Goal: Task Accomplishment & Management: Complete application form

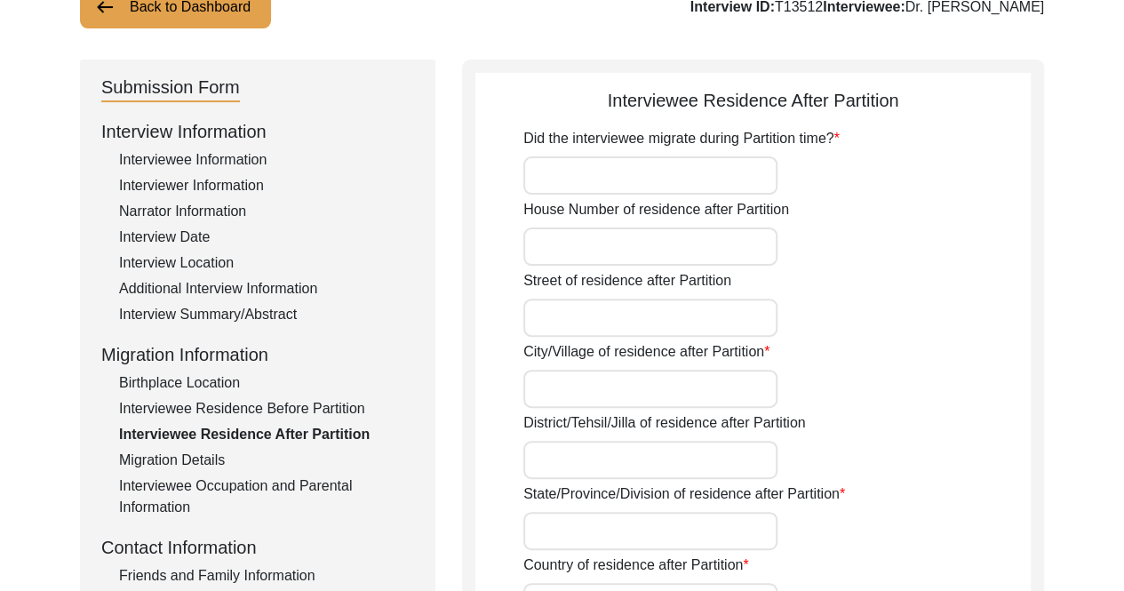
scroll to position [178, 0]
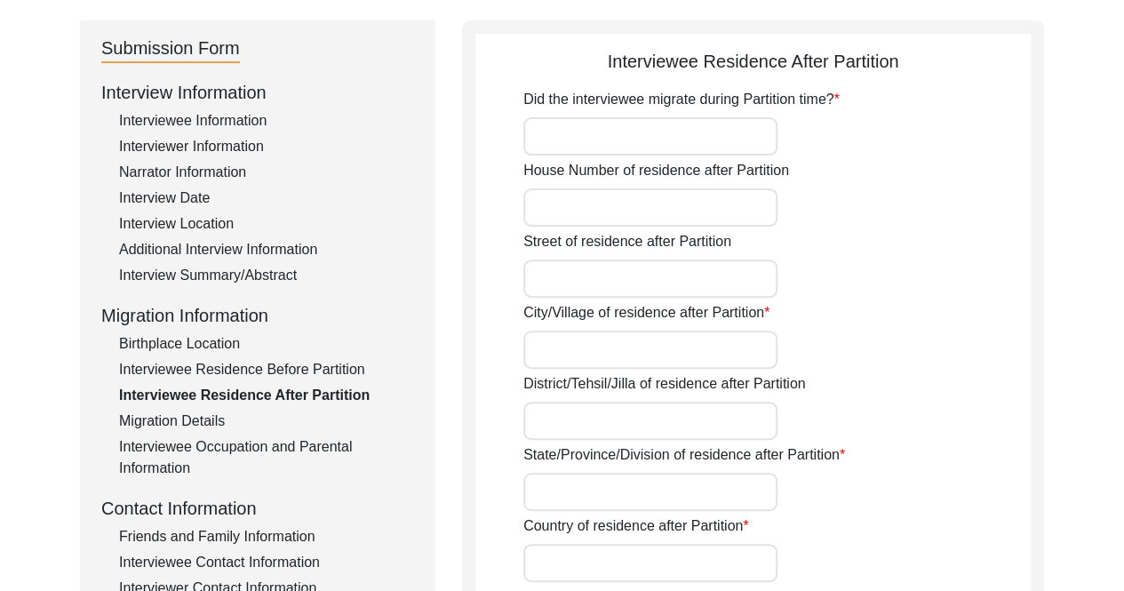
click at [738, 120] on input "Did the interviewee migrate during Partition time?" at bounding box center [650, 136] width 254 height 38
type input "Yes"
click at [652, 202] on input "House Number of residence after Partition" at bounding box center [650, 207] width 254 height 38
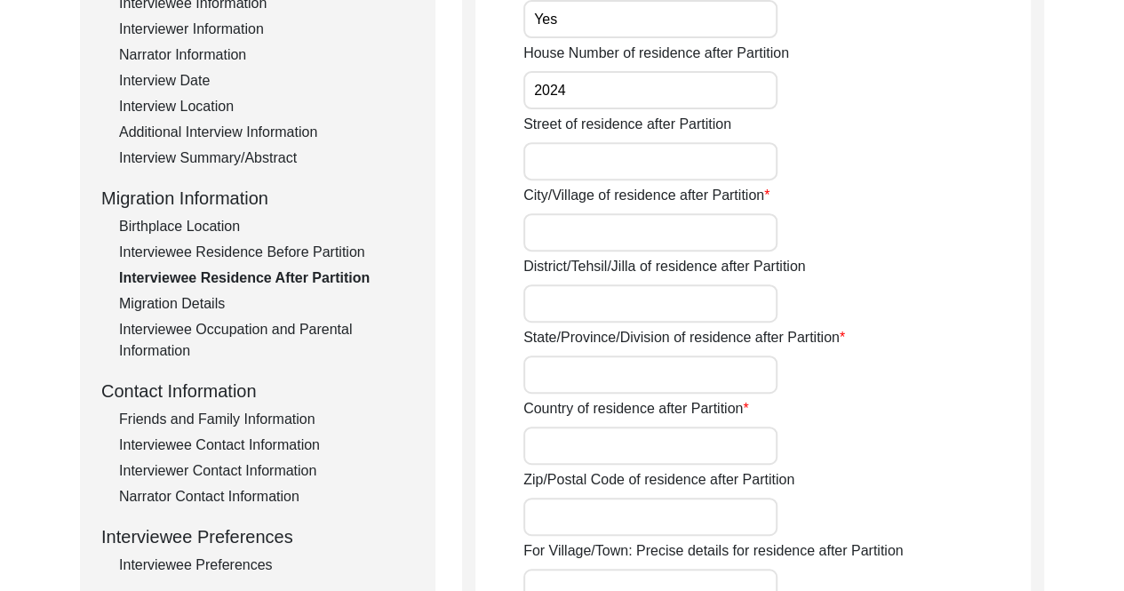
scroll to position [355, 0]
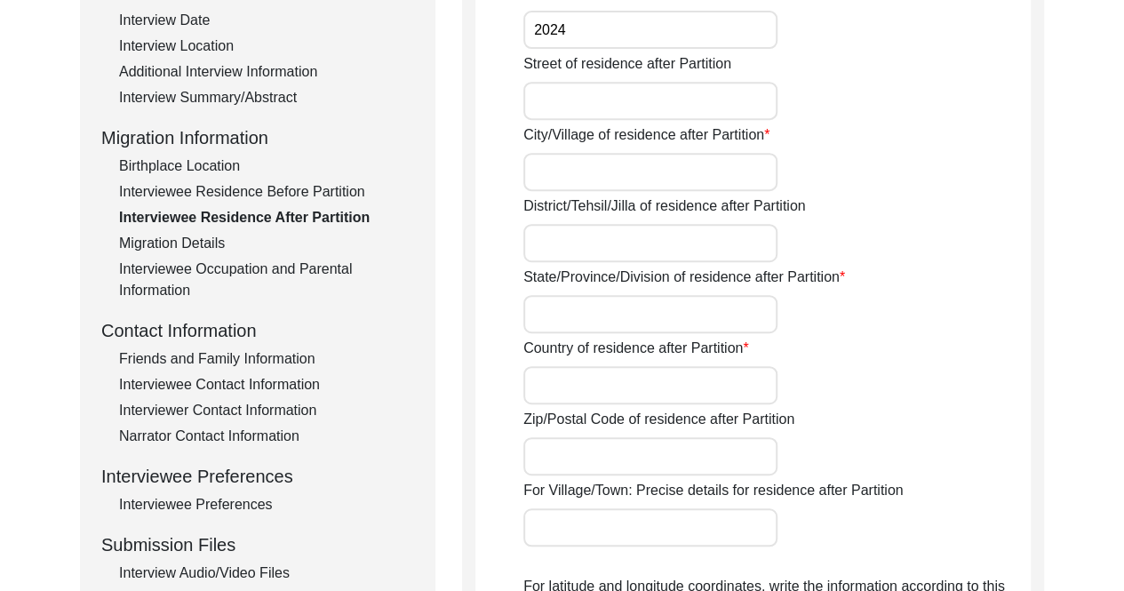
type input "2024"
click at [633, 98] on input "Street of residence after Partition" at bounding box center [650, 101] width 254 height 38
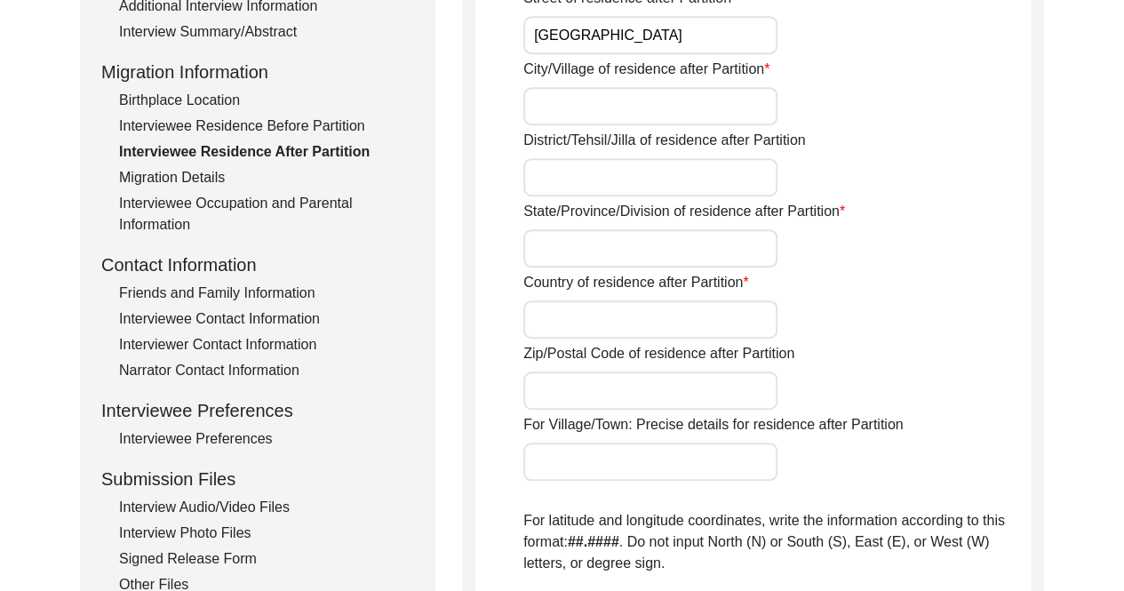
scroll to position [444, 0]
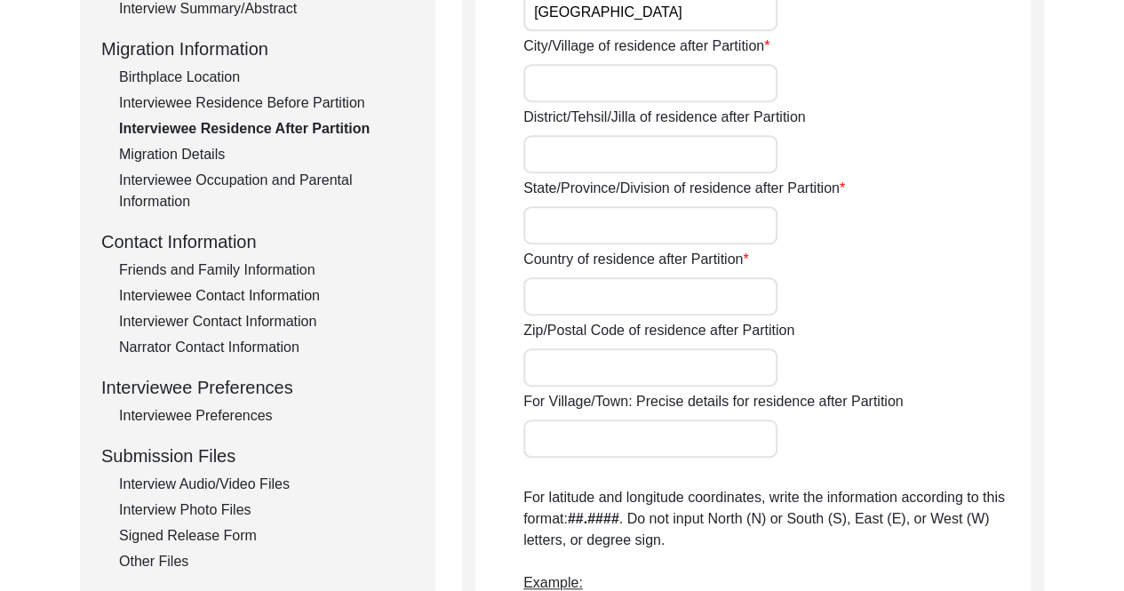
type input "[GEOGRAPHIC_DATA]"
click at [675, 74] on input "City/Village of residence after Partition" at bounding box center [650, 83] width 254 height 38
type input "[GEOGRAPHIC_DATA]"
click at [591, 155] on input "District/Tehsil/Jilla of residence after Partition" at bounding box center [650, 154] width 254 height 38
paste input "Karobagh"
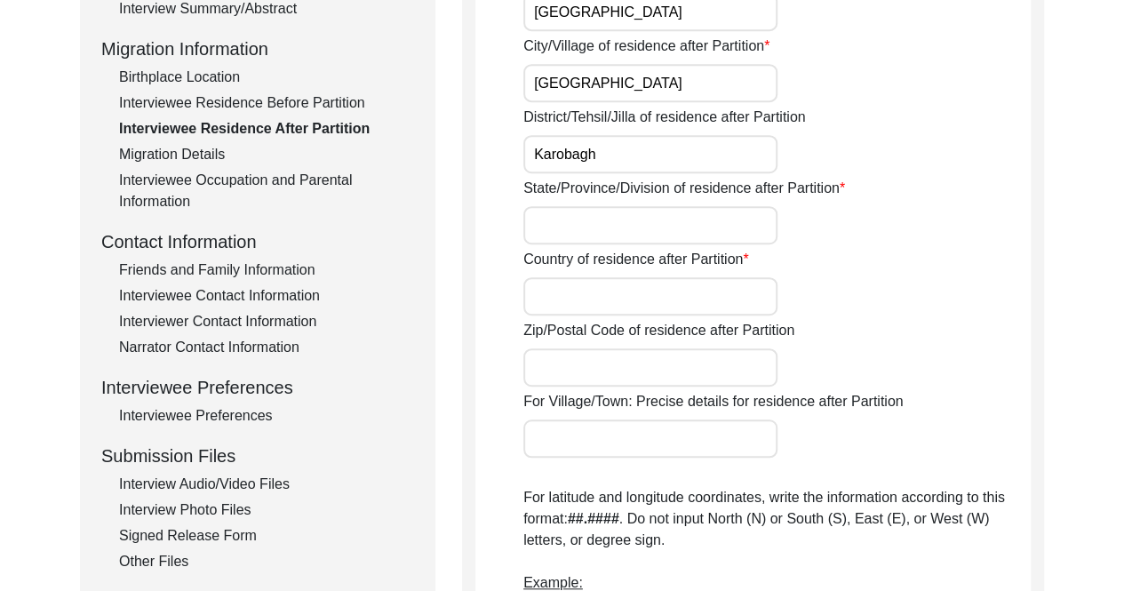
click at [539, 145] on input "Karobagh" at bounding box center [650, 154] width 254 height 38
type input "Karobagh"
click at [623, 218] on input "State/Province/Division of residence after Partition" at bounding box center [650, 225] width 254 height 38
click at [925, 159] on div "District/Tehsil/Jilla of residence after Partition Karobagh" at bounding box center [776, 140] width 507 height 67
click at [673, 212] on input "State/Province/Division of residence after Partition" at bounding box center [650, 225] width 254 height 38
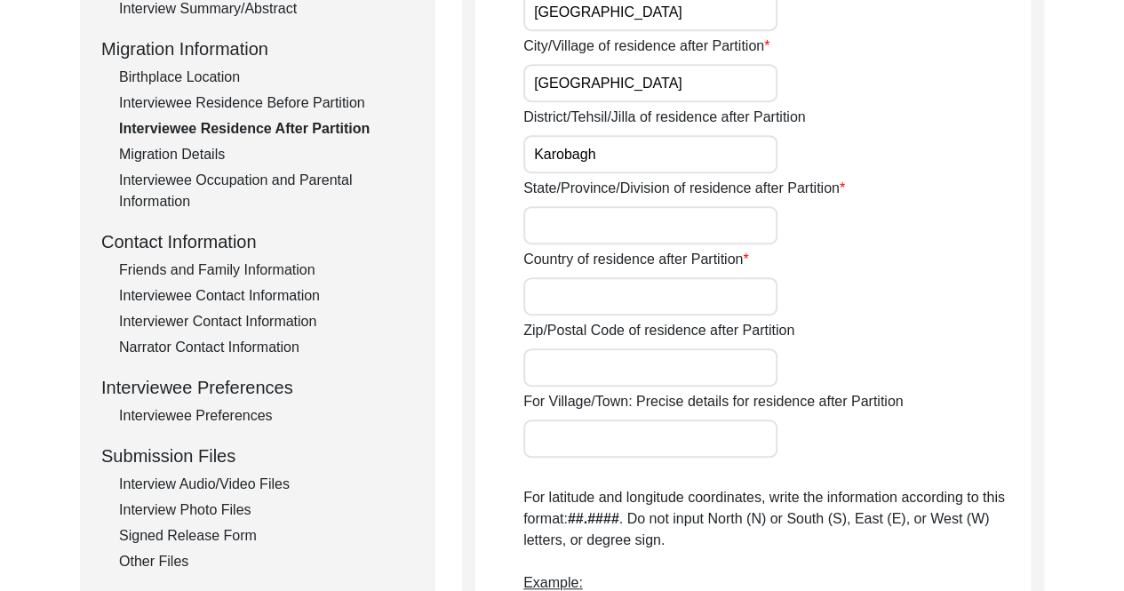
paste input "[GEOGRAPHIC_DATA] of [GEOGRAPHIC_DATA] ([GEOGRAPHIC_DATA])"
type input "[GEOGRAPHIC_DATA] of [GEOGRAPHIC_DATA] ([GEOGRAPHIC_DATA])"
click at [995, 178] on div "State/Province/Division of residence after Partition [GEOGRAPHIC_DATA] of [GEOG…" at bounding box center [776, 211] width 507 height 67
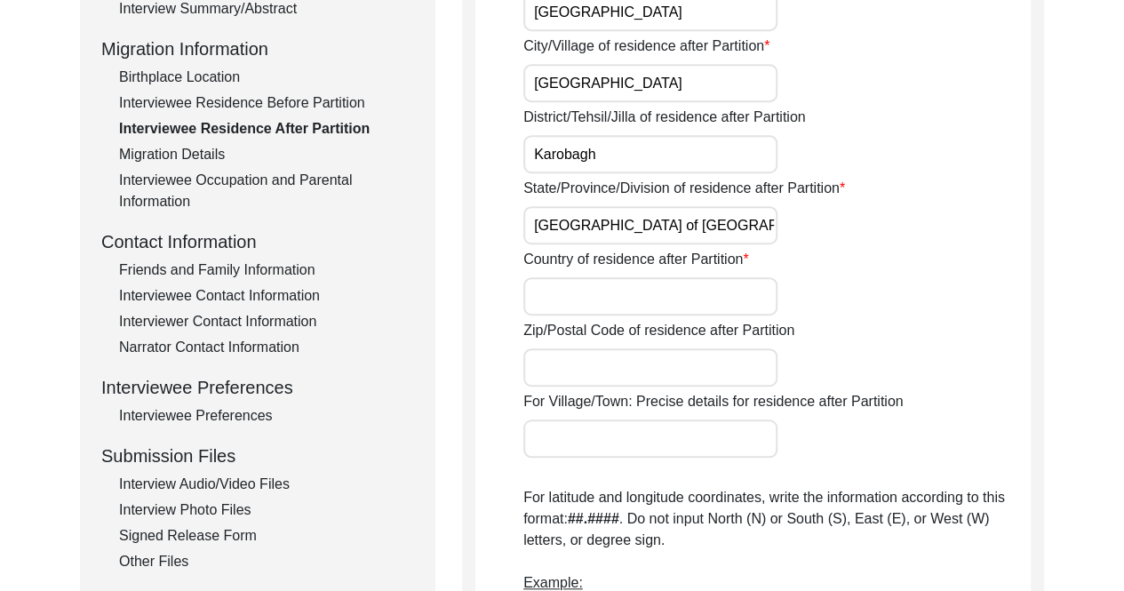
scroll to position [533, 0]
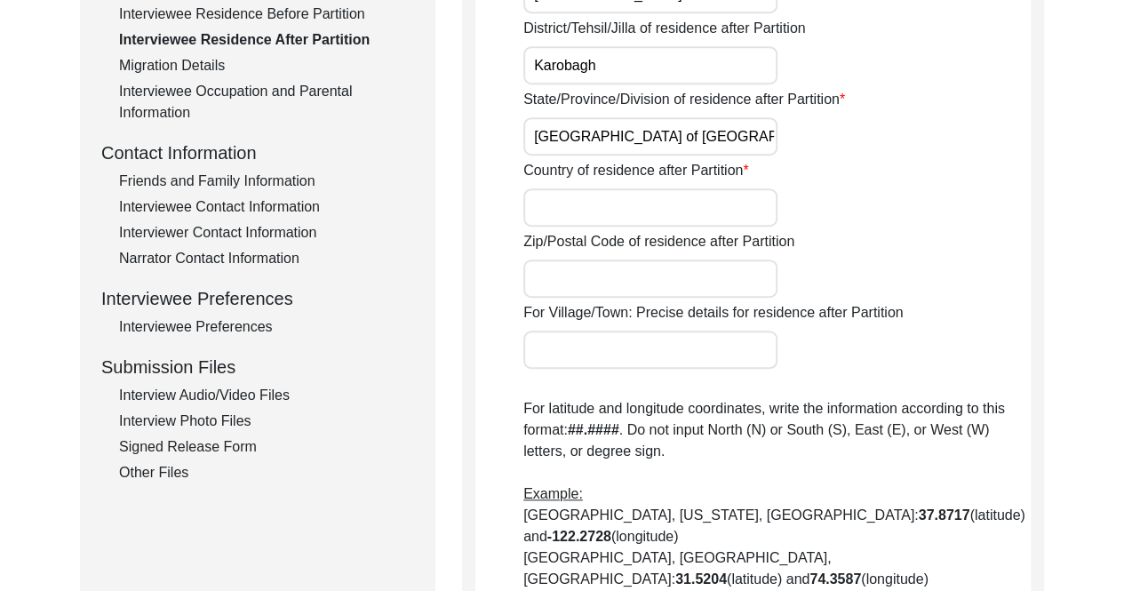
click at [732, 210] on input "Country of residence after Partition" at bounding box center [650, 207] width 254 height 38
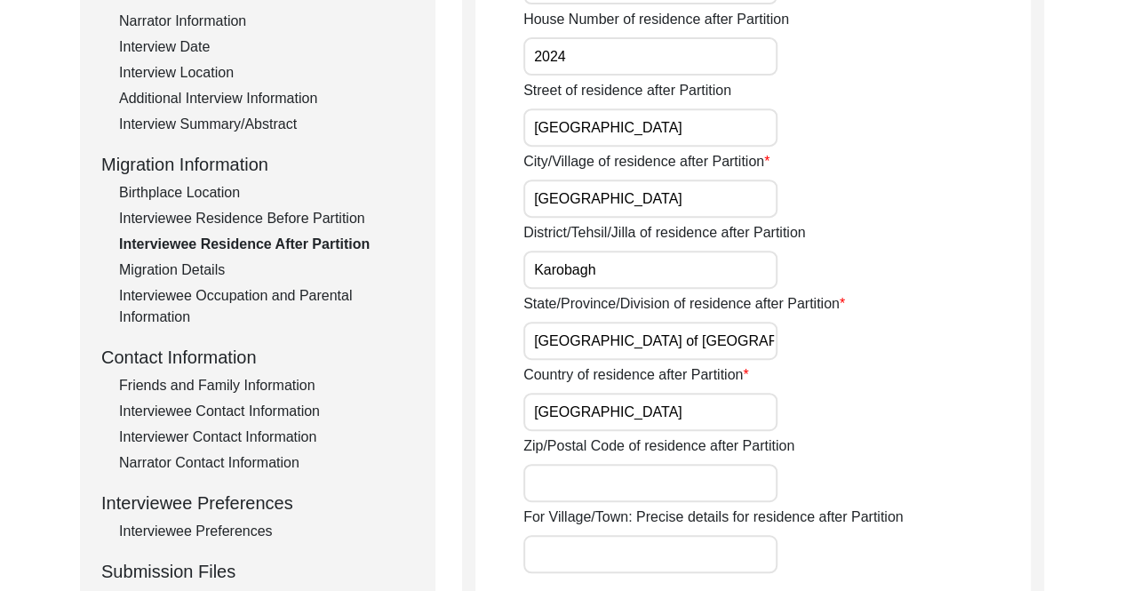
scroll to position [444, 0]
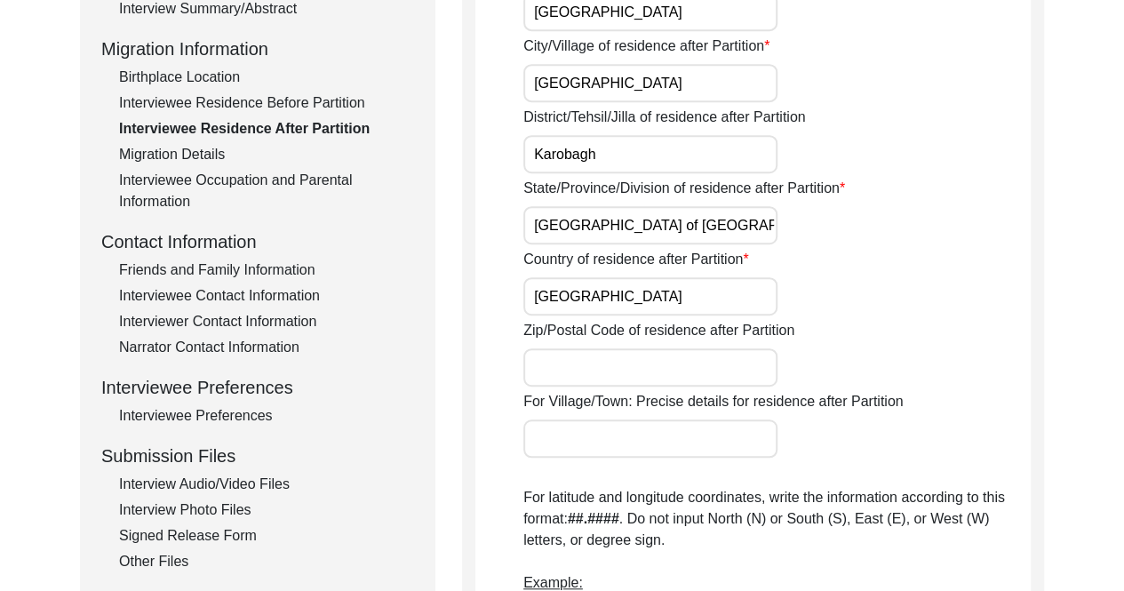
type input "[GEOGRAPHIC_DATA]"
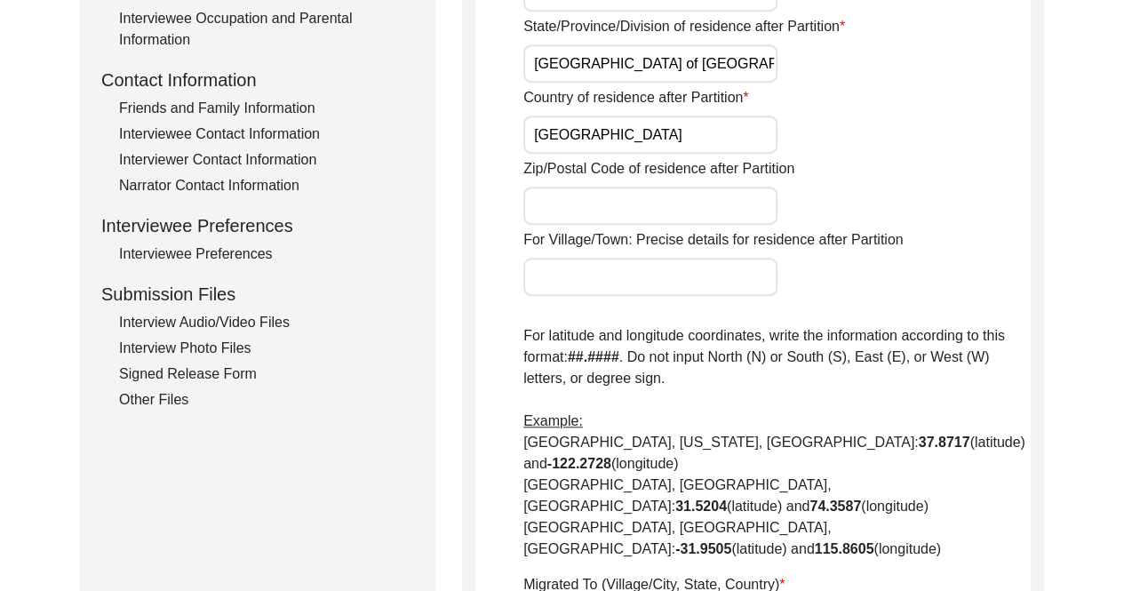
scroll to position [622, 0]
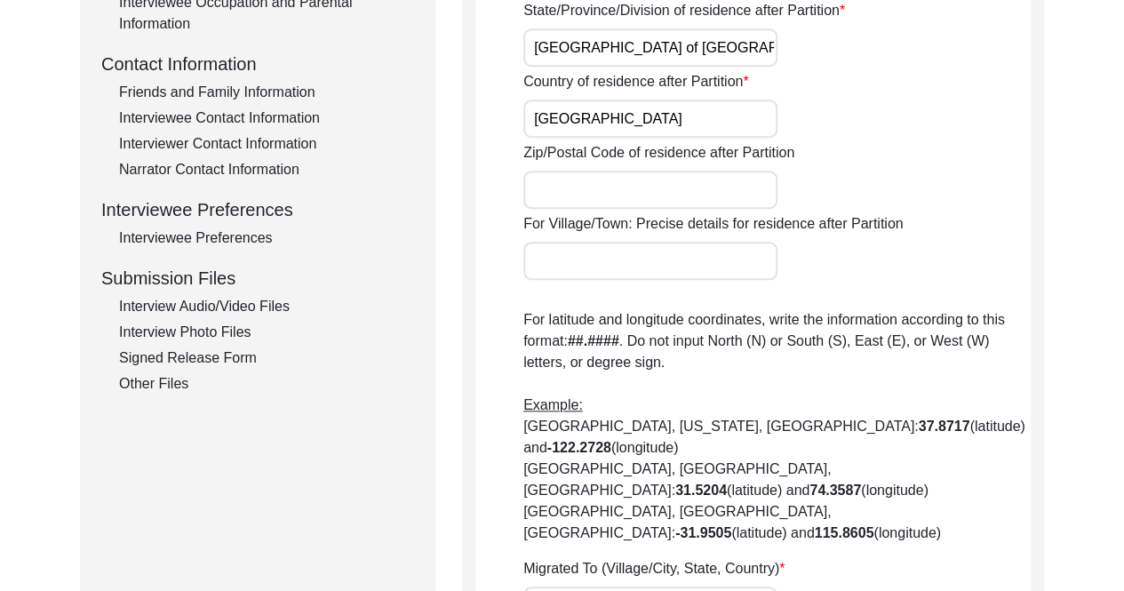
click at [595, 180] on input "Zip/Postal Code of residence after Partition" at bounding box center [650, 190] width 254 height 38
type input "110005"
click at [927, 206] on div "Zip/Postal Code of residence after Partition 110005" at bounding box center [776, 175] width 507 height 67
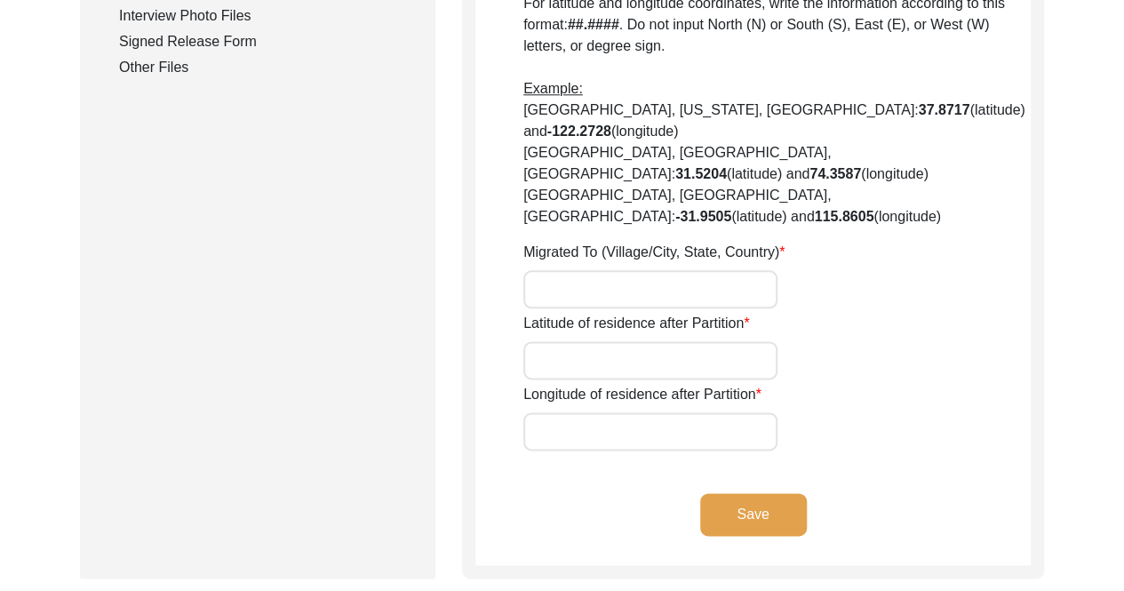
scroll to position [977, 0]
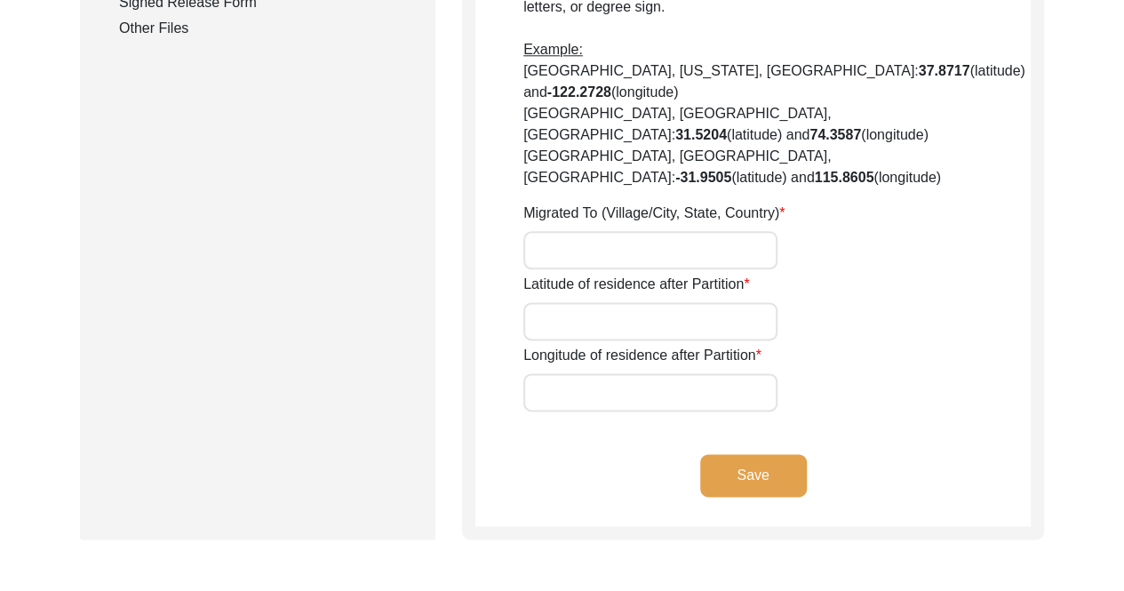
click at [606, 231] on input "Migrated To (Village/City, State, Country)" at bounding box center [650, 250] width 254 height 38
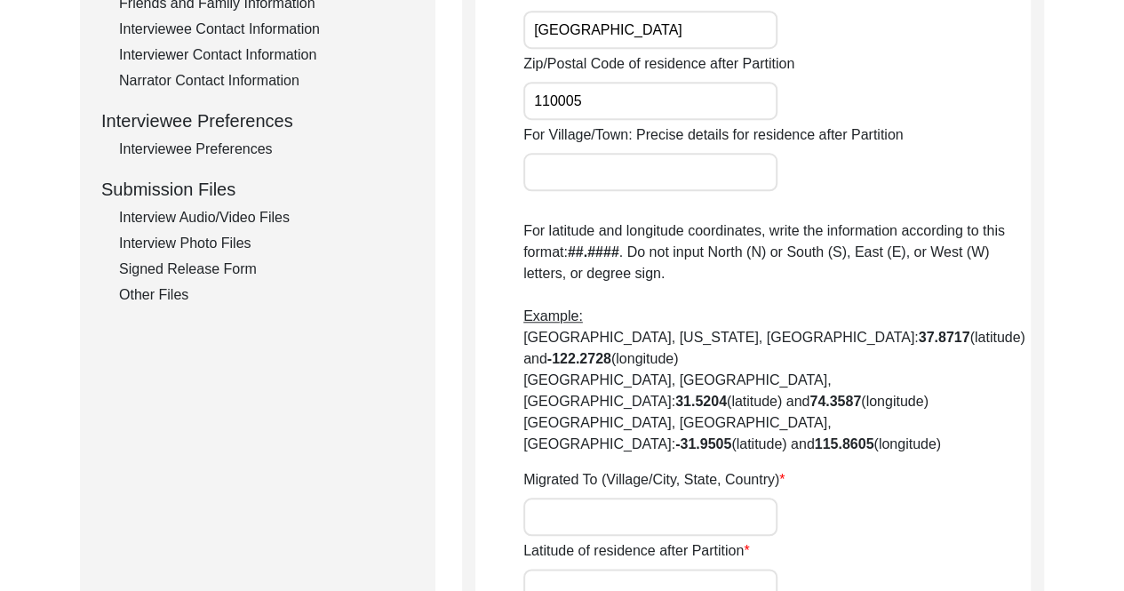
scroll to position [799, 0]
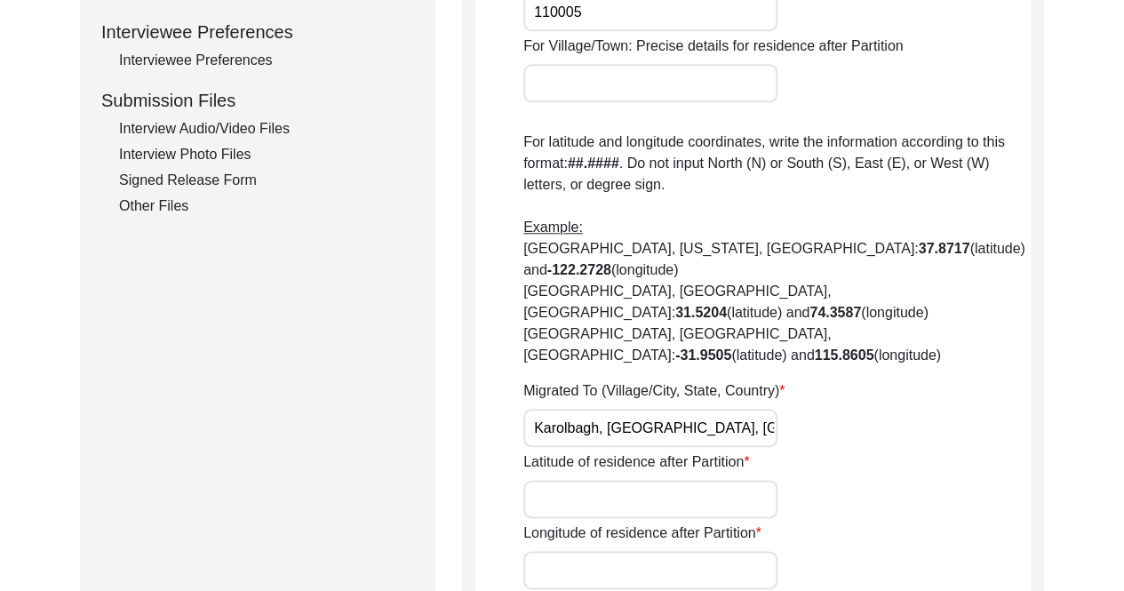
type input "Karolbagh, [GEOGRAPHIC_DATA], [GEOGRAPHIC_DATA]"
click at [901, 380] on div "Migrated To (Village/City, State, Country) [GEOGRAPHIC_DATA], [GEOGRAPHIC_DATA]…" at bounding box center [776, 413] width 507 height 67
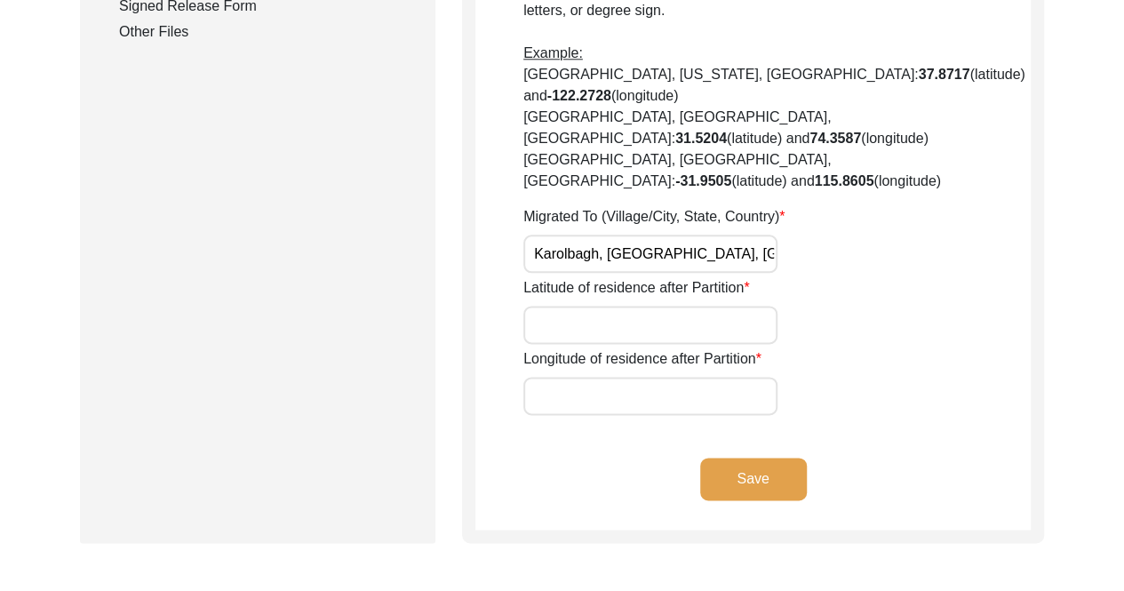
scroll to position [977, 0]
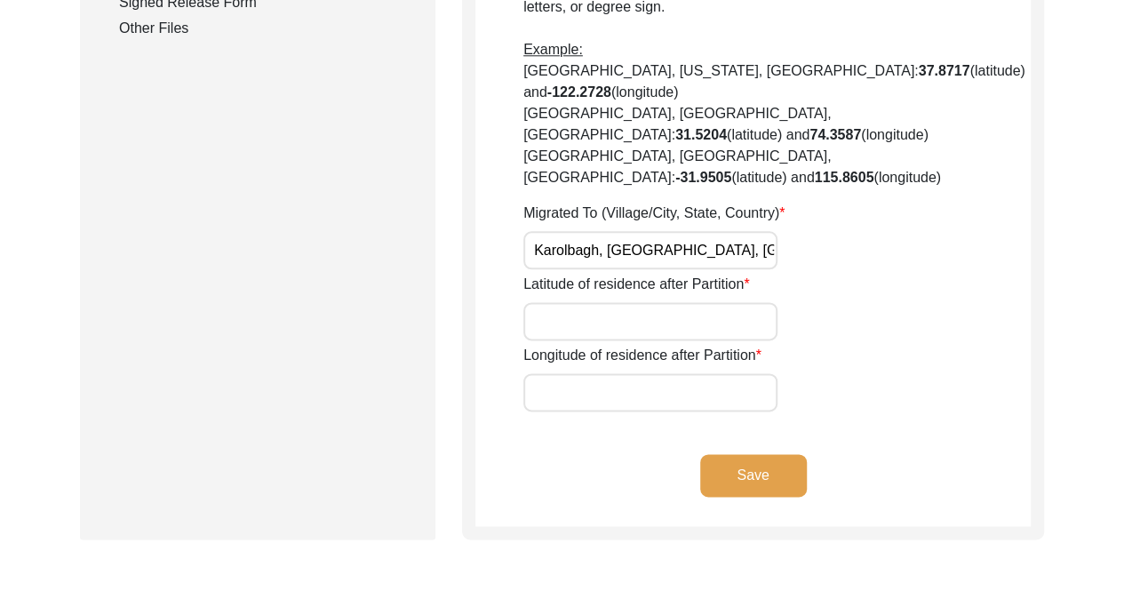
click at [688, 302] on input "Latitude of residence after Partition" at bounding box center [650, 321] width 254 height 38
paste input "28.650416"
type input "28.650416"
click at [578, 373] on input "Longitude of residence after Partition" at bounding box center [650, 392] width 254 height 38
paste input "77.195297"
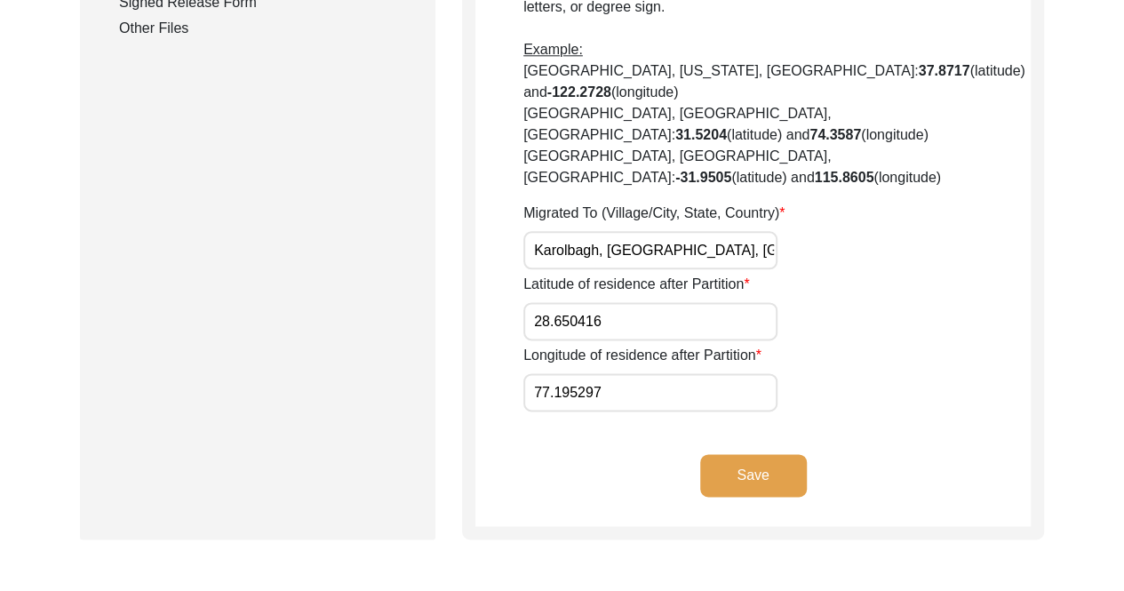
type input "77.195297"
click at [783, 454] on button "Save" at bounding box center [753, 475] width 107 height 43
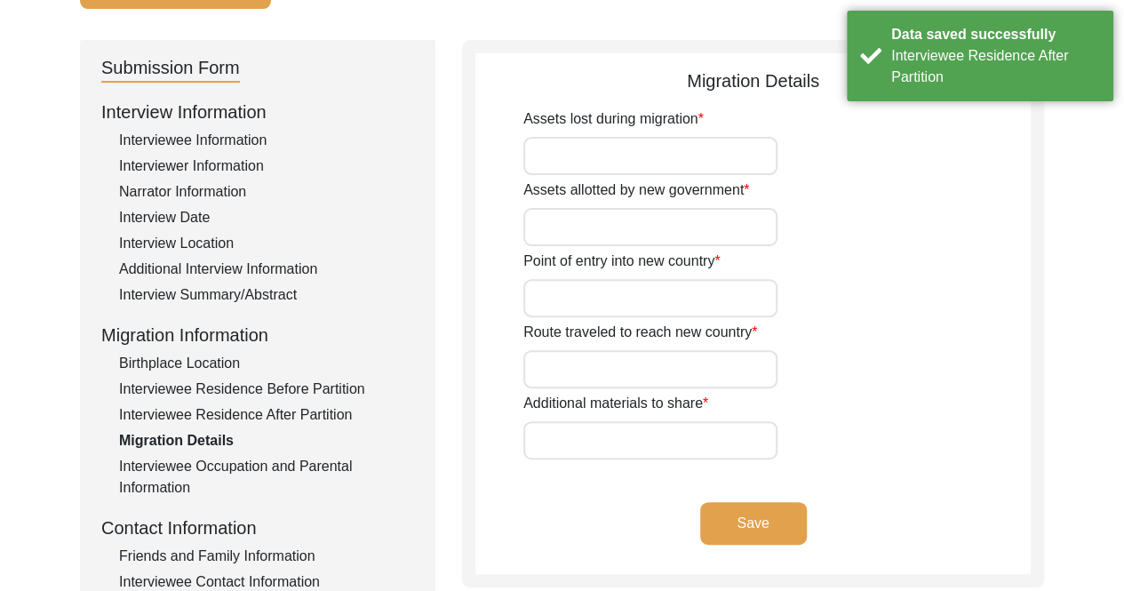
scroll to position [160, 0]
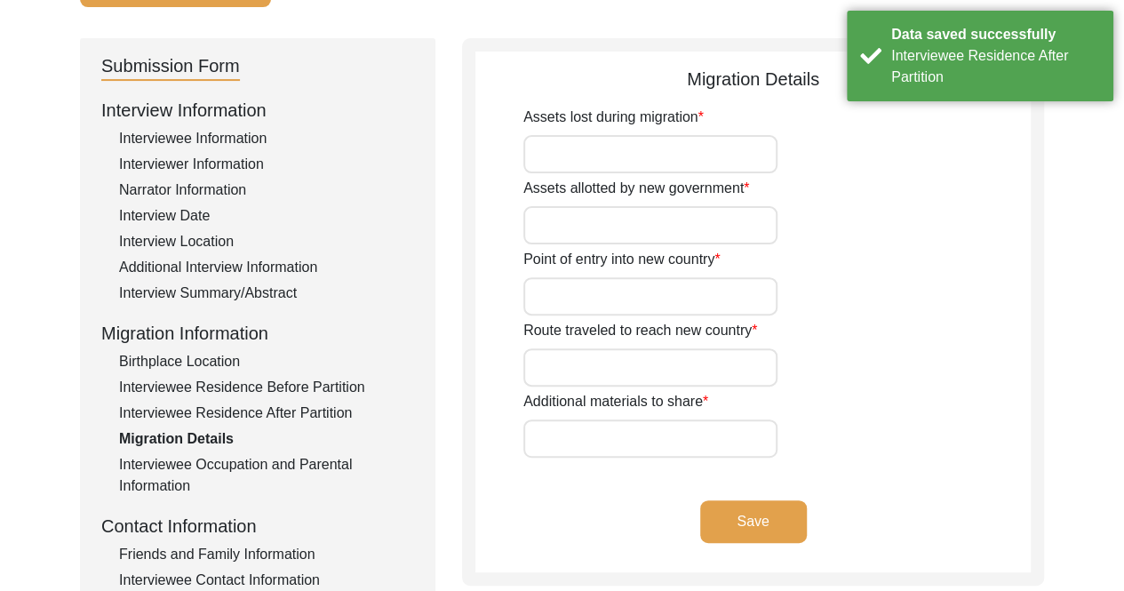
click at [724, 153] on input "Assets lost during migration" at bounding box center [650, 154] width 254 height 38
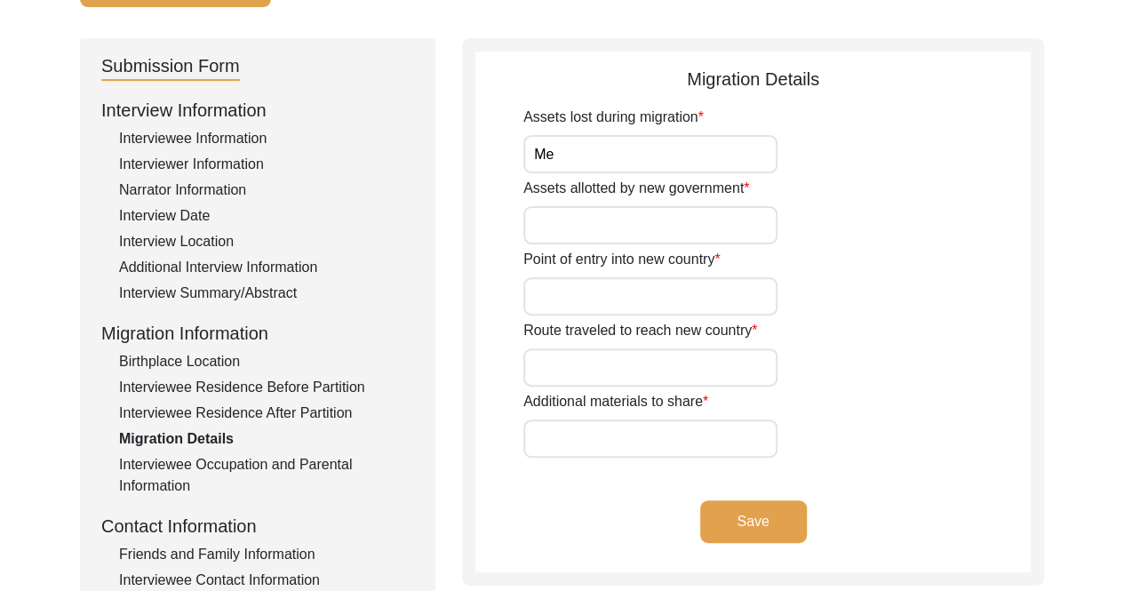
type input "M"
type input "His father, [PERSON_NAME]'s WWI medials, childhood photographs, the house we gr…"
click at [586, 226] on input "Assets allotted by new government" at bounding box center [650, 225] width 254 height 38
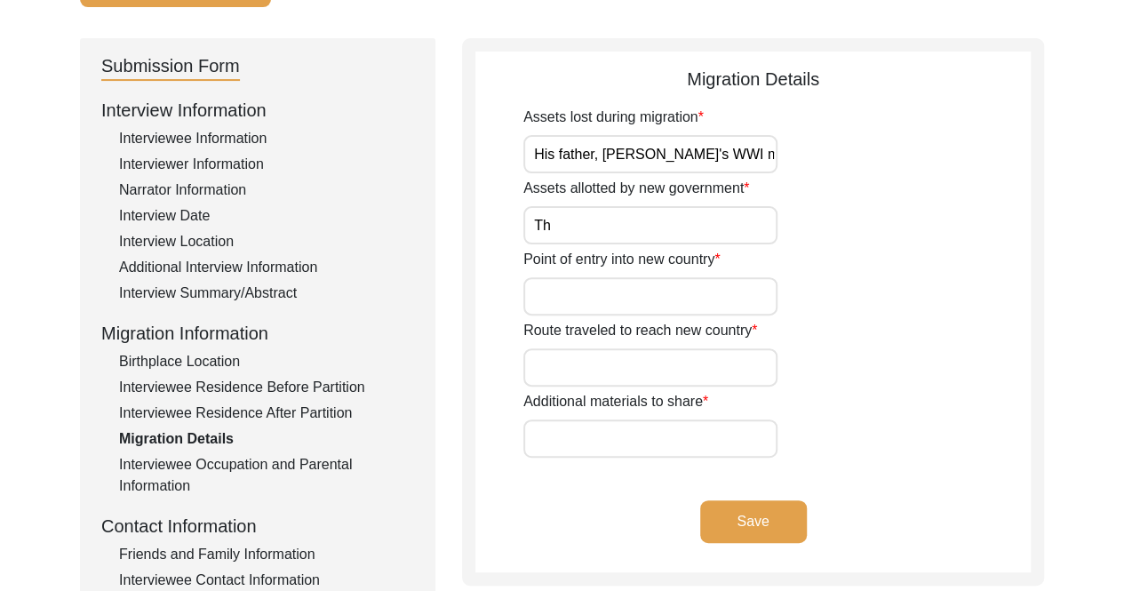
type input "T"
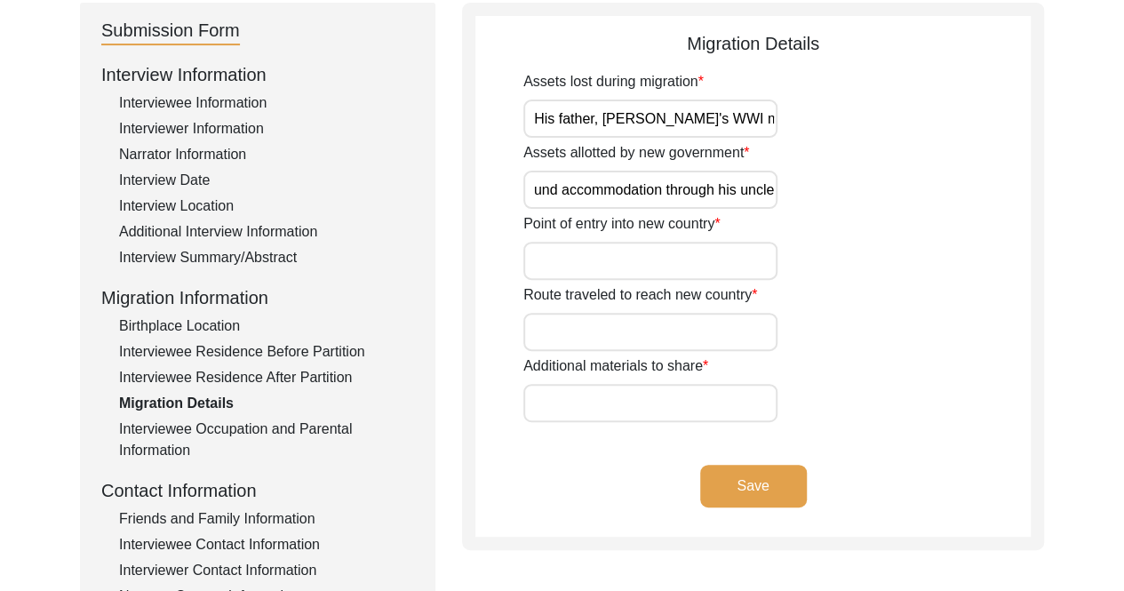
scroll to position [249, 0]
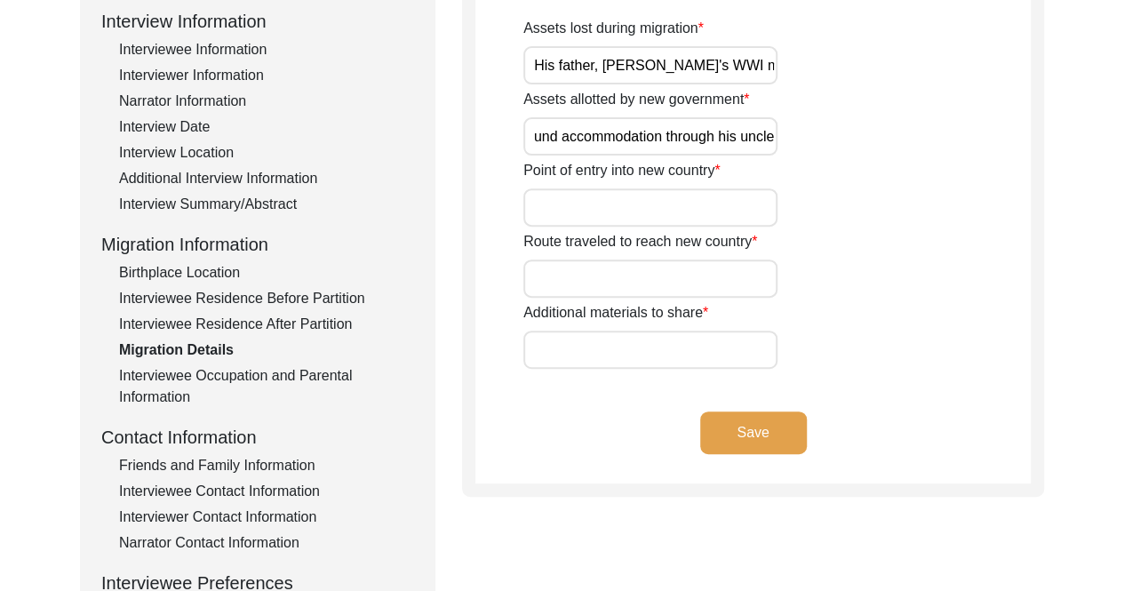
type input "None - they had filed for housing but instead found accommodation through his u…"
click at [727, 214] on input "Point of entry into new country" at bounding box center [650, 207] width 254 height 38
paste input "[PERSON_NAME]"
type input "[PERSON_NAME]"
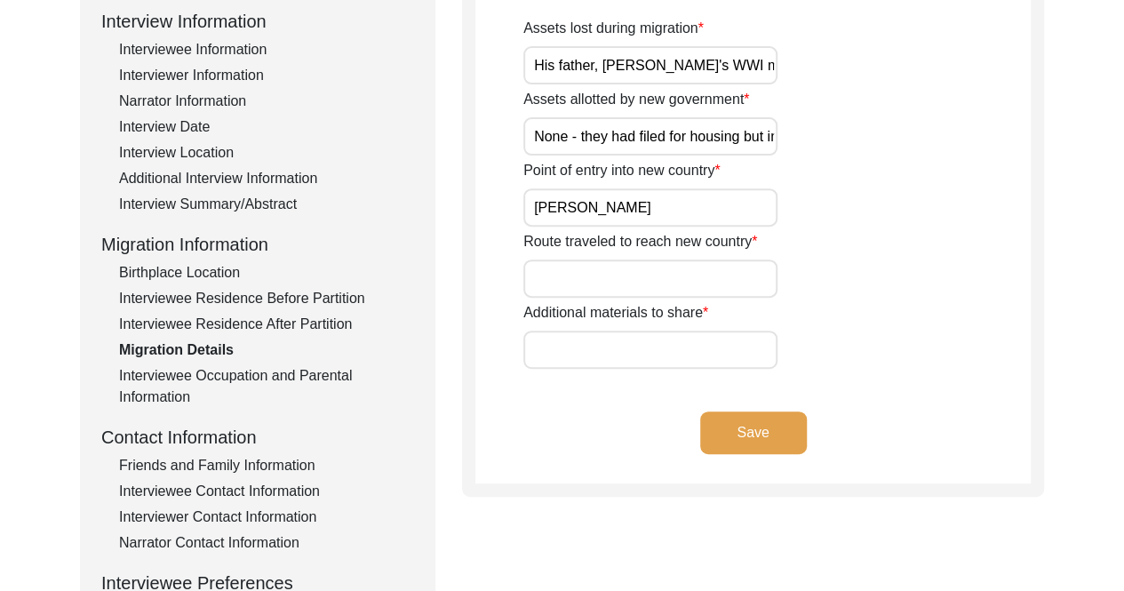
click at [615, 268] on input "Route traveled to reach new country" at bounding box center [650, 278] width 254 height 38
type input "S"
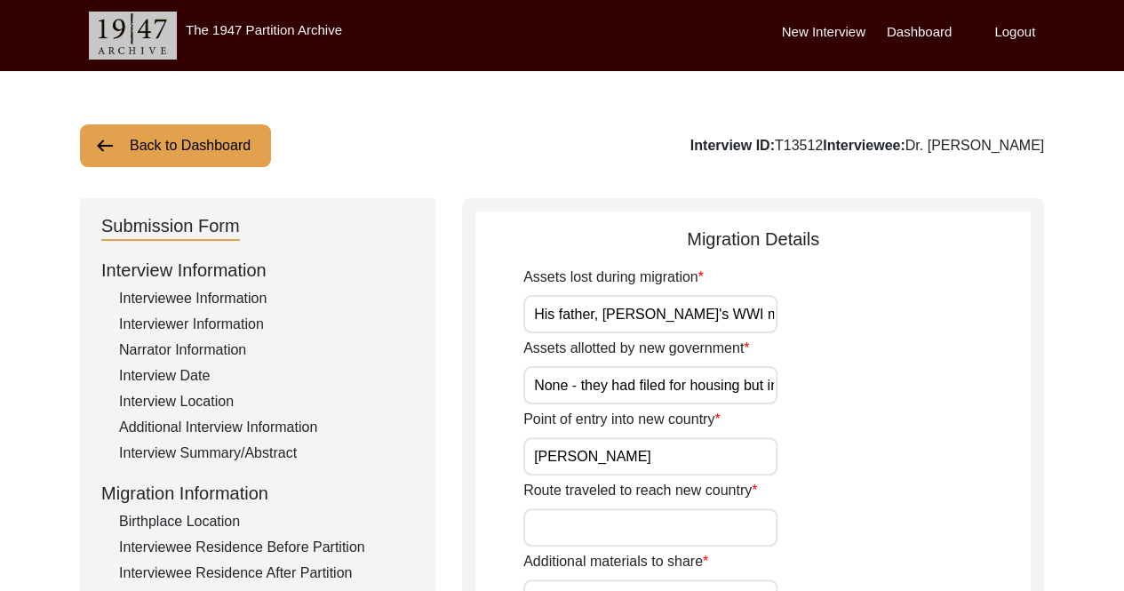
scroll to position [266, 0]
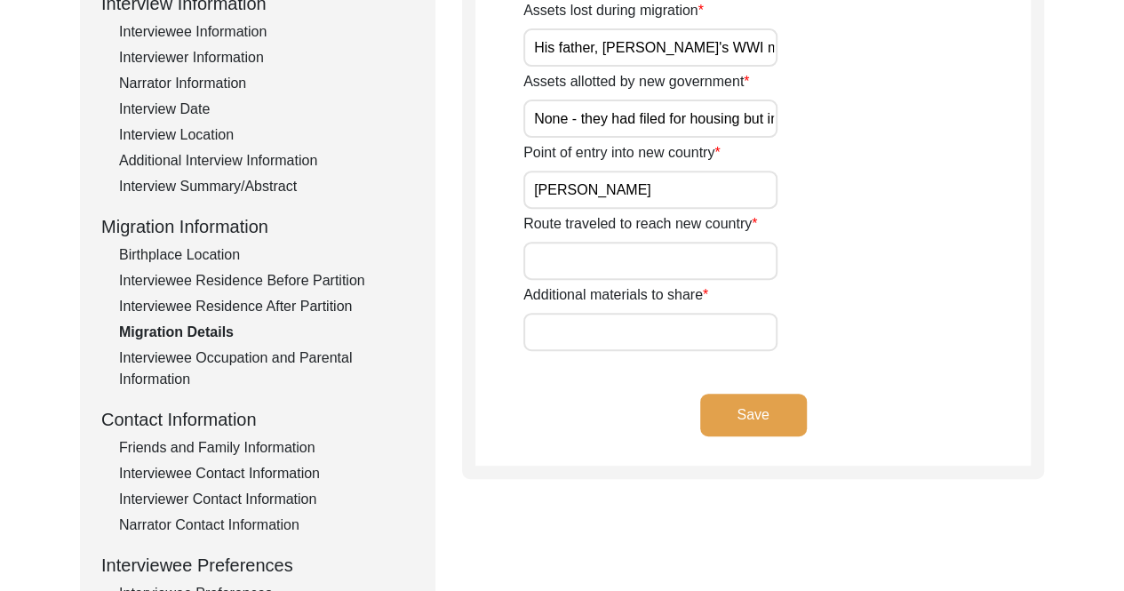
paste input "[PERSON_NAME]"
drag, startPoint x: 570, startPoint y: 260, endPoint x: 590, endPoint y: 258, distance: 19.6
click at [571, 260] on input "[PERSON_NAME]" at bounding box center [650, 261] width 254 height 38
click at [691, 260] on input "Ghalotiān" at bounding box center [650, 261] width 254 height 38
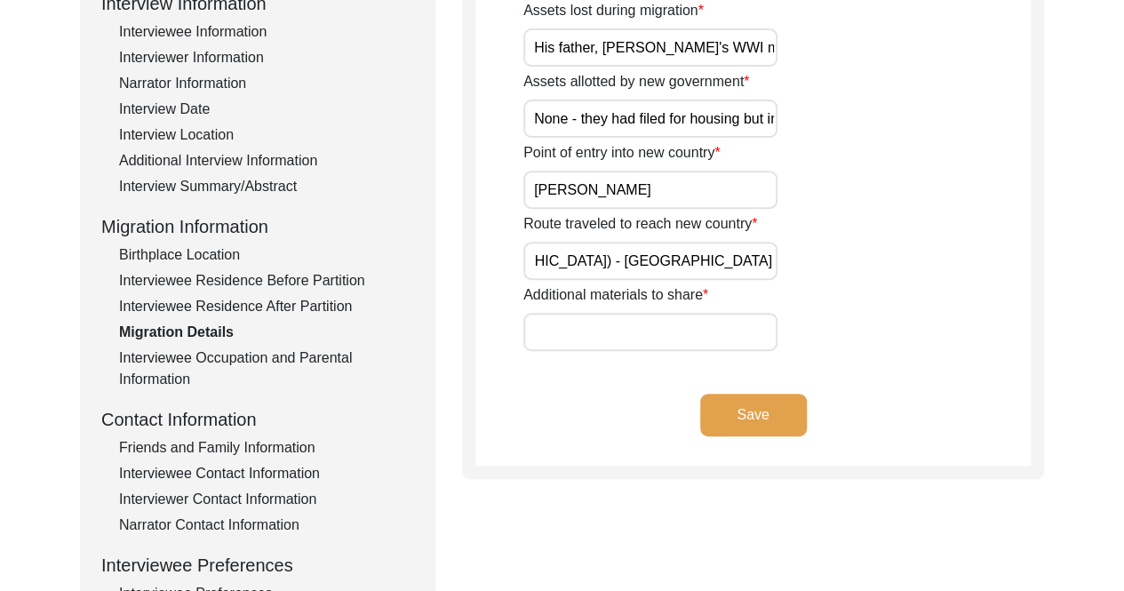
click at [740, 257] on input "Ghalotiān - [GEOGRAPHIC_DATA] - Pasroor ([GEOGRAPHIC_DATA]) - [GEOGRAPHIC_DATA]…" at bounding box center [650, 261] width 254 height 38
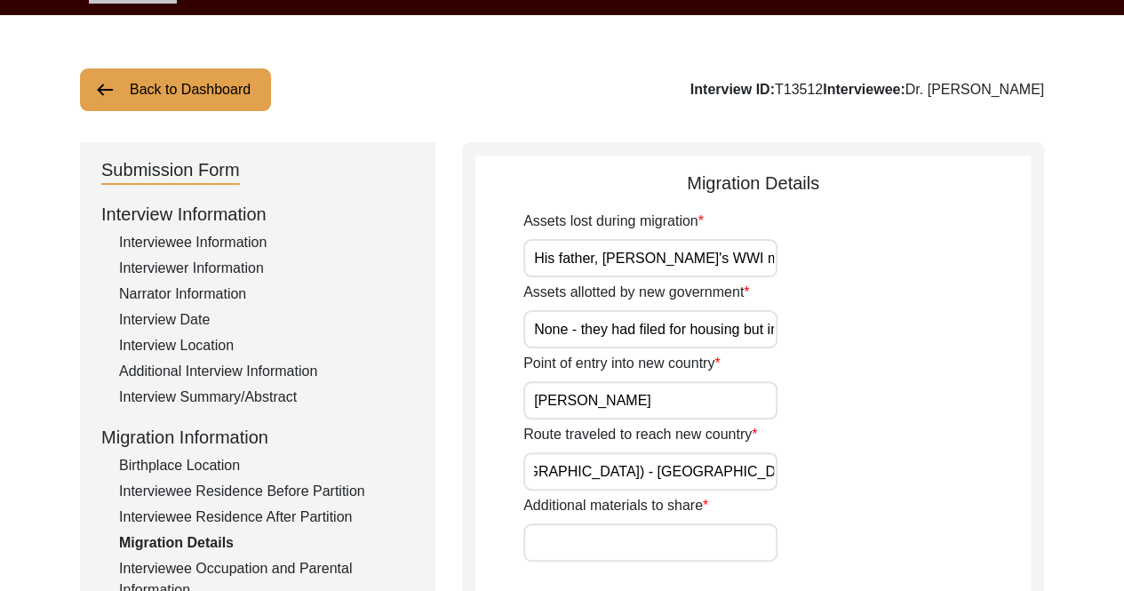
scroll to position [266, 0]
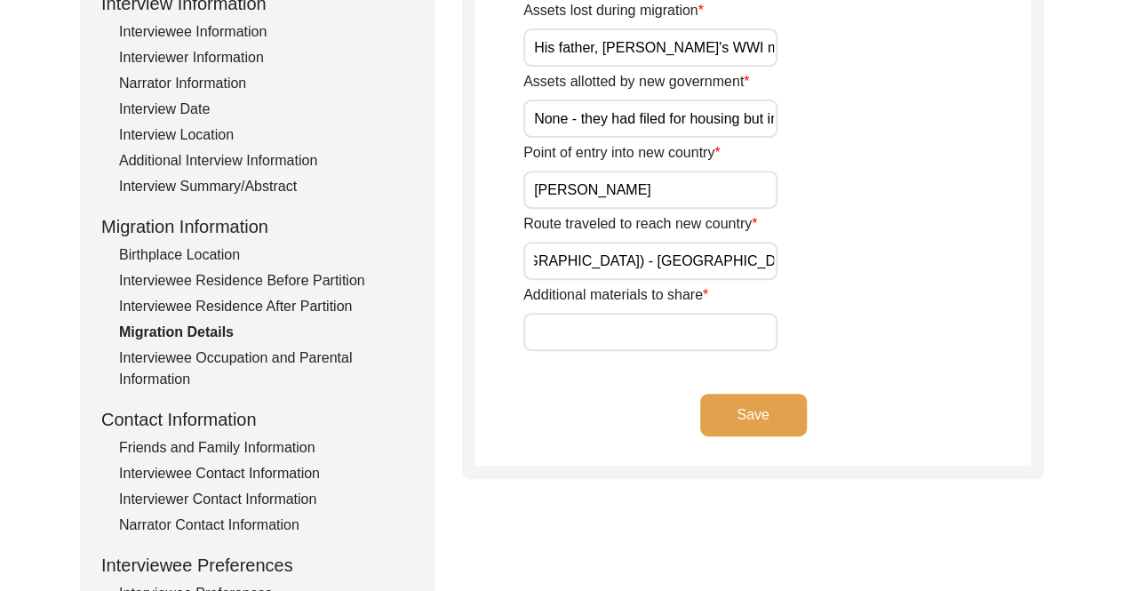
type input "Ghalotiān - [GEOGRAPHIC_DATA] - Pasroor ([GEOGRAPHIC_DATA]) - [GEOGRAPHIC_DATA]…"
click at [736, 333] on input "Additional materials to share" at bounding box center [650, 332] width 254 height 38
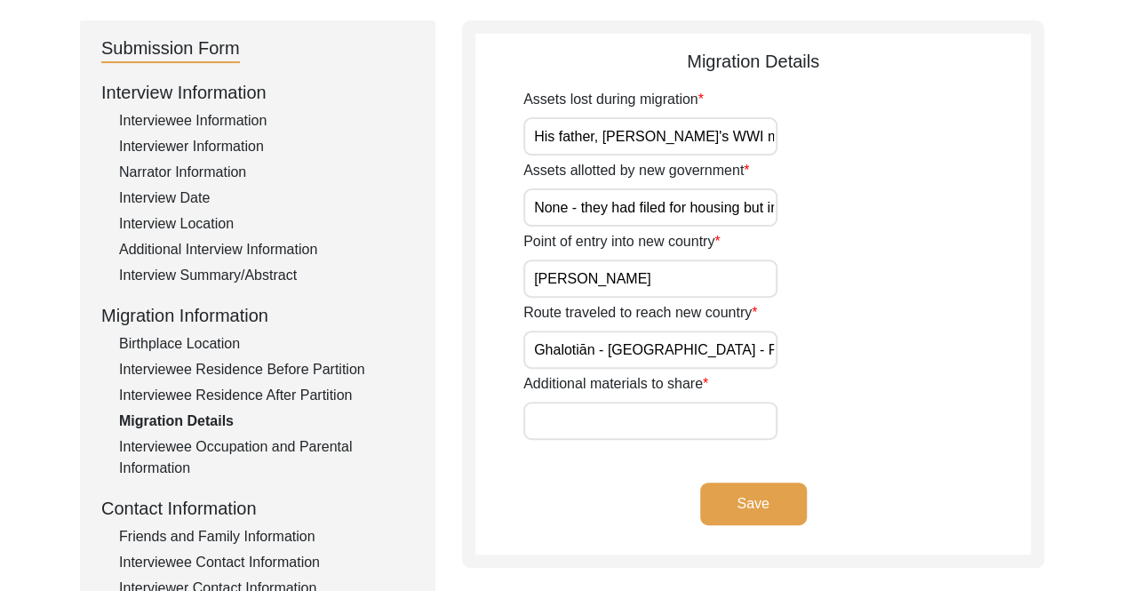
scroll to position [266, 0]
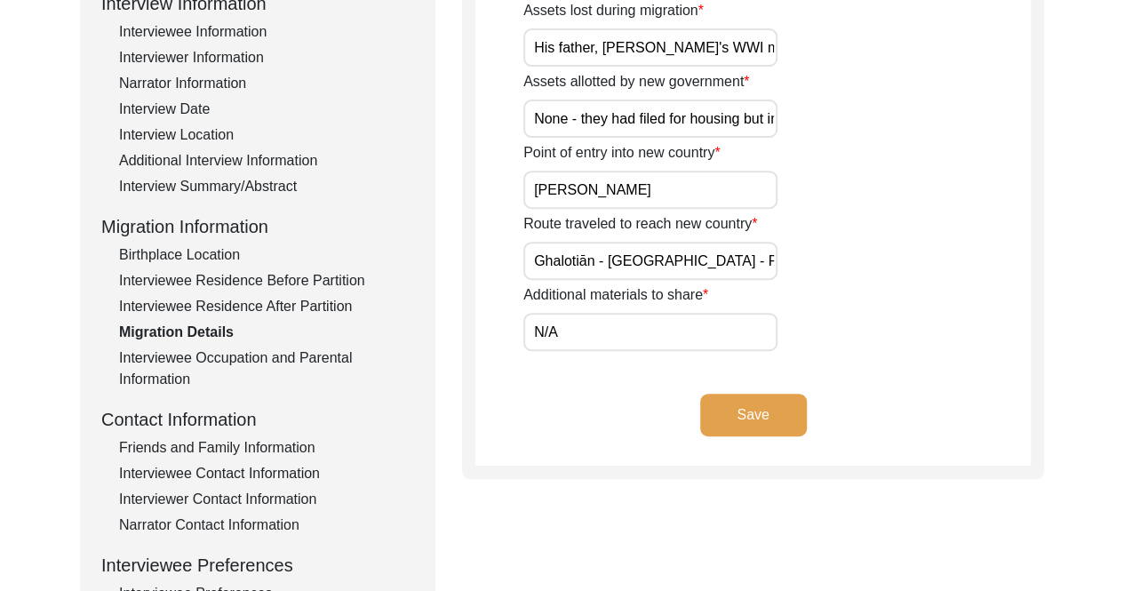
type input "N/A"
click at [766, 415] on button "Save" at bounding box center [753, 414] width 107 height 43
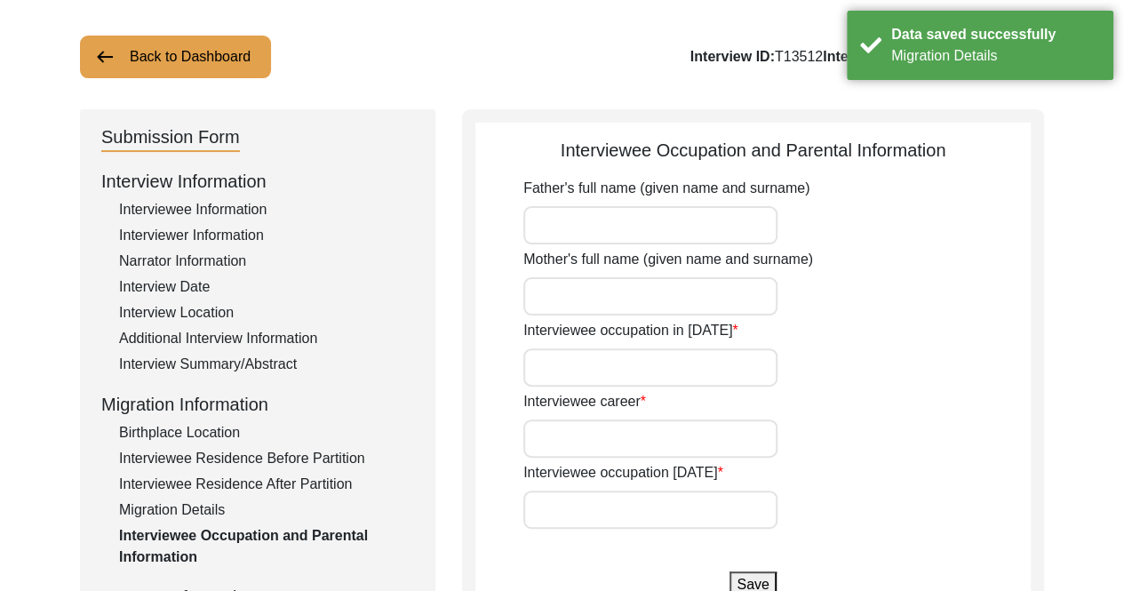
scroll to position [89, 0]
click at [681, 223] on input "Father's full name (given name and surname)" at bounding box center [650, 225] width 254 height 38
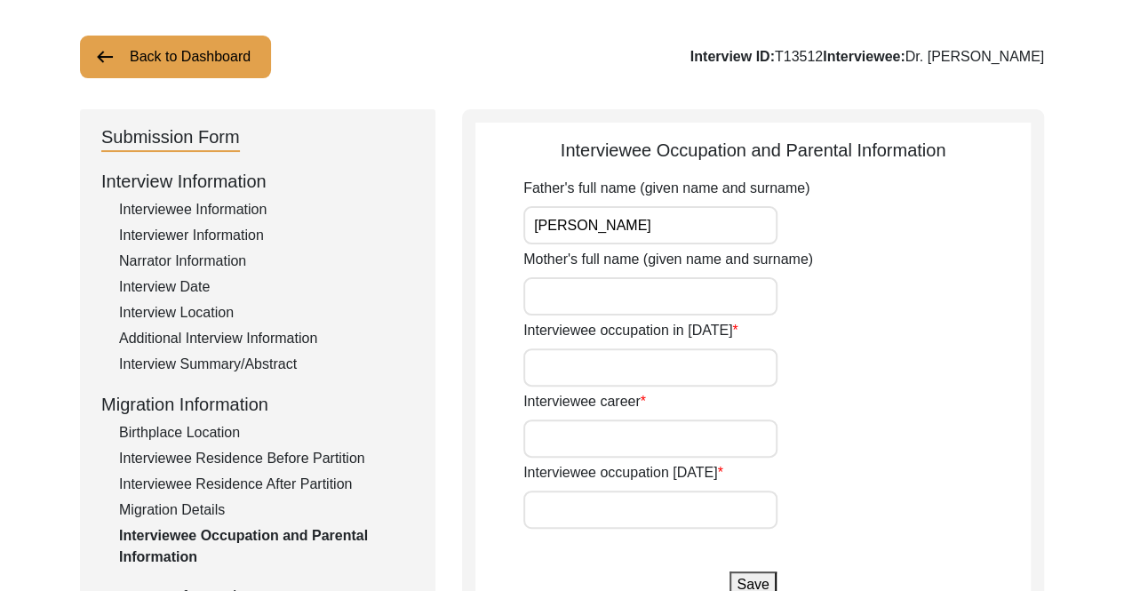
type input "[PERSON_NAME]"
click at [691, 286] on input "Mother's full name (given name and surname)" at bounding box center [650, 296] width 254 height 38
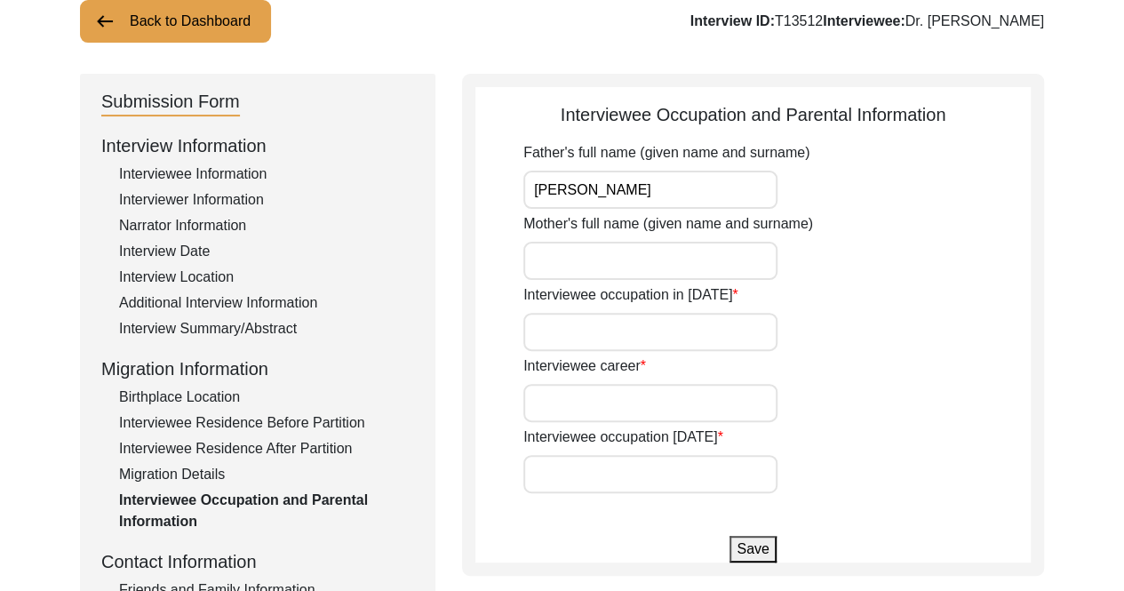
scroll to position [178, 0]
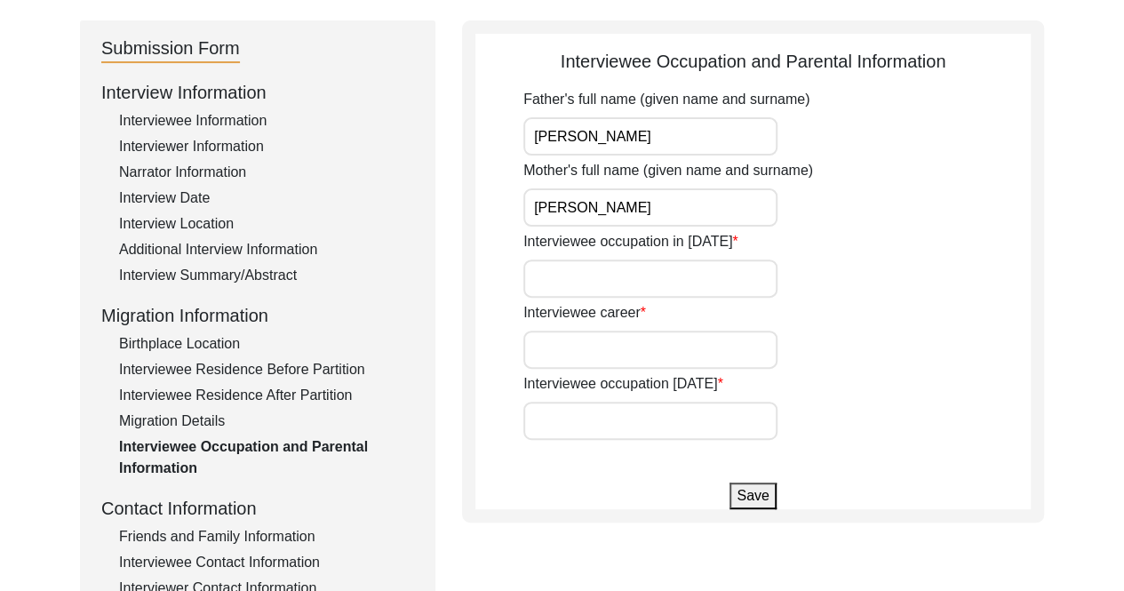
type input "[PERSON_NAME]"
click at [705, 267] on input "Interviewee occupation in [DATE]" at bounding box center [650, 278] width 254 height 38
type input "Student"
click at [693, 346] on input "Interviewee career" at bounding box center [650, 349] width 254 height 38
click at [199, 424] on div "Migration Details" at bounding box center [266, 420] width 295 height 21
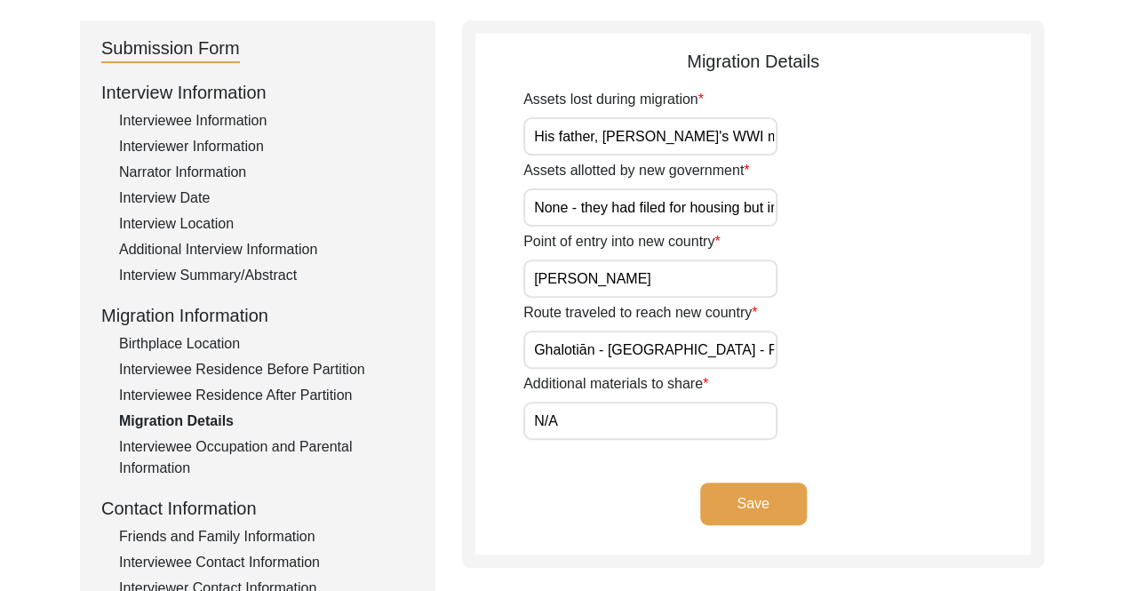
click at [535, 138] on input "His father, [PERSON_NAME]'s WWI medials, childhood photographs, the house we gr…" at bounding box center [650, 136] width 254 height 38
type input "Everything - Special items they left because they thought they would be able to…"
click at [592, 346] on input "Ghalotiān - [GEOGRAPHIC_DATA] - Pasroor ([GEOGRAPHIC_DATA]) - [GEOGRAPHIC_DATA]…" at bounding box center [650, 349] width 254 height 38
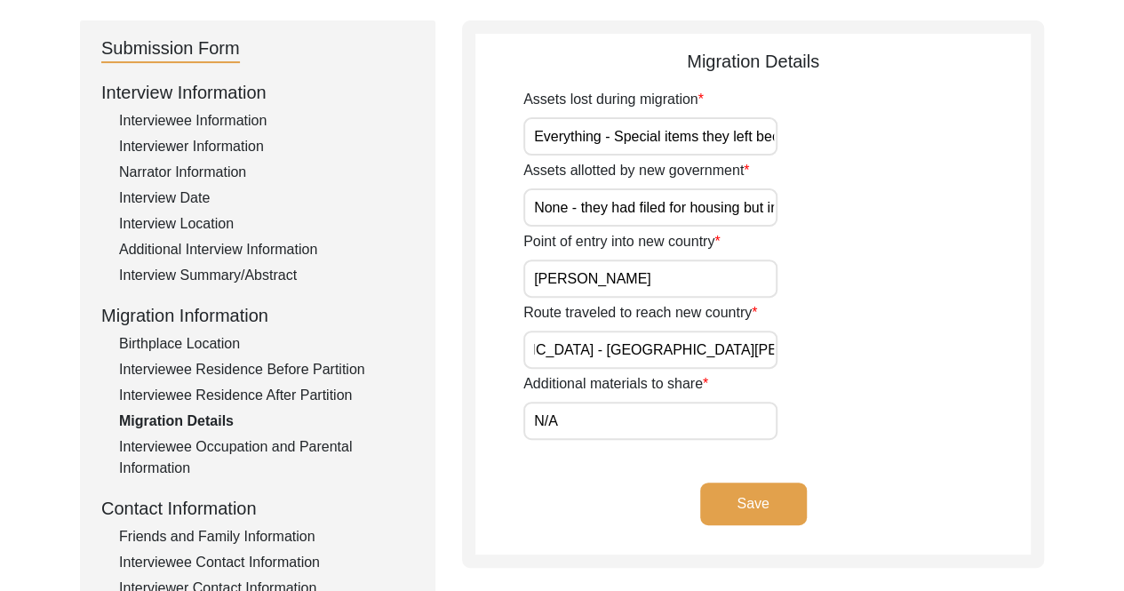
scroll to position [0, 284]
type input "Ghalotiān (ancestral village) - [GEOGRAPHIC_DATA] - [GEOGRAPHIC_DATA][PERSON_NA…"
click at [727, 512] on button "Save" at bounding box center [753, 503] width 107 height 43
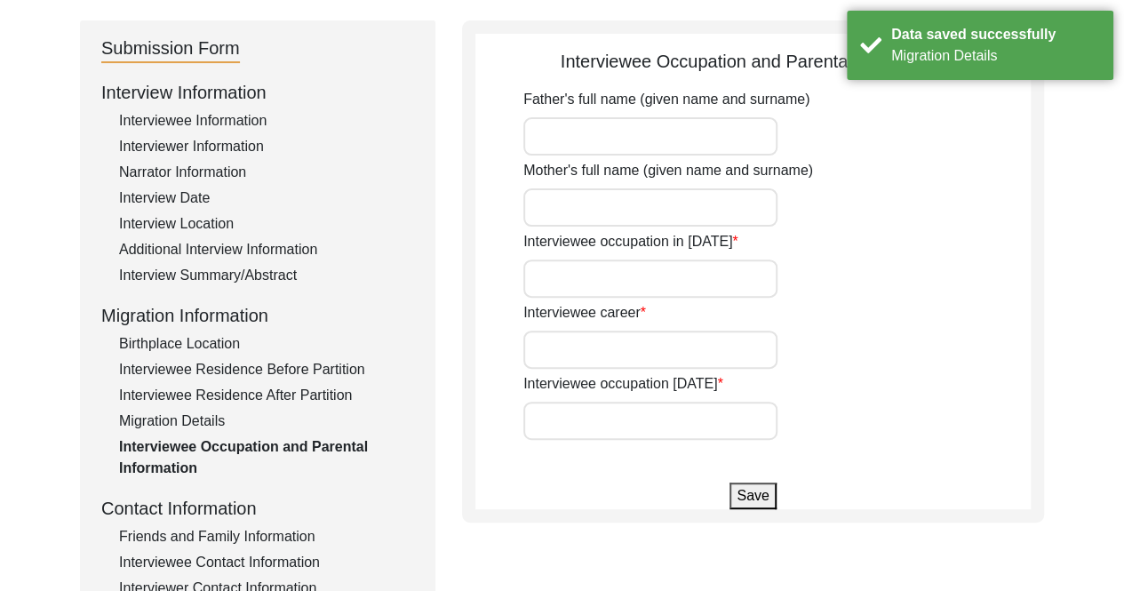
click at [673, 123] on input "Father's full name (given name and surname)" at bounding box center [650, 136] width 254 height 38
type input "[PERSON_NAME]"
click at [627, 223] on input "Mother's full name (given name and surname)" at bounding box center [650, 207] width 254 height 38
type input "[PERSON_NAME]"
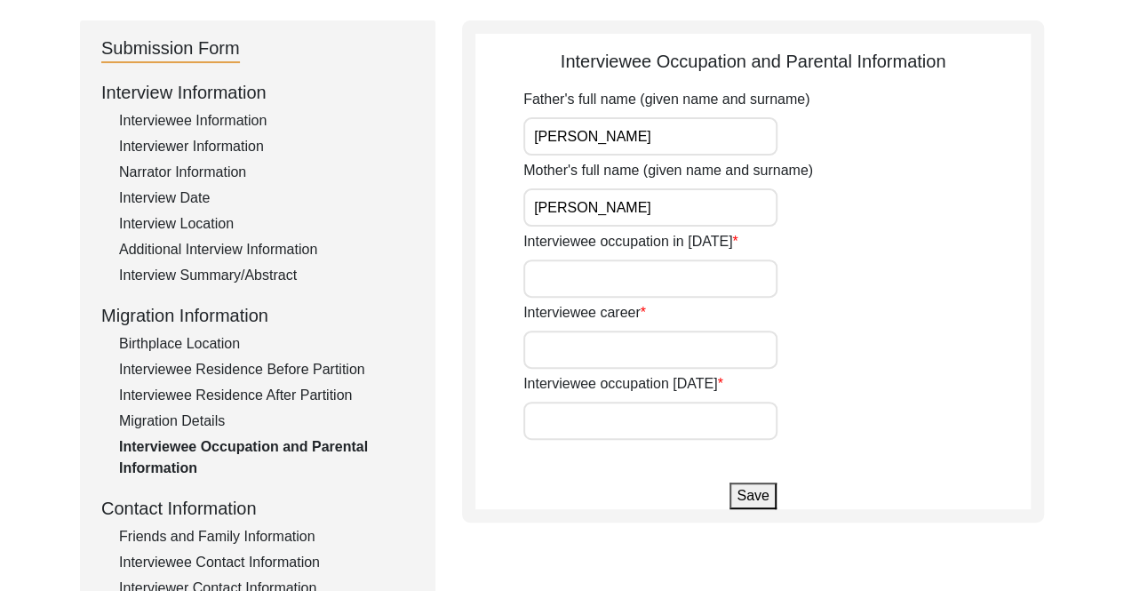
click at [620, 275] on input "Interviewee occupation in [DATE]" at bounding box center [650, 278] width 254 height 38
type input "Student"
click at [613, 352] on input "Interviewee career" at bounding box center [650, 349] width 254 height 38
type input "Economist"
click at [616, 417] on input "Interviewee occupation [DATE]" at bounding box center [650, 420] width 254 height 38
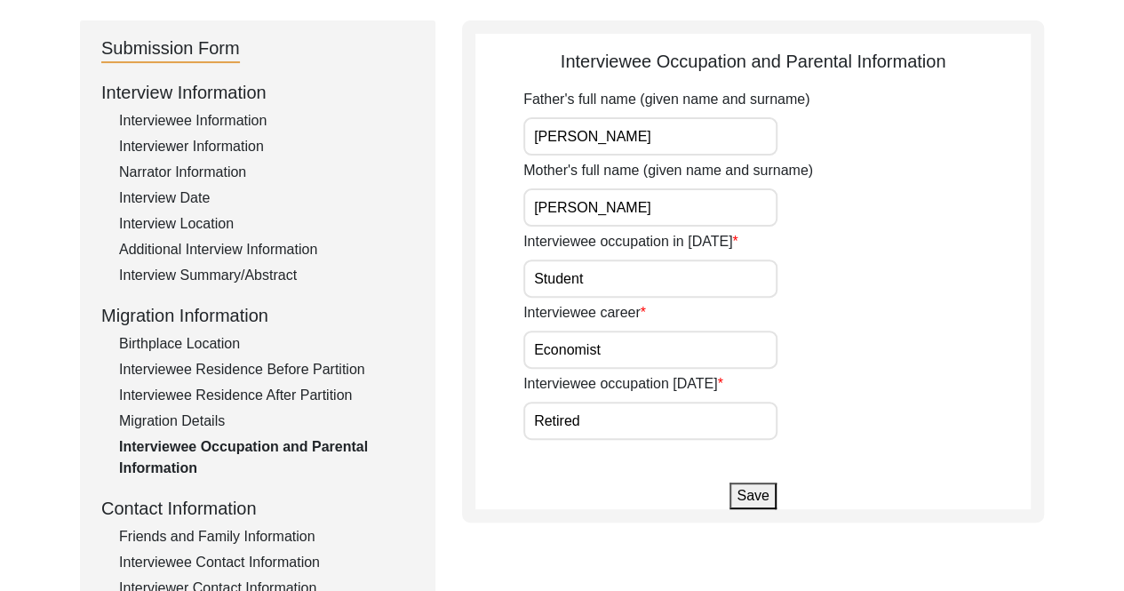
type input "Retired"
click at [771, 501] on button "Save" at bounding box center [752, 495] width 46 height 27
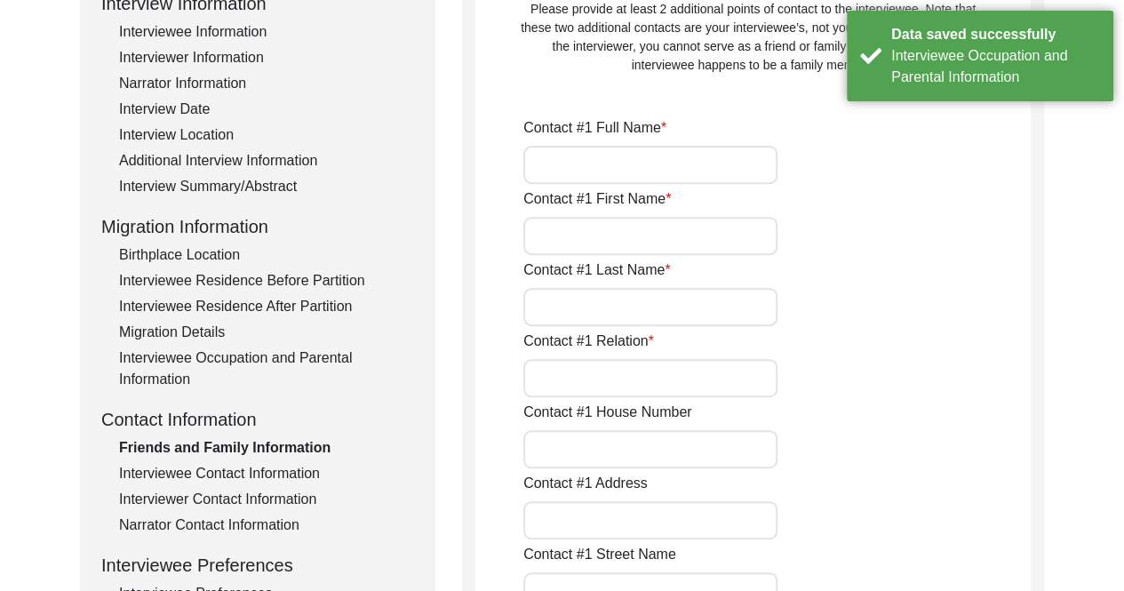
scroll to position [355, 0]
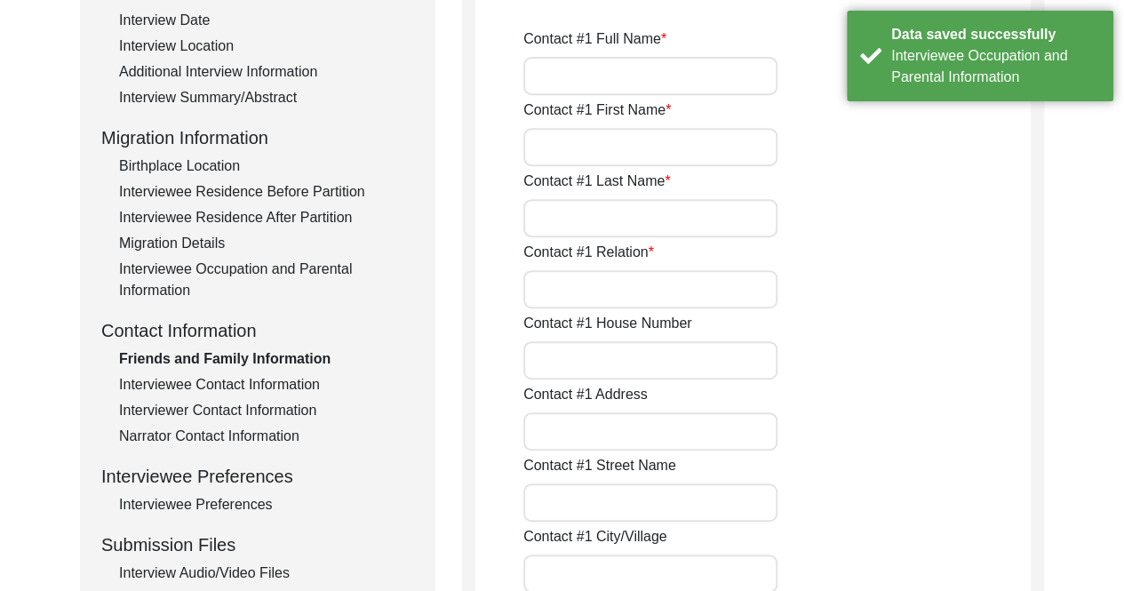
click at [660, 72] on input "Contact #1 Full Name" at bounding box center [650, 76] width 254 height 38
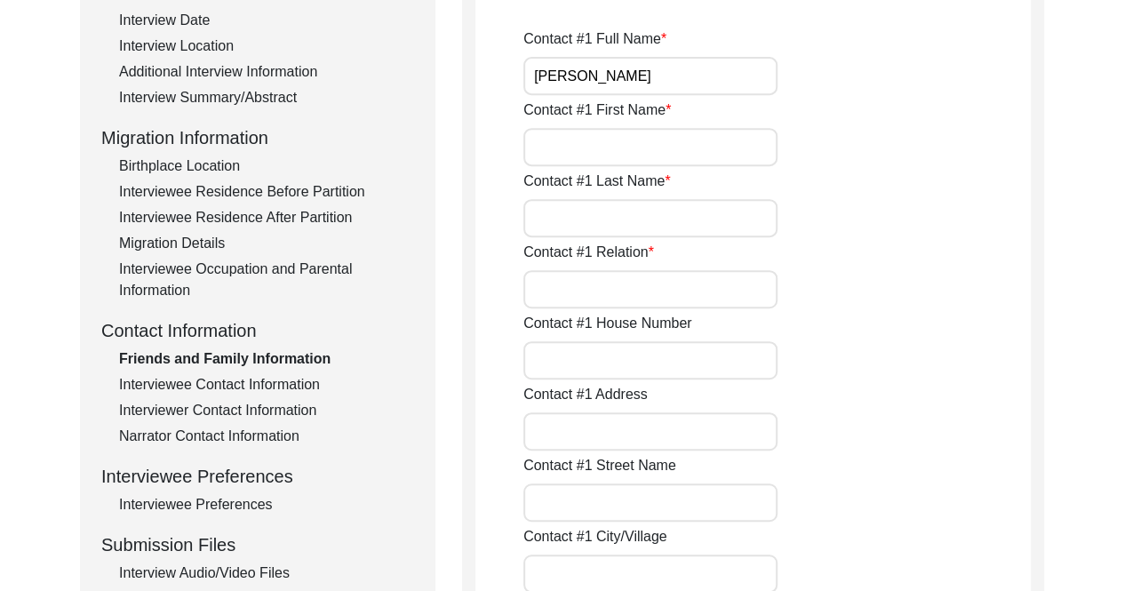
type input "[PERSON_NAME]"
type input "Son"
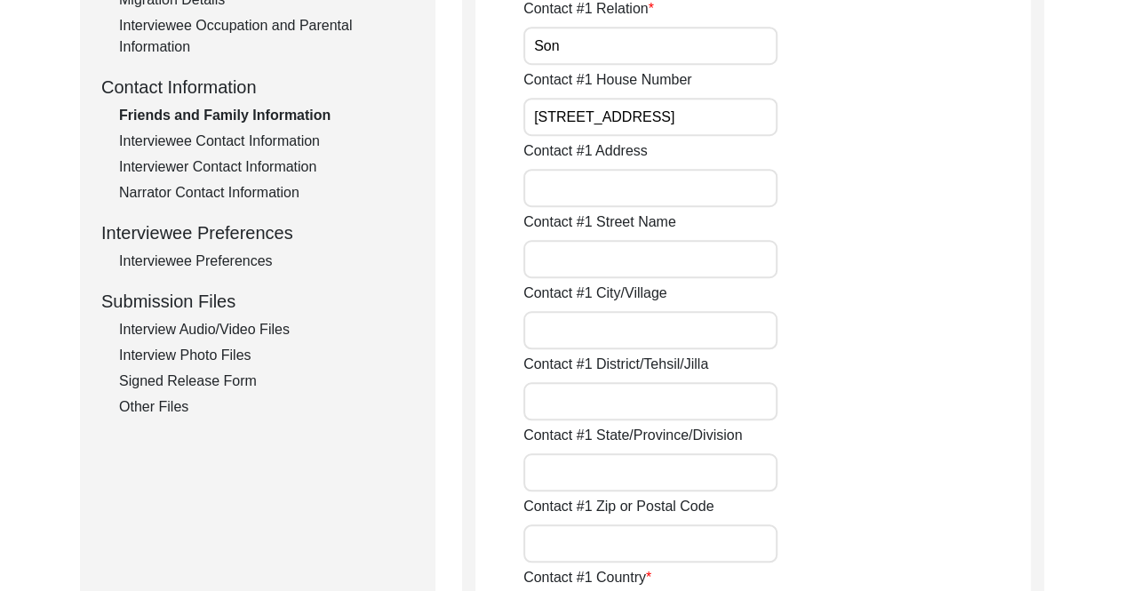
scroll to position [622, 0]
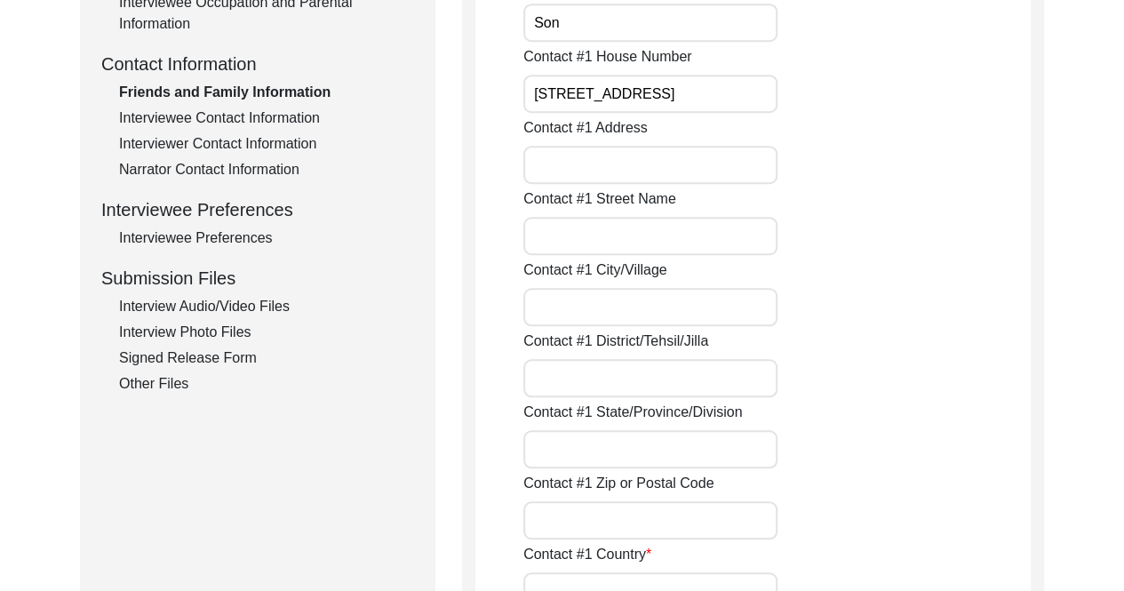
click at [626, 237] on input "Contact #1 Street Name" at bounding box center [650, 236] width 254 height 38
drag, startPoint x: 719, startPoint y: 97, endPoint x: 570, endPoint y: 90, distance: 149.4
click at [570, 90] on input "[STREET_ADDRESS]" at bounding box center [650, 94] width 254 height 38
type input "4452"
click at [639, 232] on input "Contact #1 Street Name" at bounding box center [650, 236] width 254 height 38
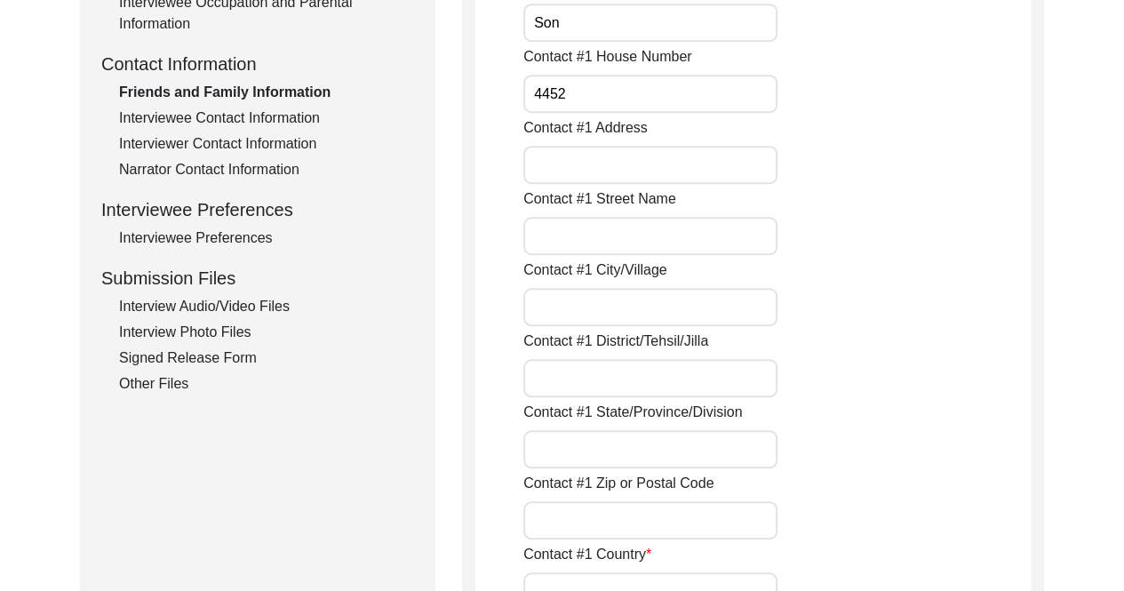
paste input "[GEOGRAPHIC_DATA]"
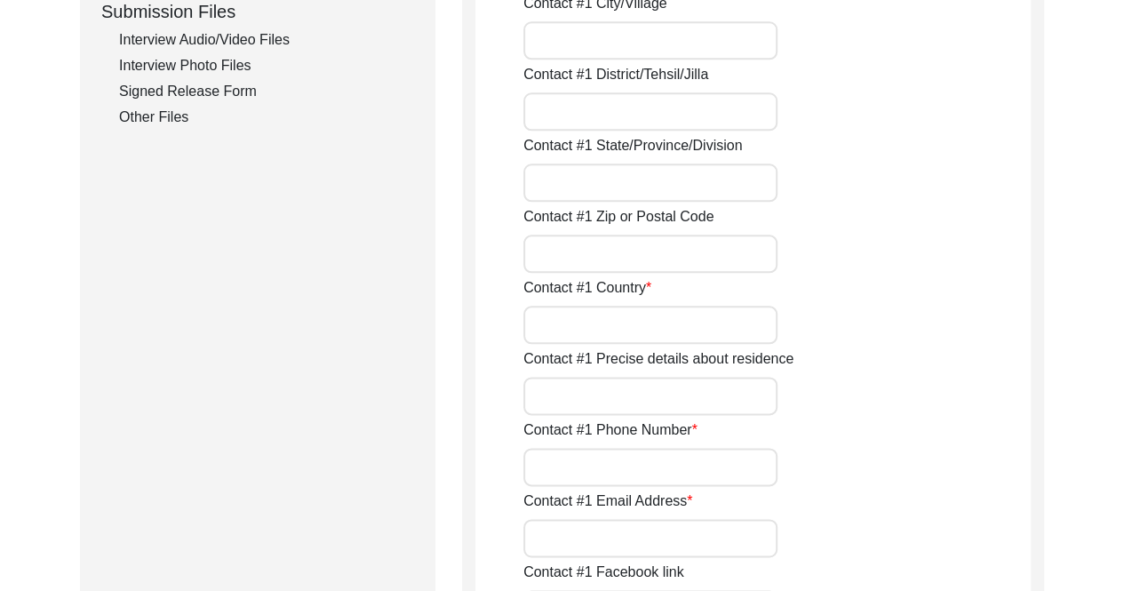
scroll to position [711, 0]
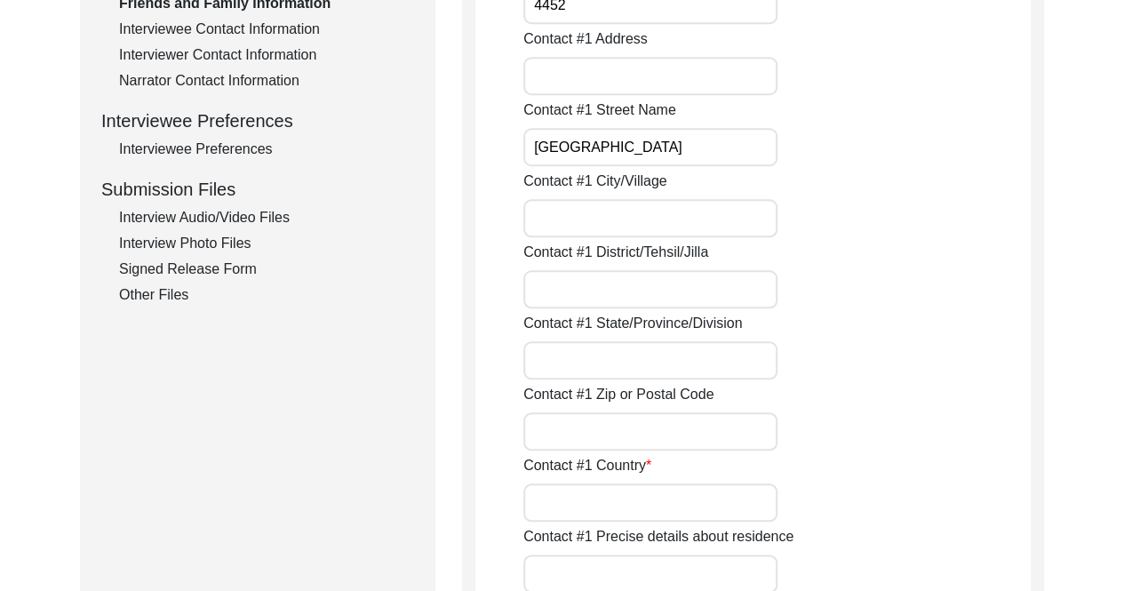
type input "[GEOGRAPHIC_DATA]"
click at [645, 219] on input "Contact #1 City/Village" at bounding box center [650, 218] width 254 height 38
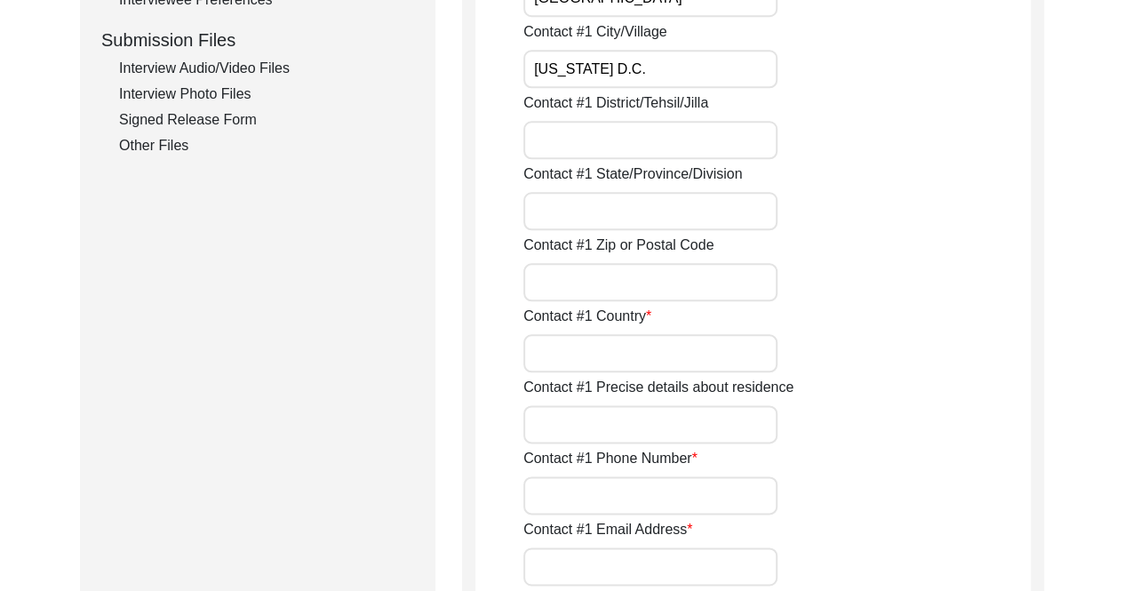
scroll to position [888, 0]
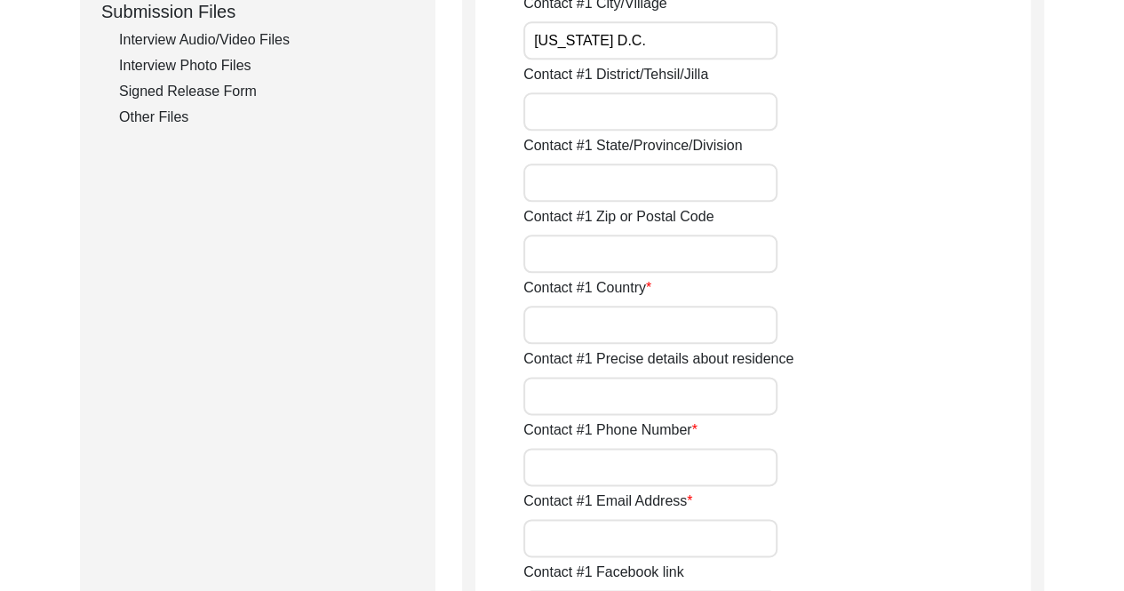
type input "[US_STATE] D.C."
click at [613, 258] on input "Contact #1 Zip or Postal Code" at bounding box center [650, 253] width 254 height 38
type input "20705"
type input "[STREET_ADDRESS]"
type input "MD"
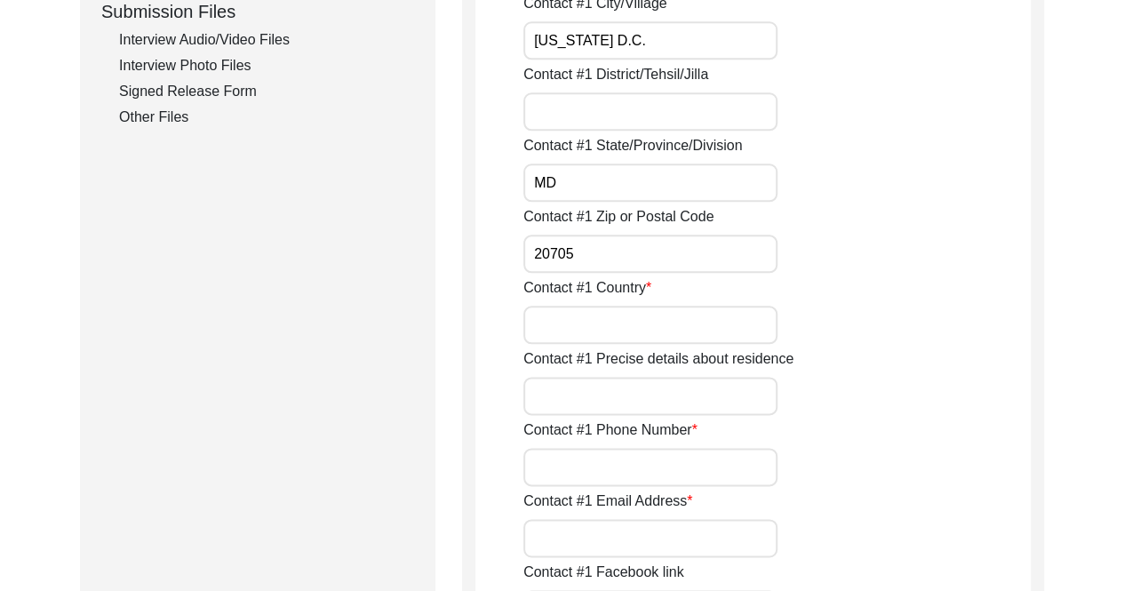
type input "[GEOGRAPHIC_DATA]"
type input "2404218274"
type input "[EMAIL_ADDRESS][DOMAIN_NAME]"
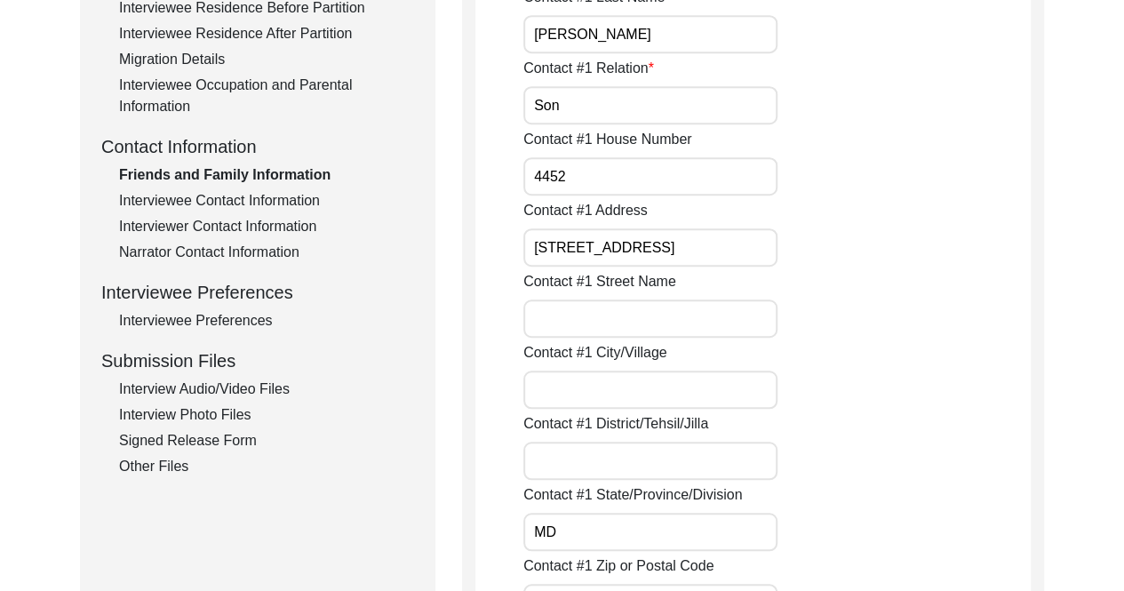
scroll to position [533, 0]
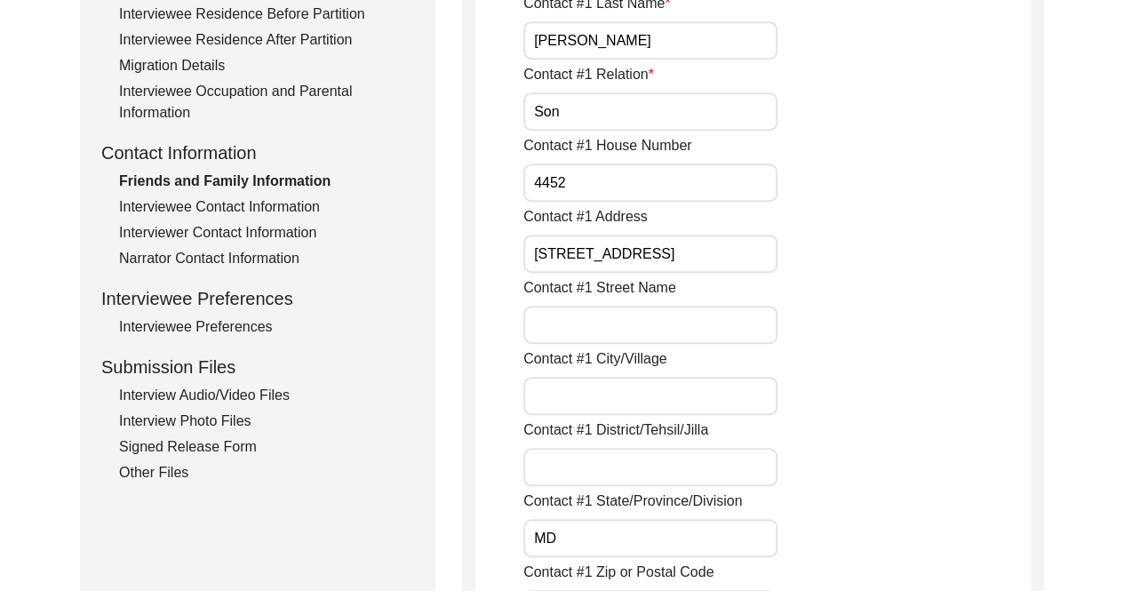
drag, startPoint x: 705, startPoint y: 253, endPoint x: 323, endPoint y: 273, distance: 382.4
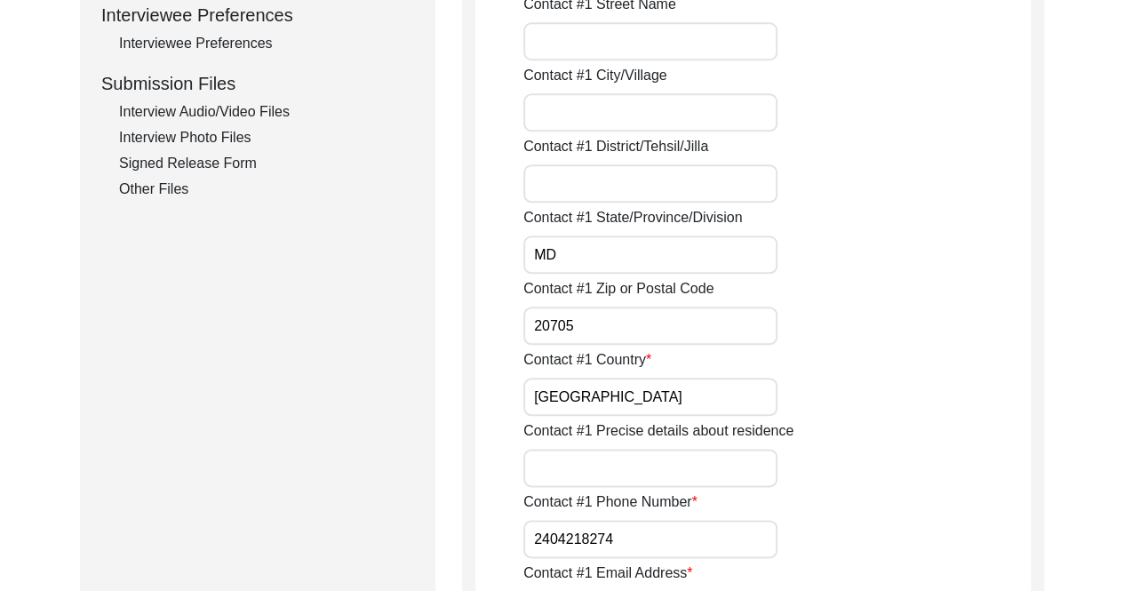
scroll to position [1066, 0]
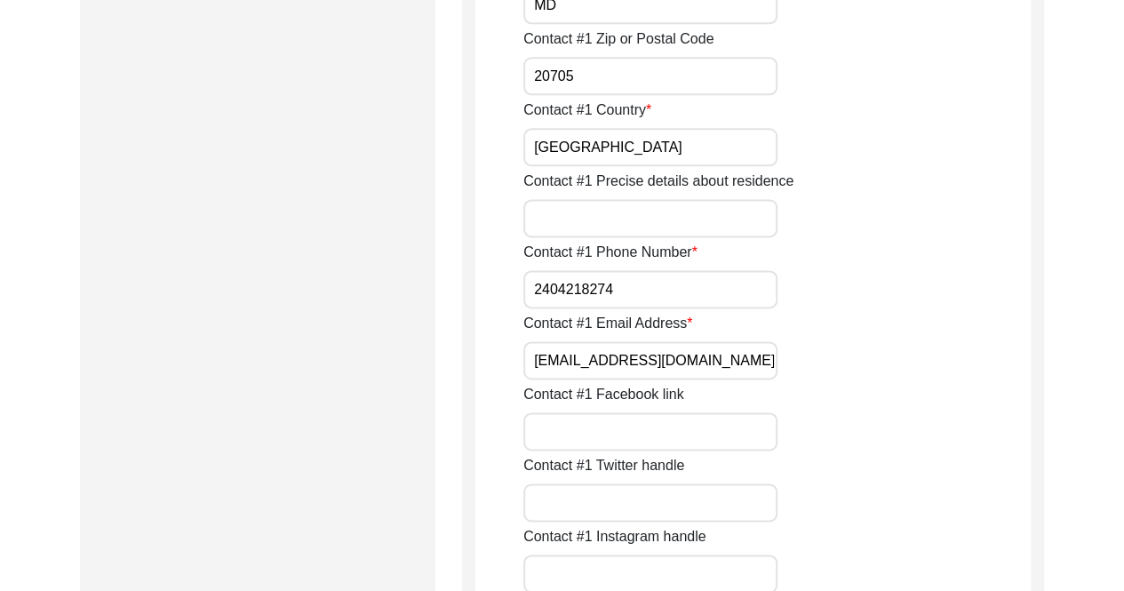
drag, startPoint x: 687, startPoint y: 356, endPoint x: 451, endPoint y: 341, distance: 235.8
drag, startPoint x: 656, startPoint y: 282, endPoint x: 380, endPoint y: 288, distance: 276.3
drag, startPoint x: 643, startPoint y: 150, endPoint x: 403, endPoint y: 161, distance: 240.0
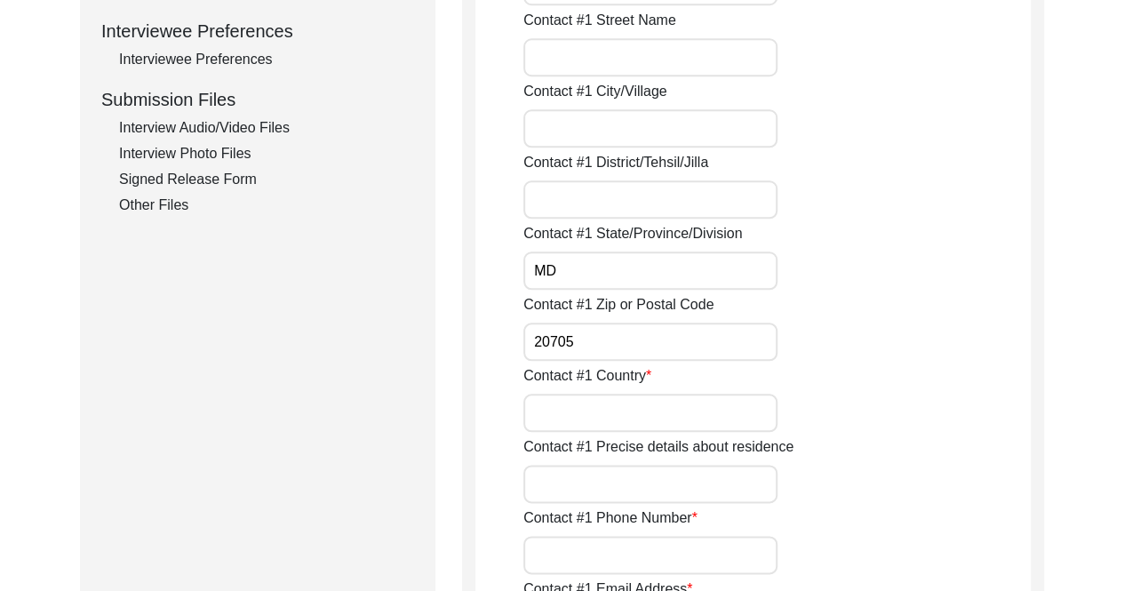
scroll to position [799, 0]
type input "[GEOGRAPHIC_DATA]"
drag, startPoint x: 604, startPoint y: 345, endPoint x: 392, endPoint y: 336, distance: 212.5
drag, startPoint x: 586, startPoint y: 273, endPoint x: 444, endPoint y: 258, distance: 142.9
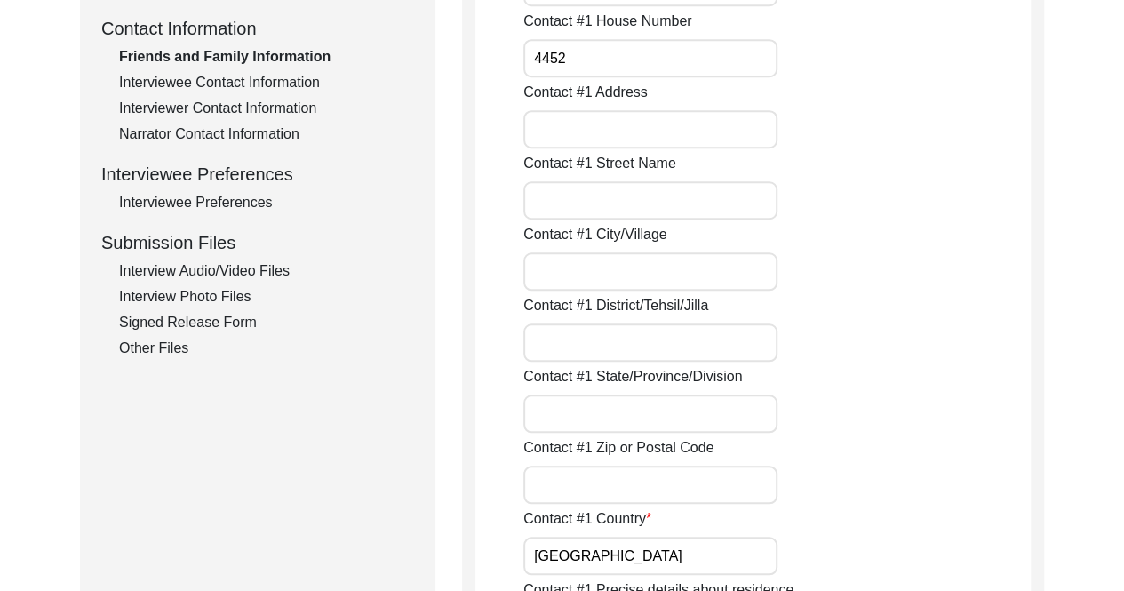
scroll to position [533, 0]
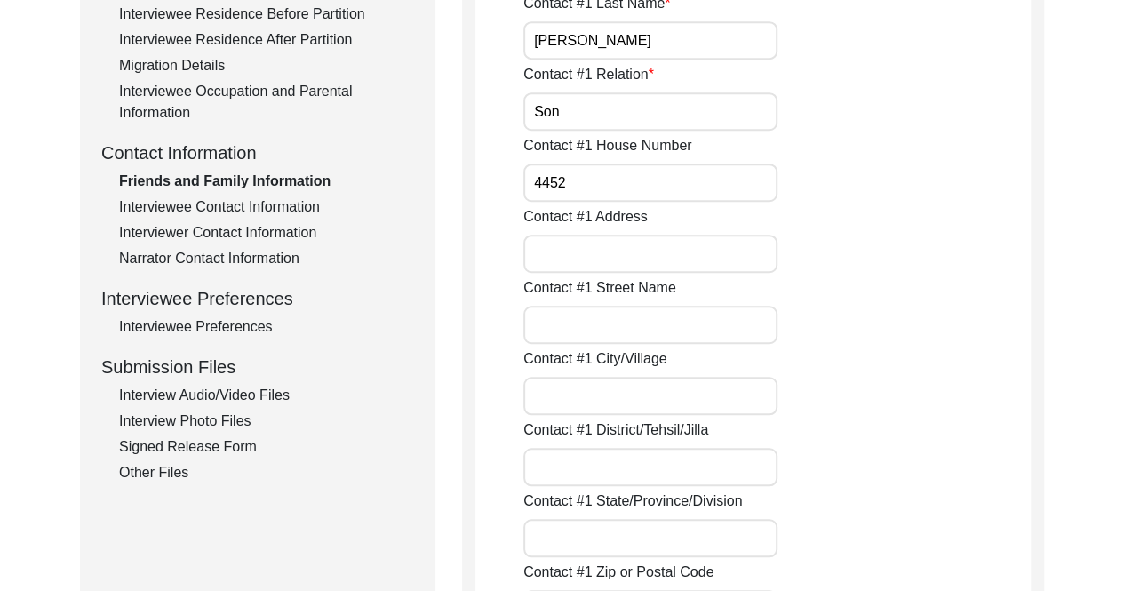
click at [613, 248] on input "Contact #1 Address" at bounding box center [650, 253] width 254 height 38
click at [524, 310] on input "Contact #1 Street Name" at bounding box center [650, 325] width 254 height 38
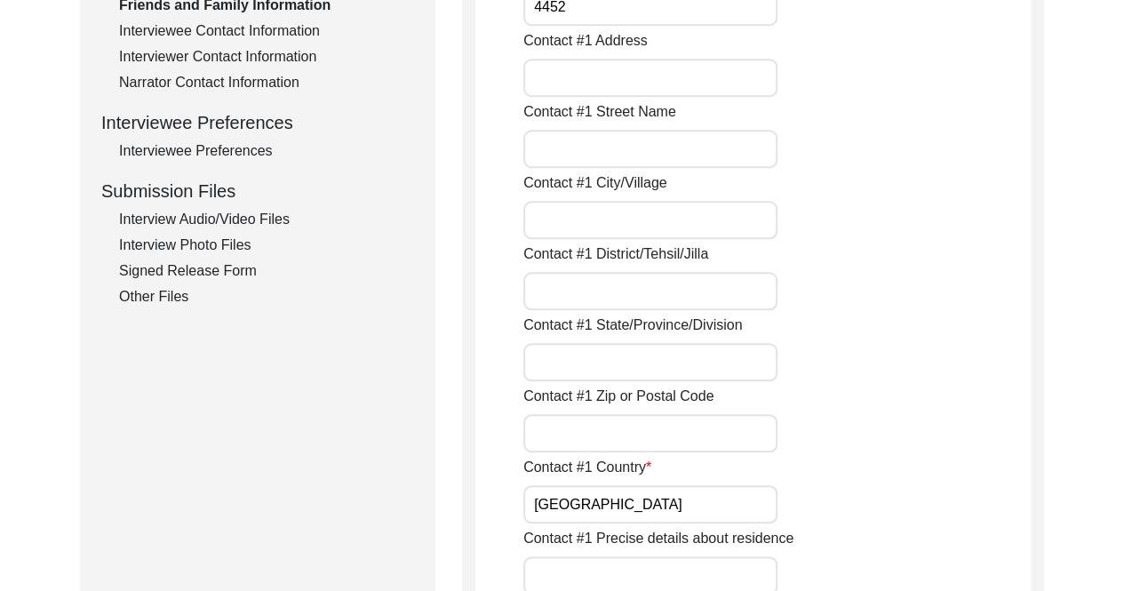
scroll to position [711, 0]
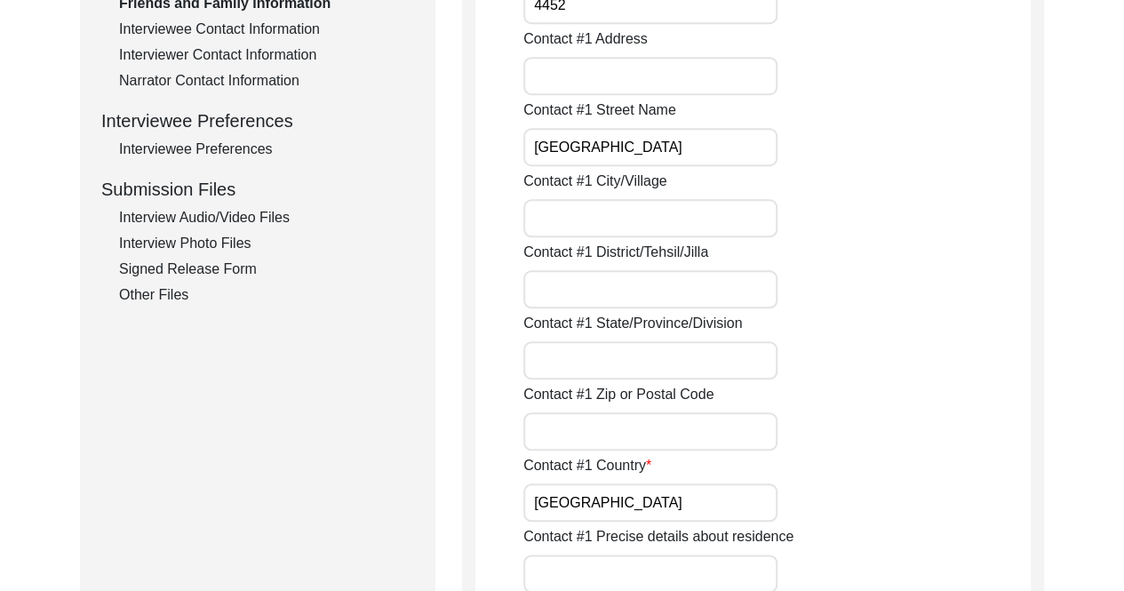
type input "[GEOGRAPHIC_DATA]"
type input "W"
click at [705, 228] on input "Contact #1 City/Village" at bounding box center [650, 218] width 254 height 38
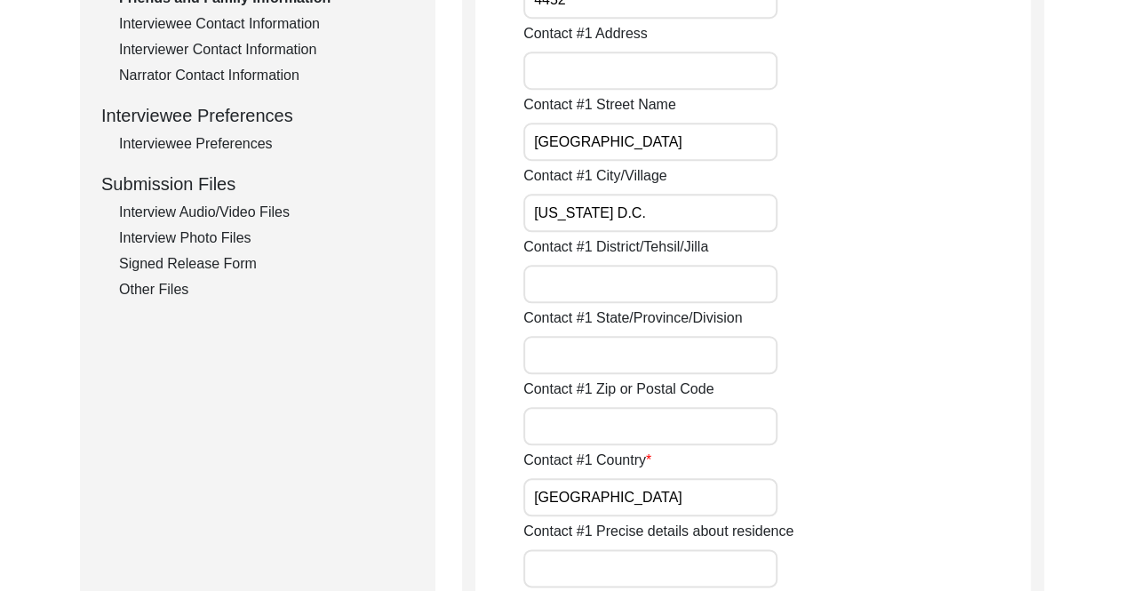
scroll to position [888, 0]
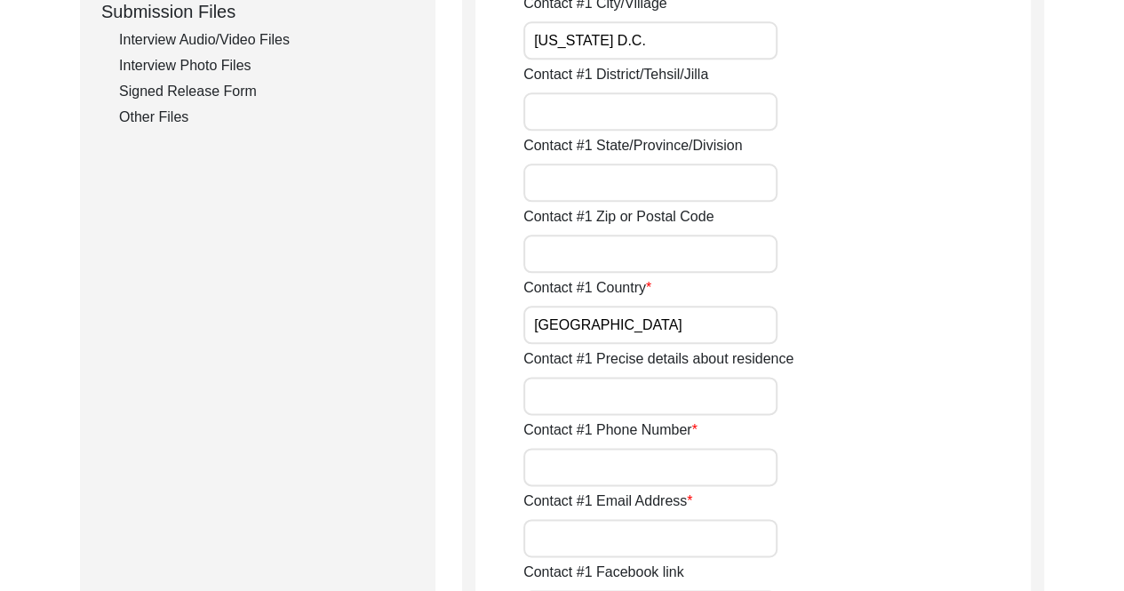
type input "[US_STATE] D.C."
click at [693, 252] on input "Contact #1 Zip or Postal Code" at bounding box center [650, 253] width 254 height 38
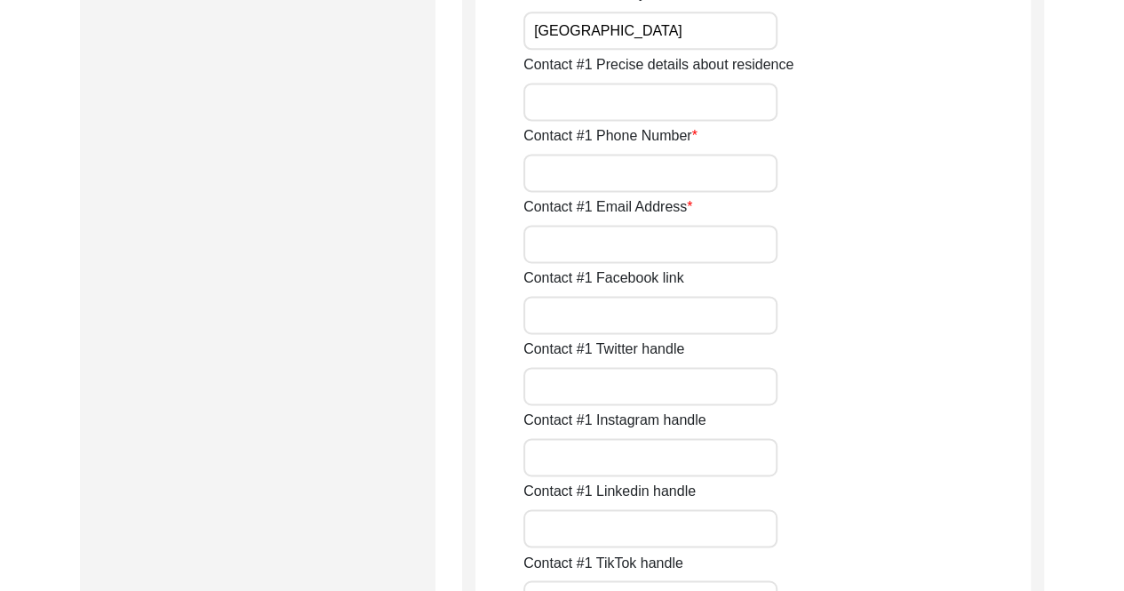
scroll to position [1155, 0]
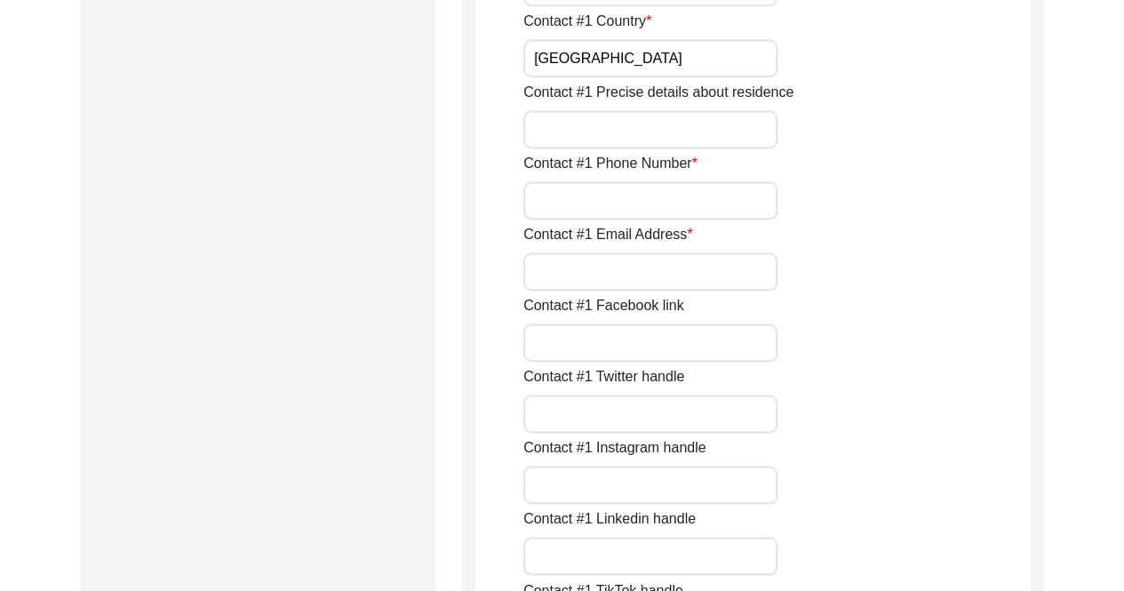
type input "20016"
click at [719, 134] on input "Contact #1 Precise details about residence" at bounding box center [650, 129] width 254 height 38
type input "L"
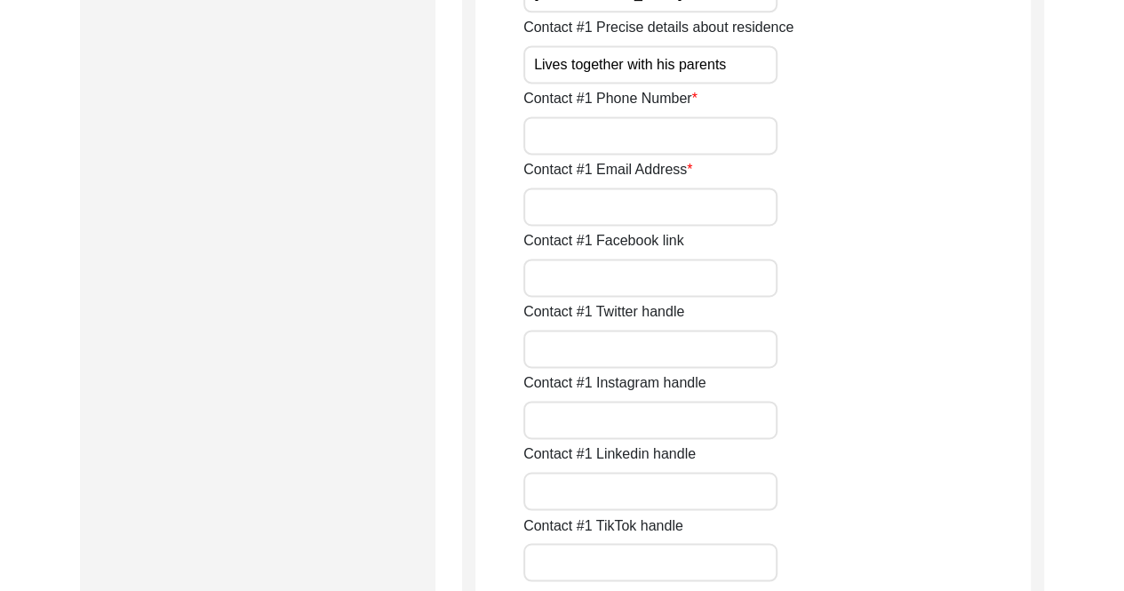
scroll to position [1243, 0]
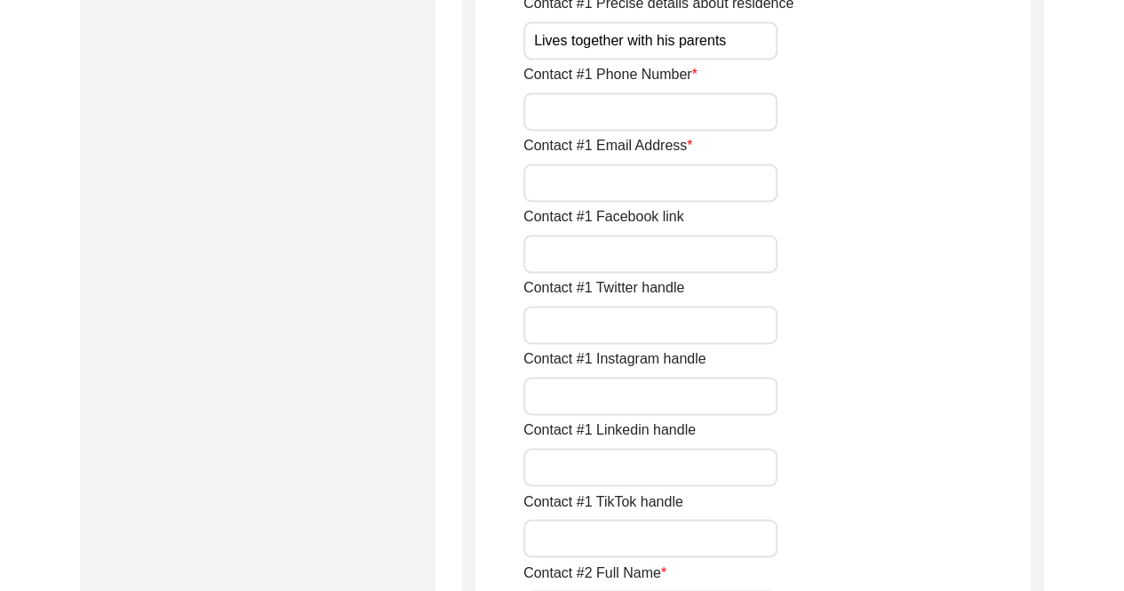
type input "Lives together with his parents"
click at [734, 122] on input "Contact #1 Phone Number" at bounding box center [650, 111] width 254 height 38
click at [928, 119] on div "Contact #1 Phone Number" at bounding box center [776, 97] width 507 height 67
click at [724, 123] on input "Contact #1 Phone Number" at bounding box center [650, 111] width 254 height 38
type input "[PHONE_NUMBER]"
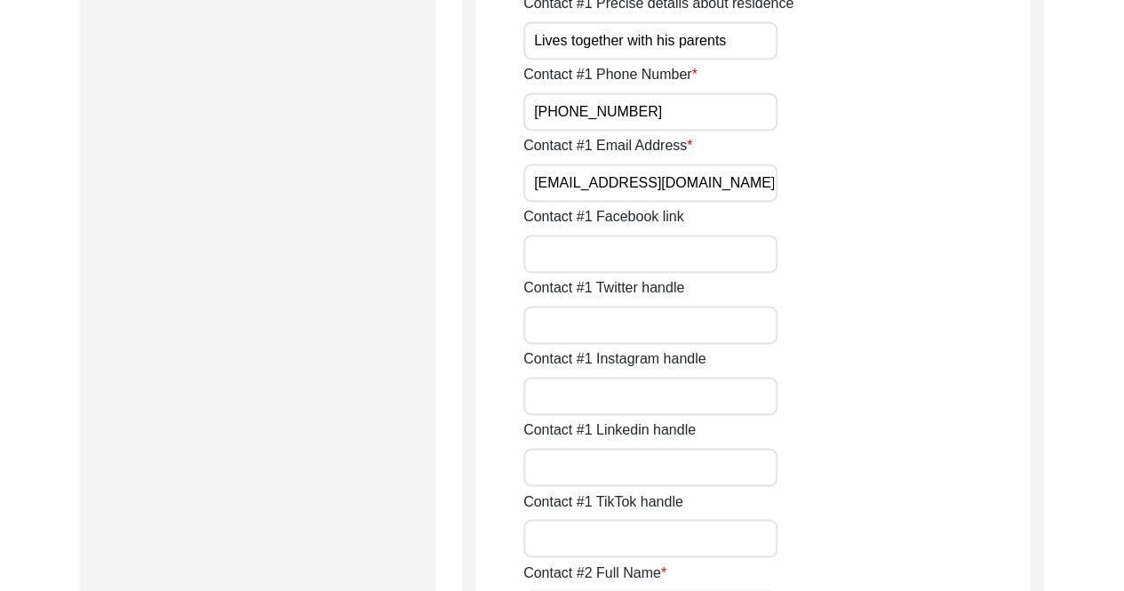
type input "[EMAIL_ADDRESS][DOMAIN_NAME]"
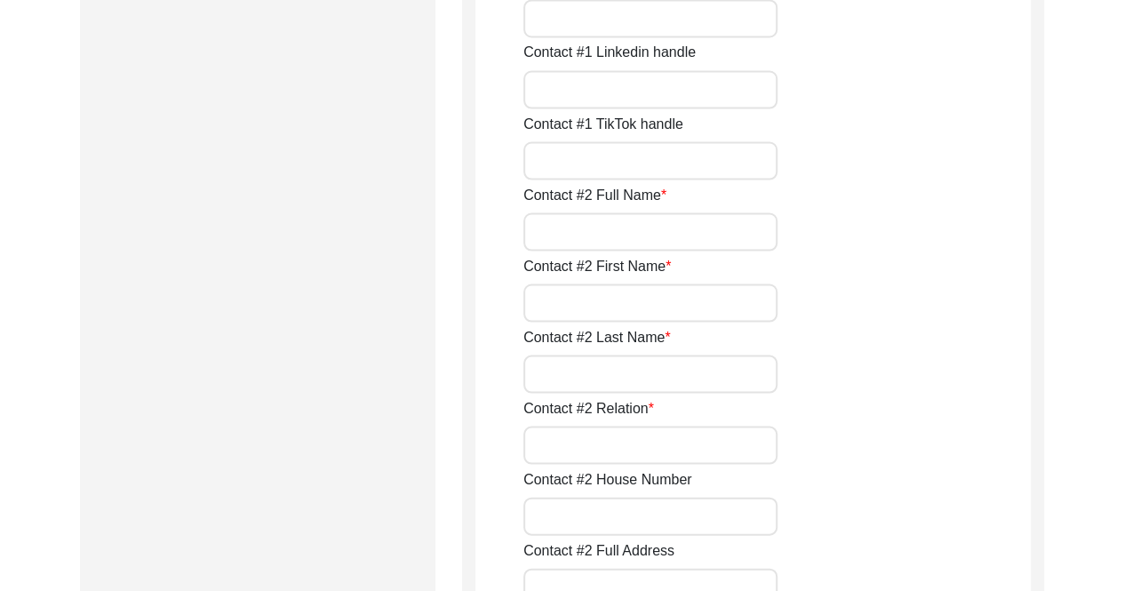
scroll to position [1687, 0]
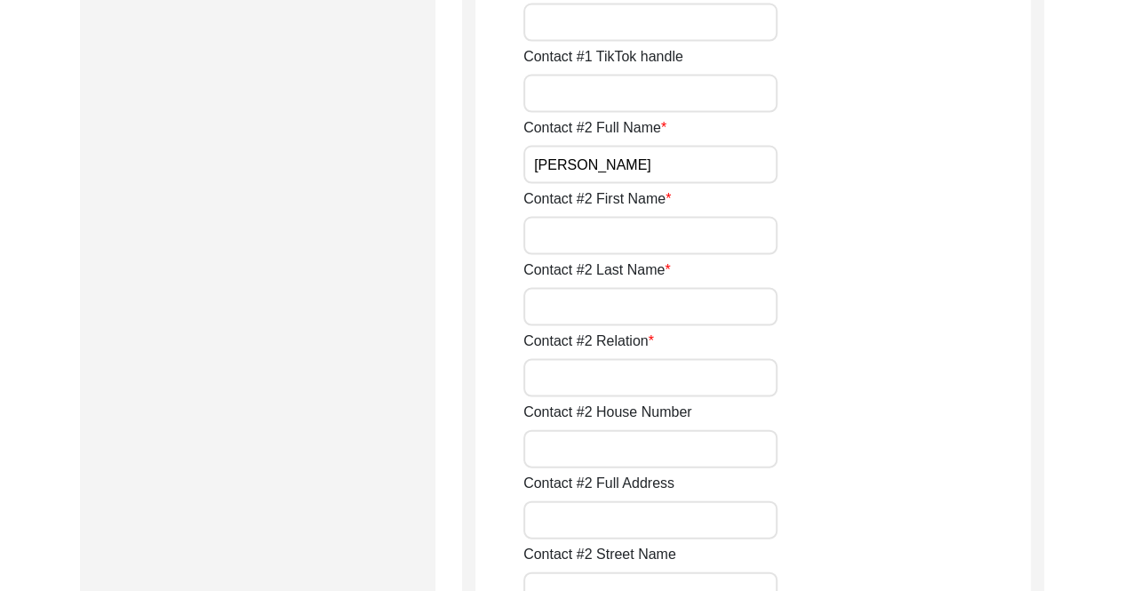
type input "[PERSON_NAME]"
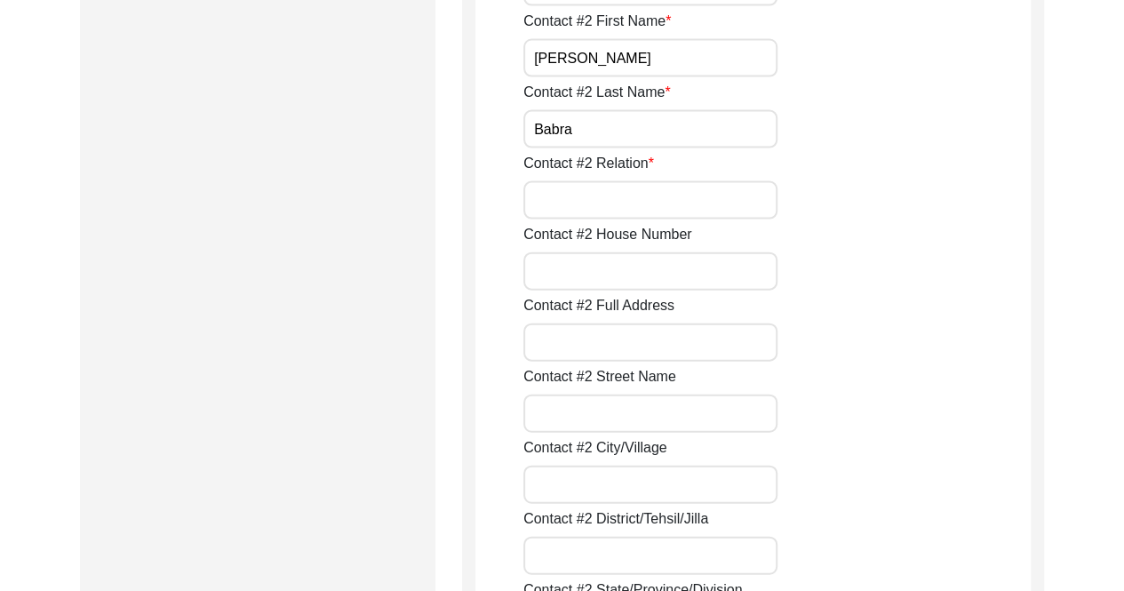
type input "Babra"
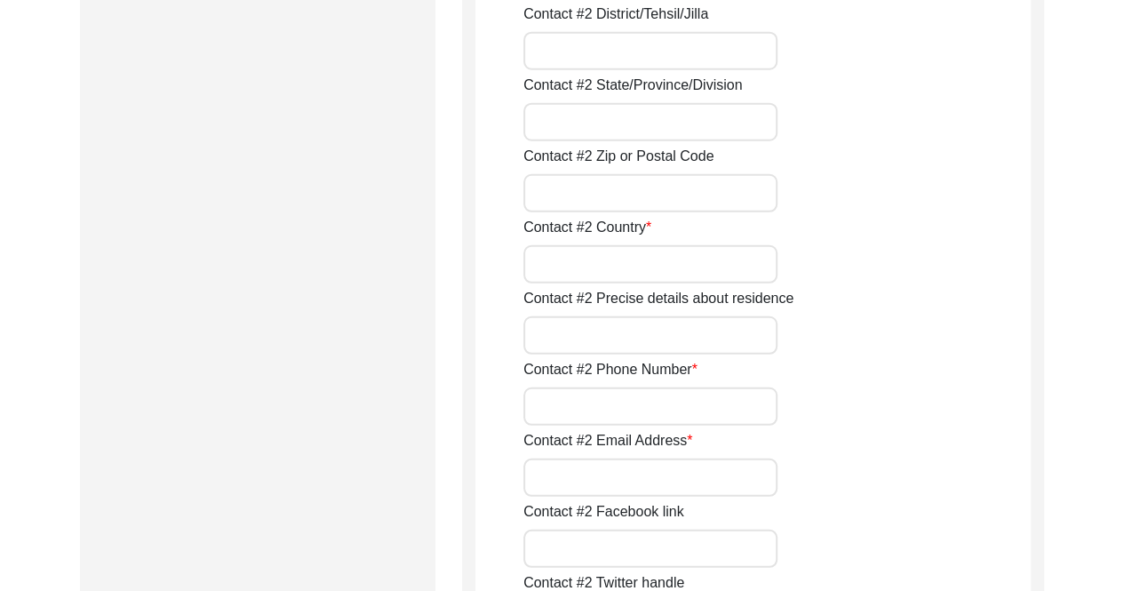
scroll to position [2398, 0]
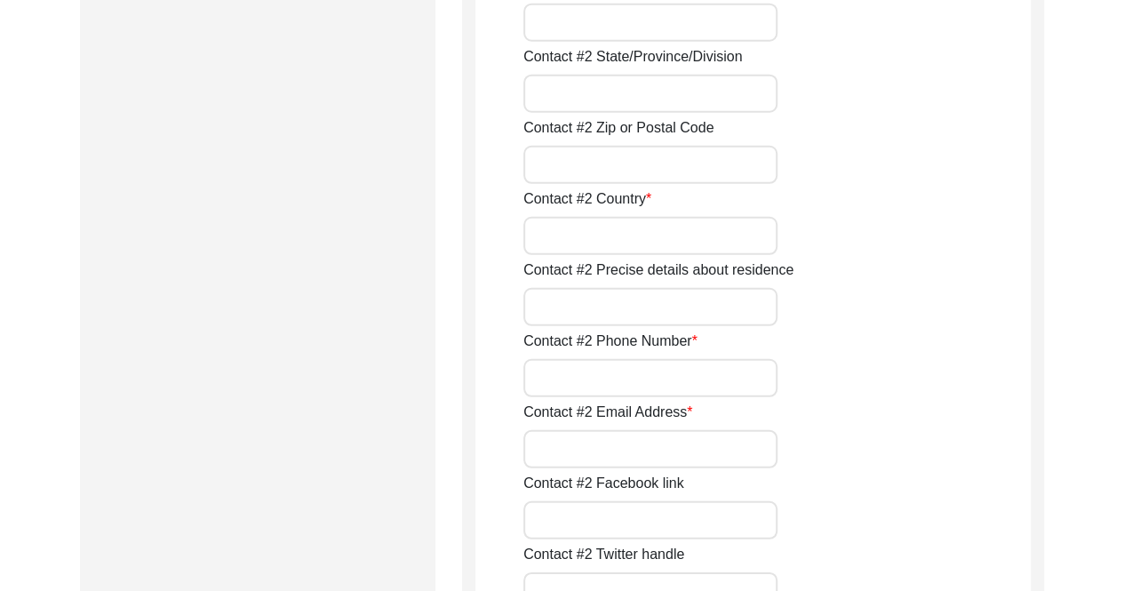
type input "Niece"
click at [711, 246] on input "Contact #2 Country" at bounding box center [650, 236] width 254 height 38
type input "[GEOGRAPHIC_DATA]"
click at [785, 212] on div "Contact #2 Country [GEOGRAPHIC_DATA]" at bounding box center [776, 221] width 507 height 67
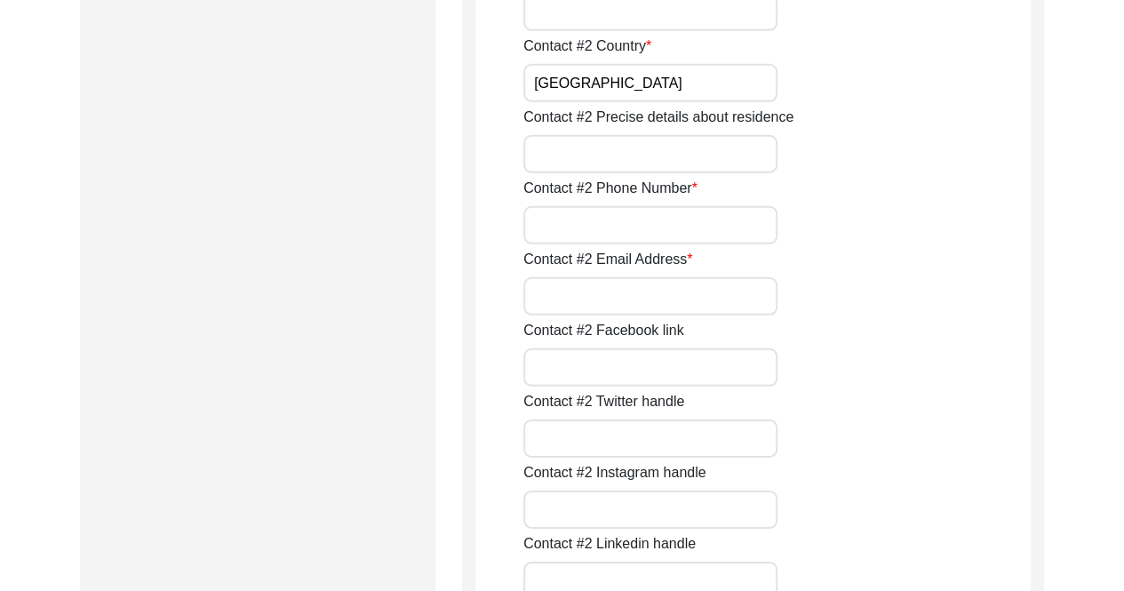
scroll to position [2576, 0]
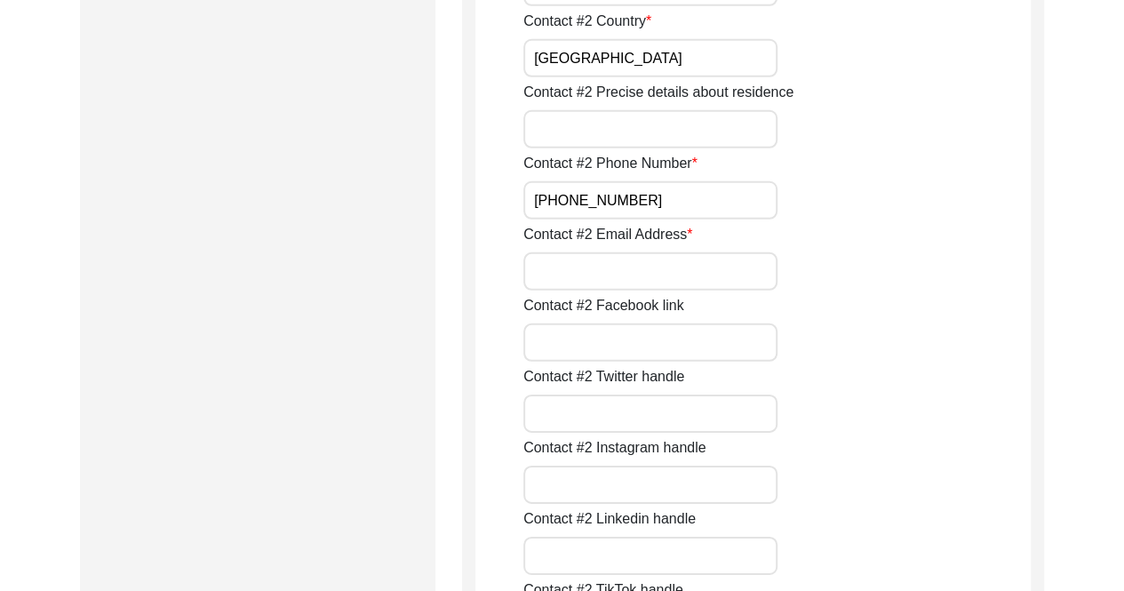
click at [528, 195] on input "[PHONE_NUMBER]" at bounding box center [650, 200] width 254 height 38
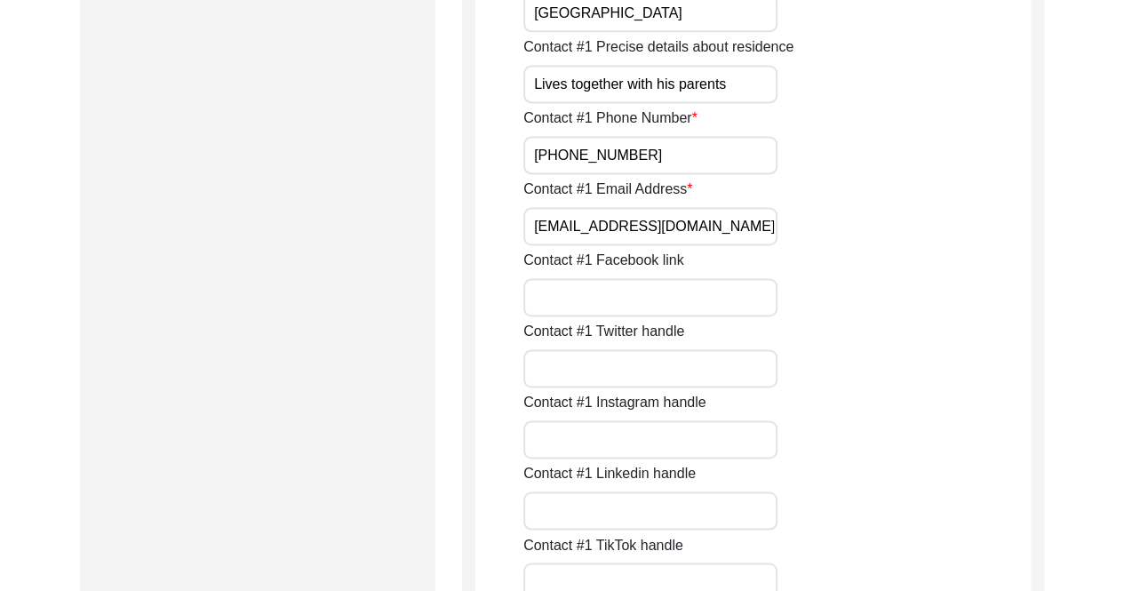
scroll to position [1155, 0]
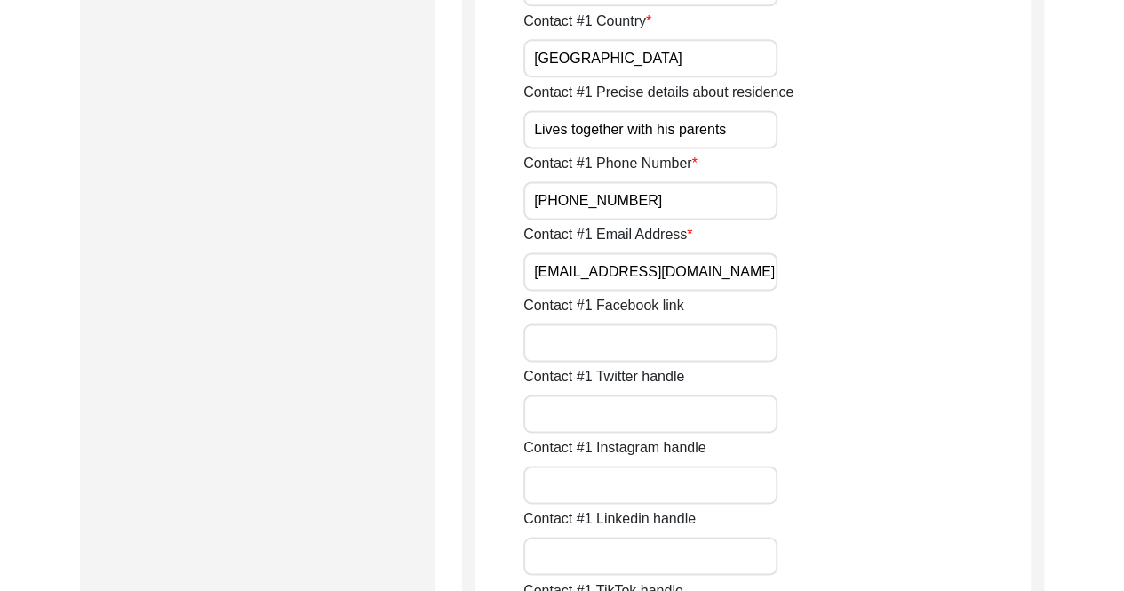
type input "[PHONE_NUMBER]"
click at [535, 196] on input "[PHONE_NUMBER]" at bounding box center [650, 200] width 254 height 38
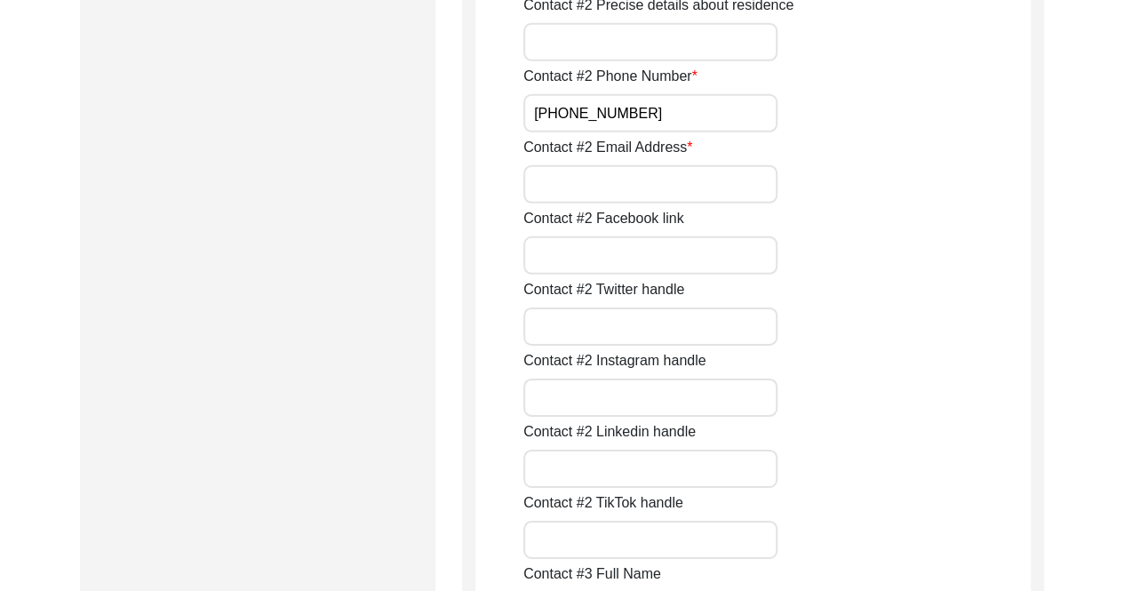
scroll to position [2664, 0]
type input "[PHONE_NUMBER]"
click at [754, 175] on input "Contact #2 Email Address" at bounding box center [650, 182] width 254 height 38
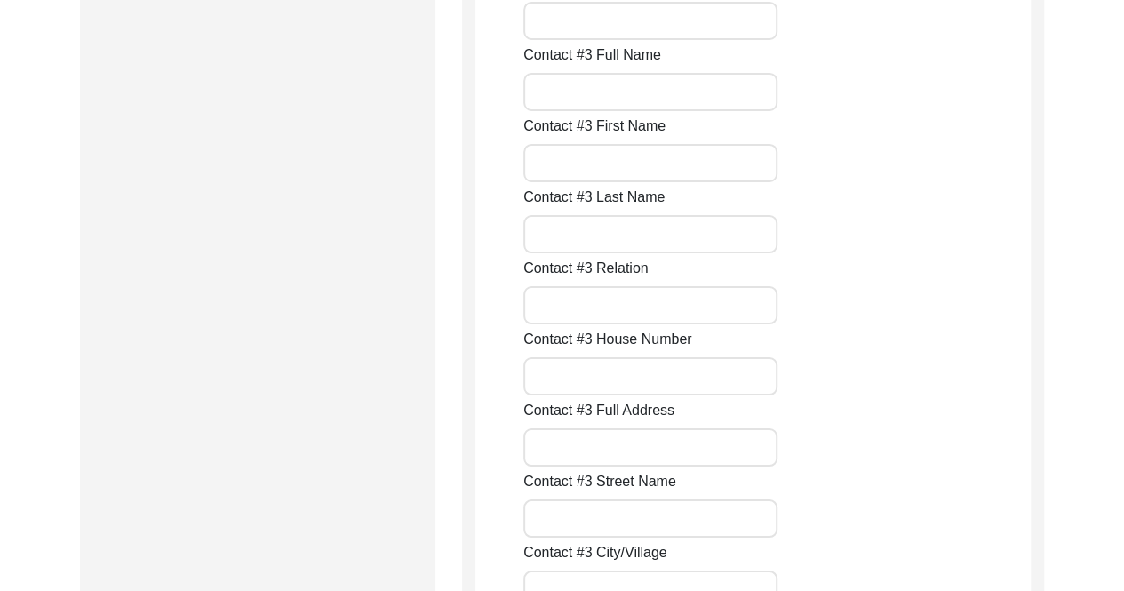
scroll to position [3154, 0]
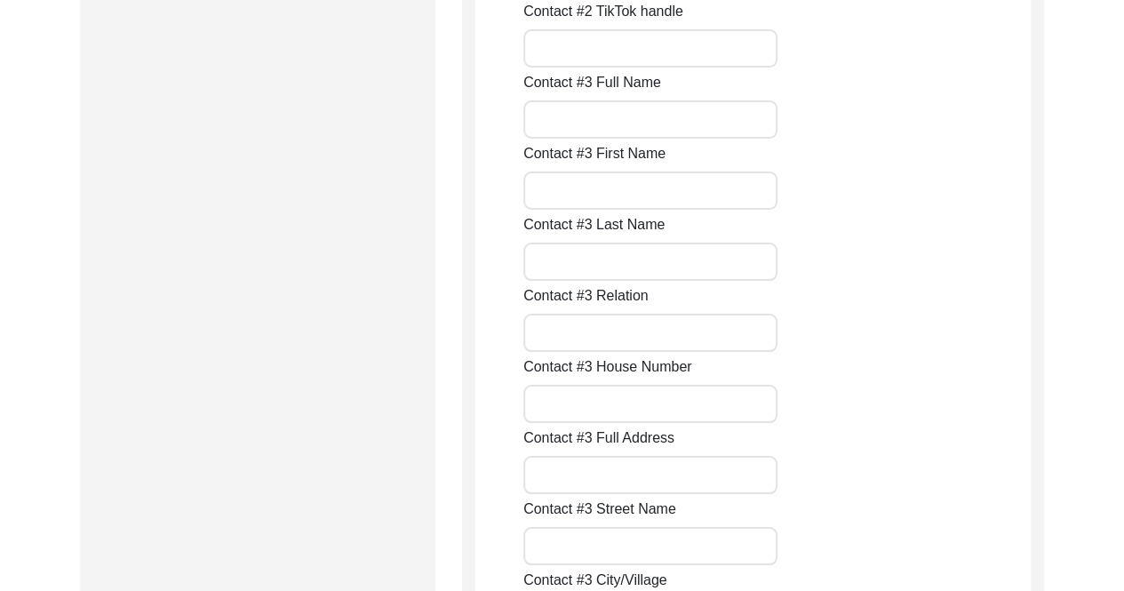
type input "[EMAIL_ADDRESS][DOMAIN_NAME]"
click at [661, 111] on input "Contact #3 Full Name" at bounding box center [650, 119] width 254 height 38
drag, startPoint x: 732, startPoint y: 122, endPoint x: 355, endPoint y: 116, distance: 376.6
type input "[PERSON_NAME] [PERSON_NAME]"
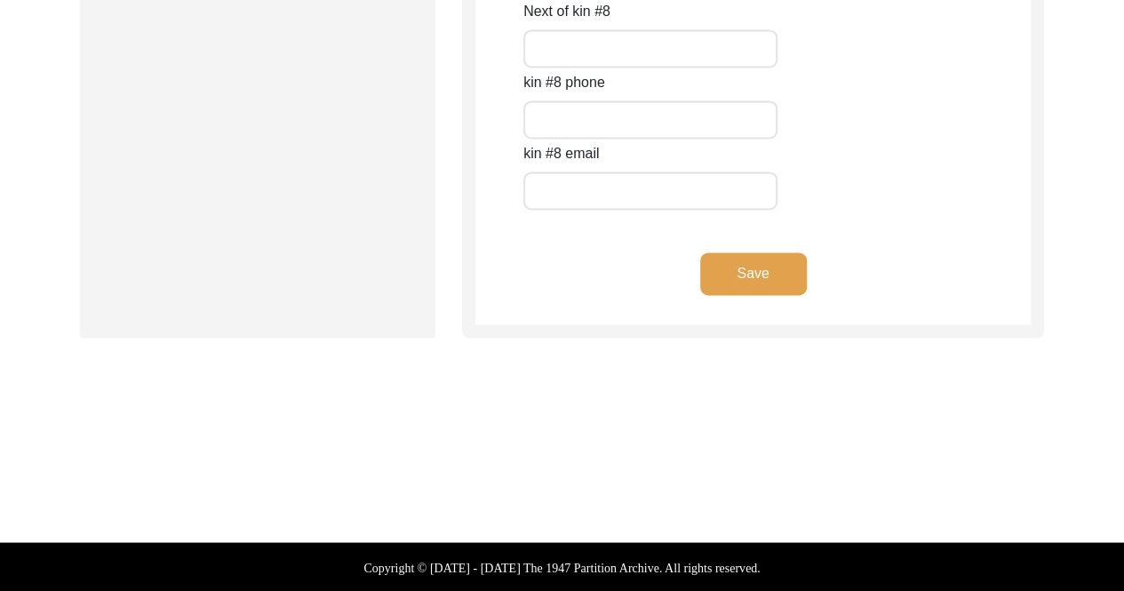
click at [737, 278] on button "Save" at bounding box center [753, 273] width 107 height 43
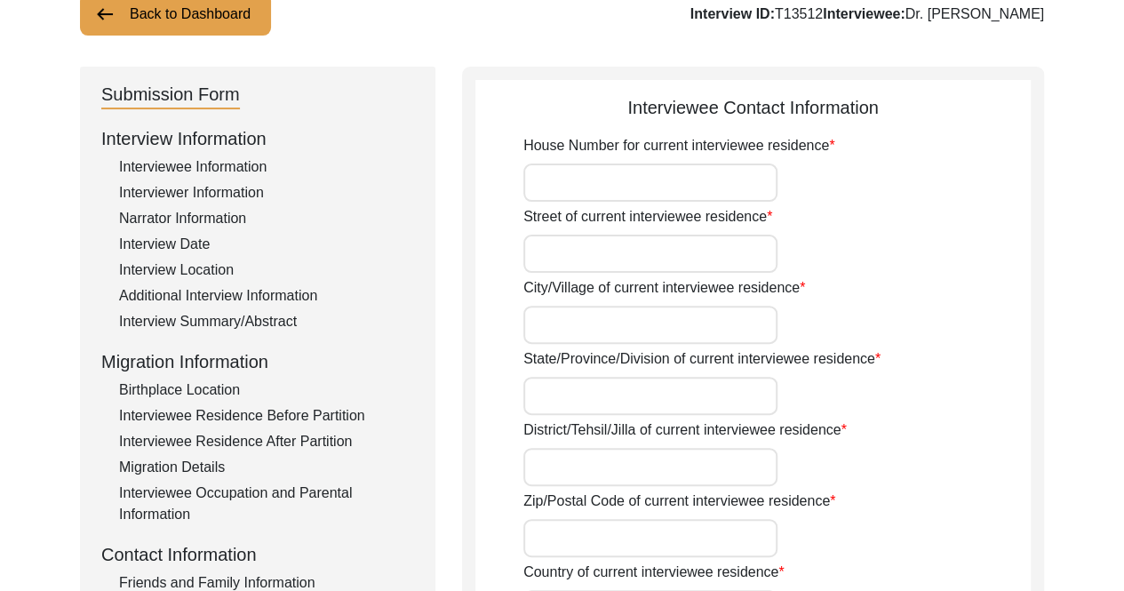
scroll to position [178, 0]
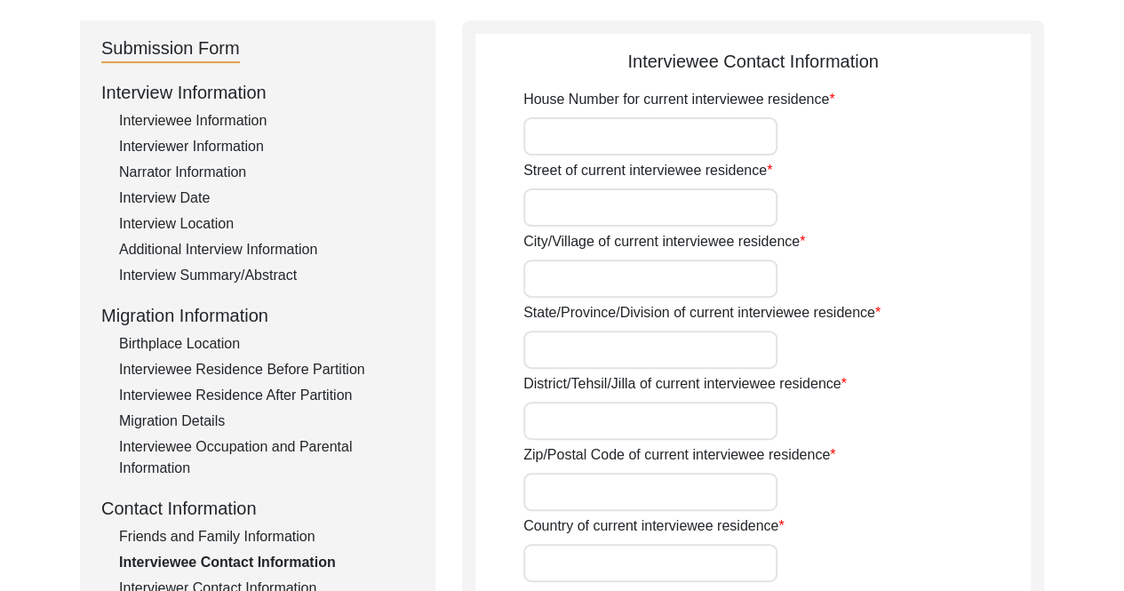
click at [700, 143] on input "House Number for current interviewee residence" at bounding box center [650, 136] width 254 height 38
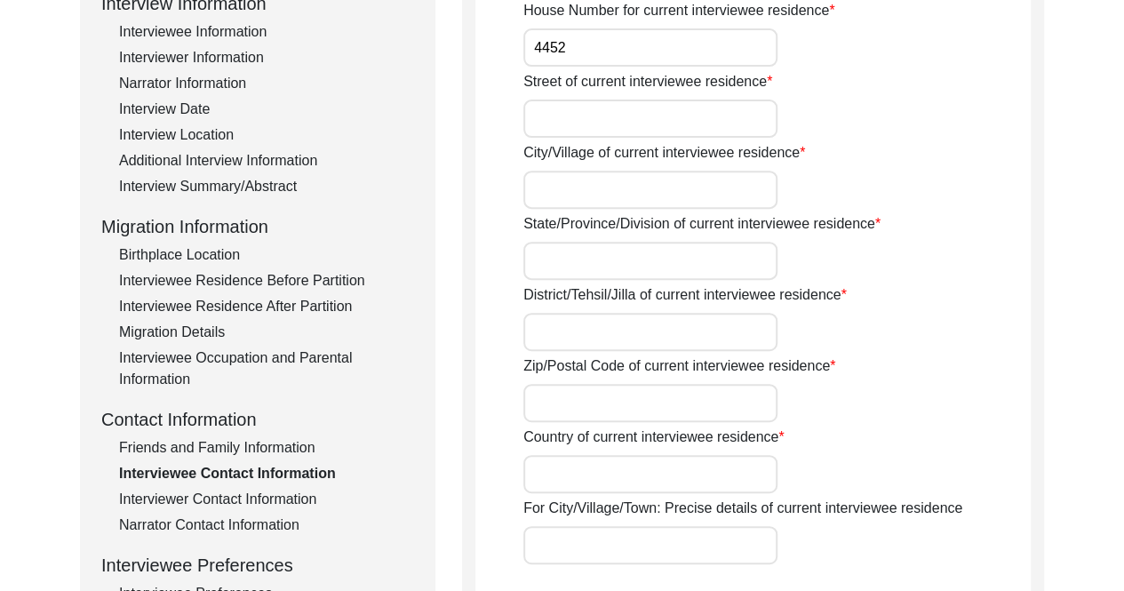
type input "4452"
click at [677, 109] on input "Street of current interviewee residence" at bounding box center [650, 118] width 254 height 38
type input "[GEOGRAPHIC_DATA]"
click at [684, 173] on input "City/Village of current interviewee residence" at bounding box center [650, 190] width 254 height 38
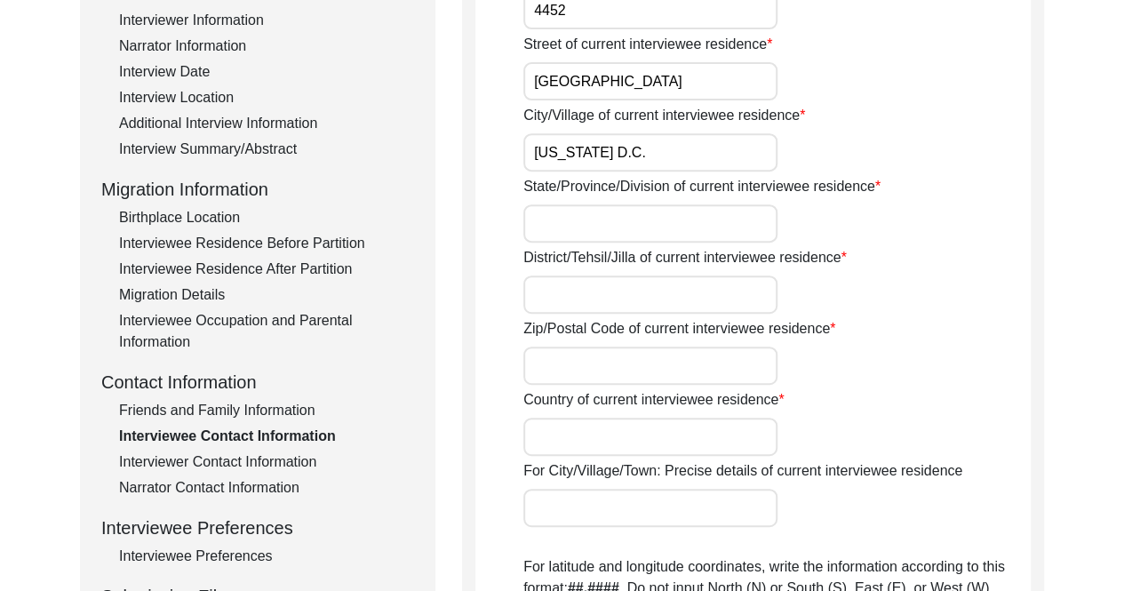
scroll to position [355, 0]
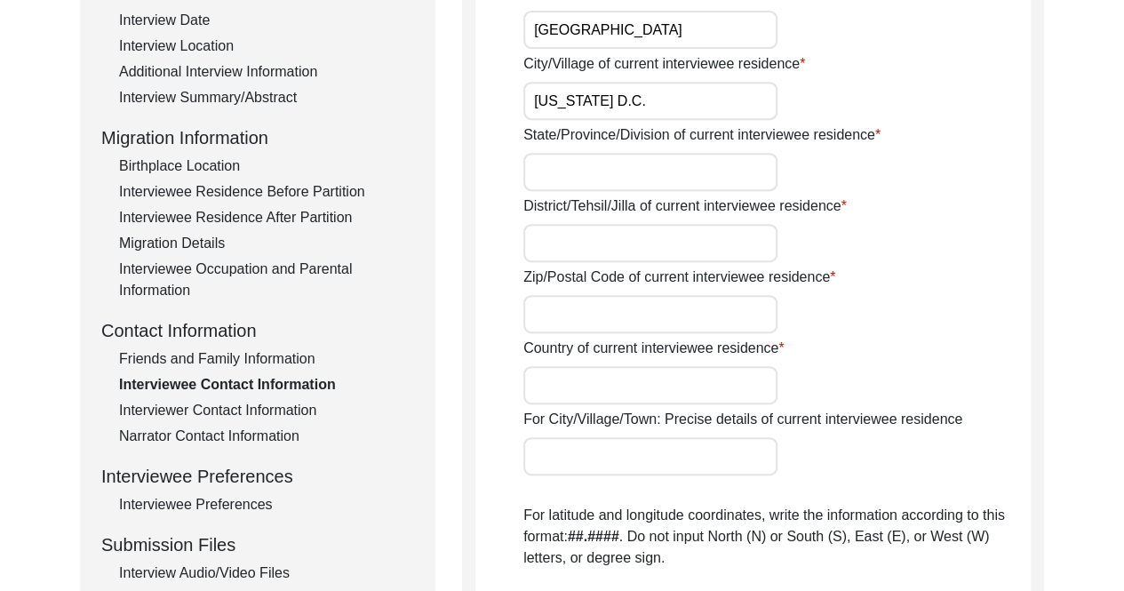
type input "[US_STATE] D.C."
click at [679, 157] on input "State/Province/Division of current interviewee residence" at bounding box center [650, 172] width 254 height 38
type input "N/A"
click at [740, 230] on input "District/Tehsil/Jilla of current interviewee residence" at bounding box center [650, 243] width 254 height 38
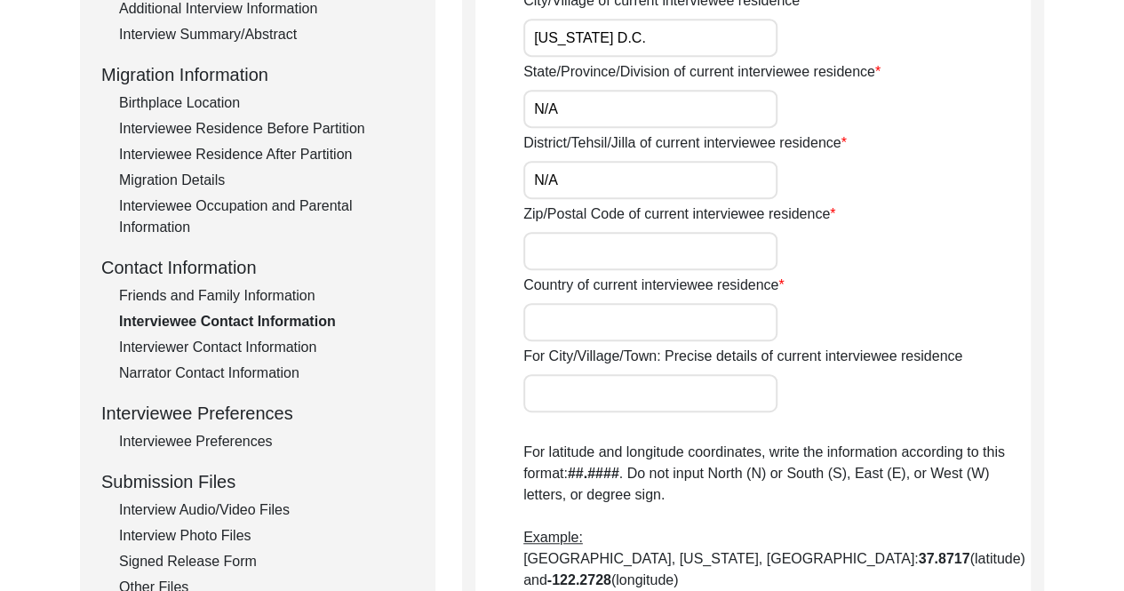
scroll to position [444, 0]
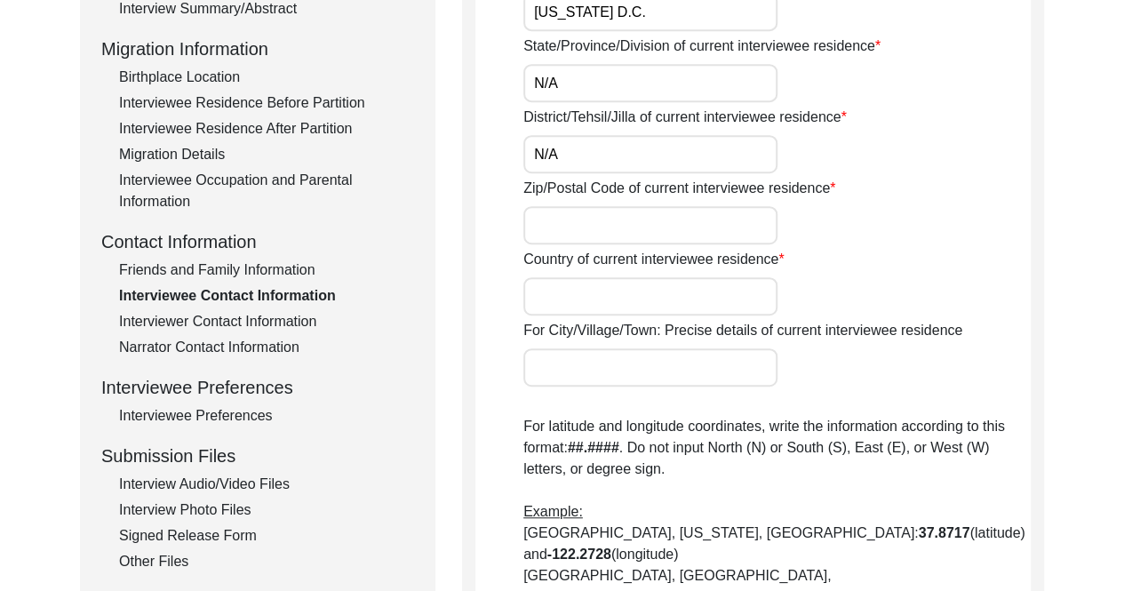
type input "N/A"
click at [700, 223] on input "Zip/Postal Code of current interviewee residence" at bounding box center [650, 225] width 254 height 38
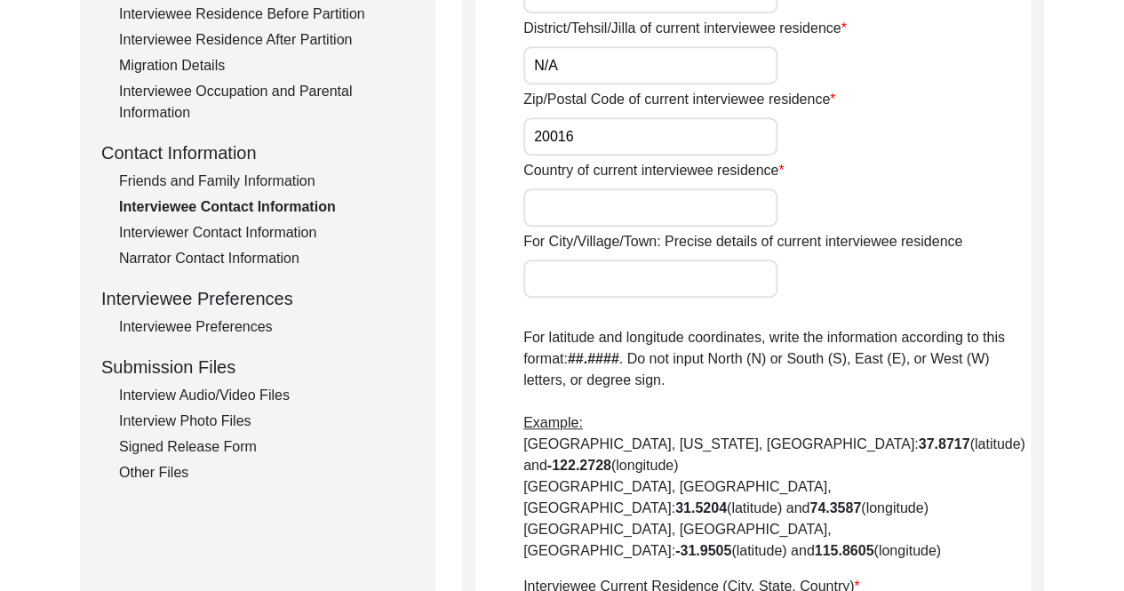
type input "20016"
click at [689, 200] on input "Country of current interviewee residence" at bounding box center [650, 207] width 254 height 38
type input "[GEOGRAPHIC_DATA]"
click at [909, 186] on div "Country of current interviewee residence [DEMOGRAPHIC_DATA]" at bounding box center [776, 193] width 507 height 67
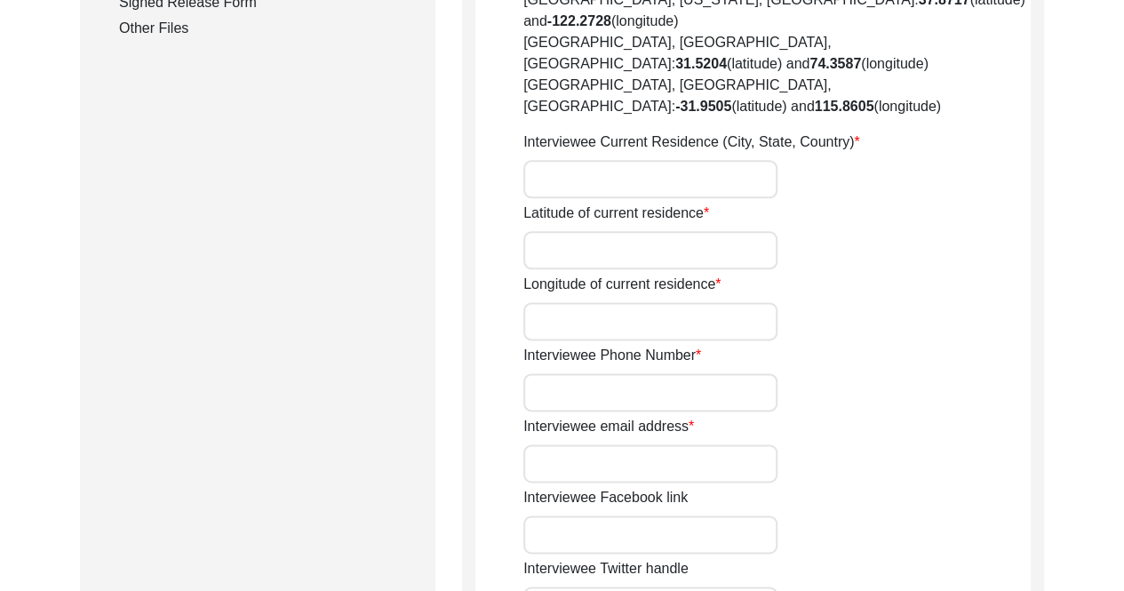
scroll to position [888, 0]
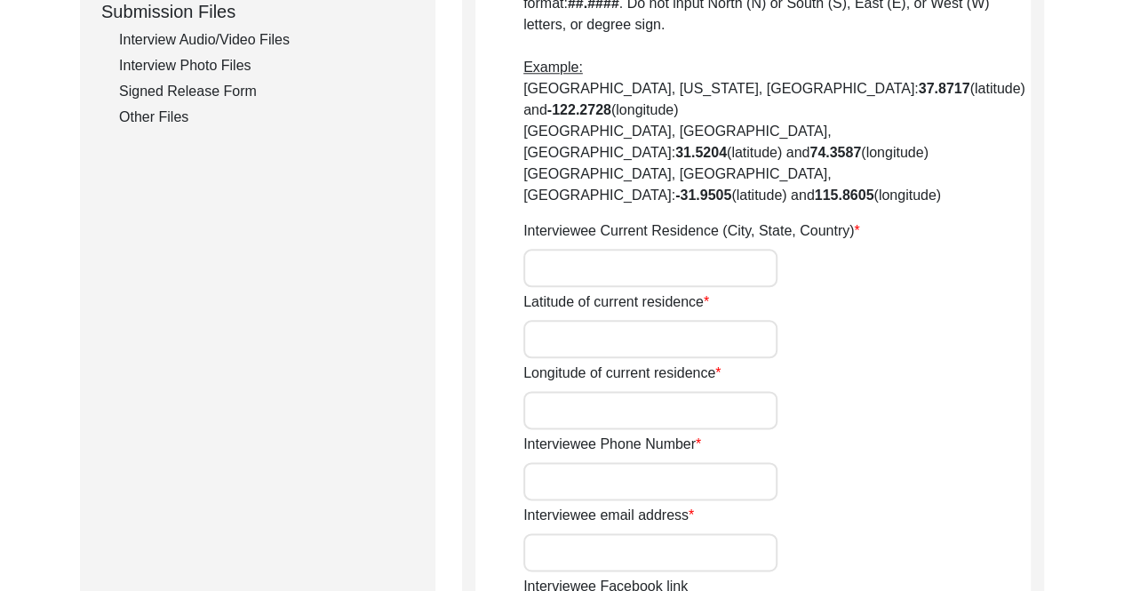
click at [637, 249] on input "Interviewee Current Residence (City, State, Country)" at bounding box center [650, 268] width 254 height 38
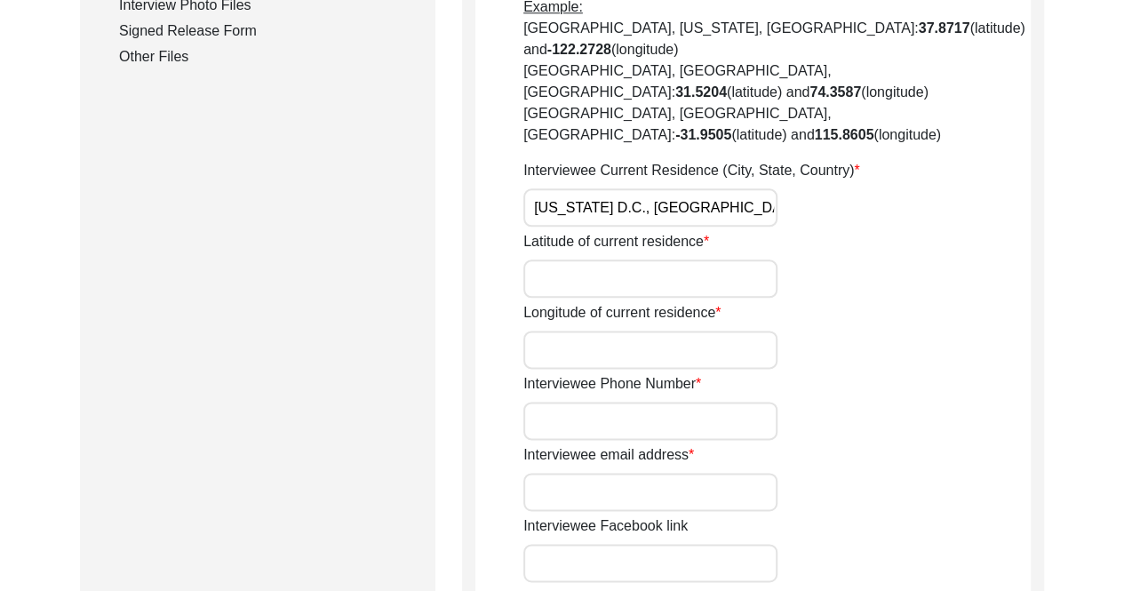
scroll to position [977, 0]
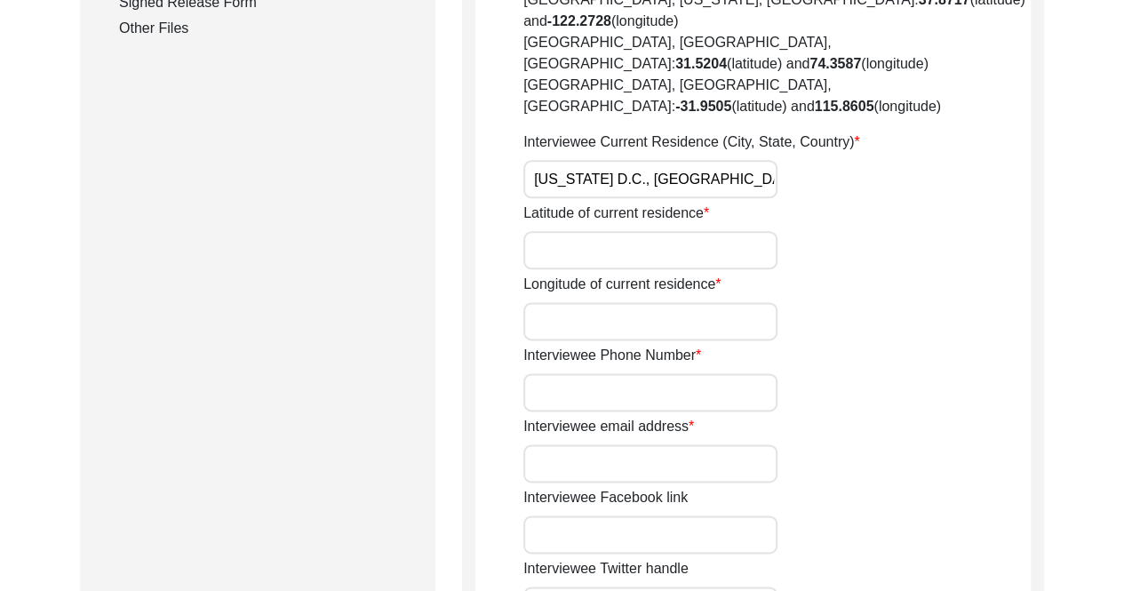
type input "[US_STATE] D.C., [GEOGRAPHIC_DATA]"
click at [734, 231] on input "Latitude of current residence" at bounding box center [650, 250] width 254 height 38
type input "38.941524"
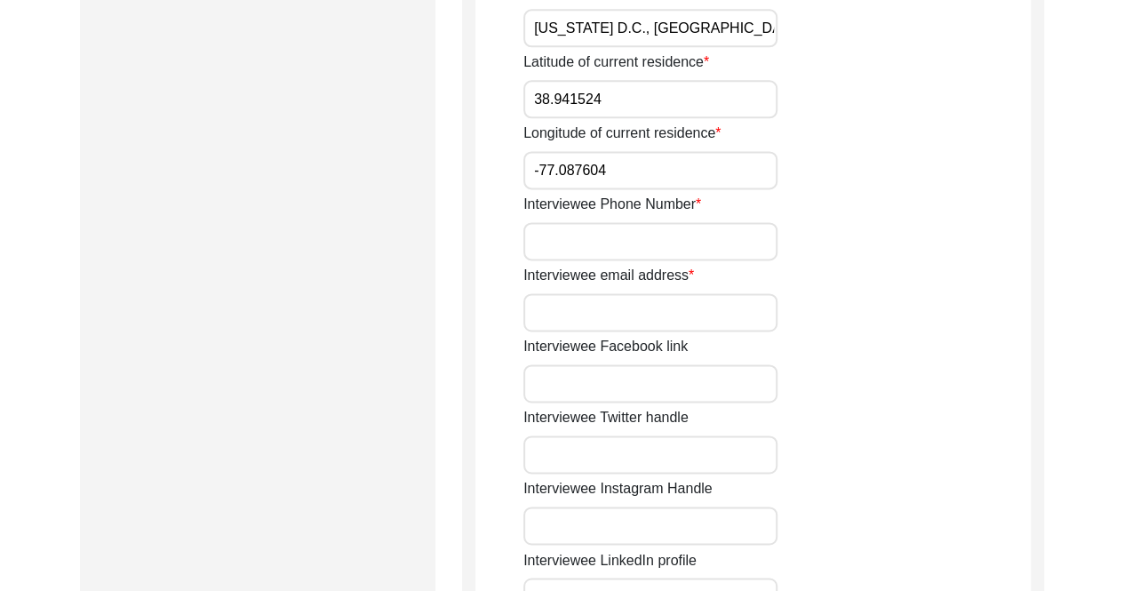
scroll to position [1155, 0]
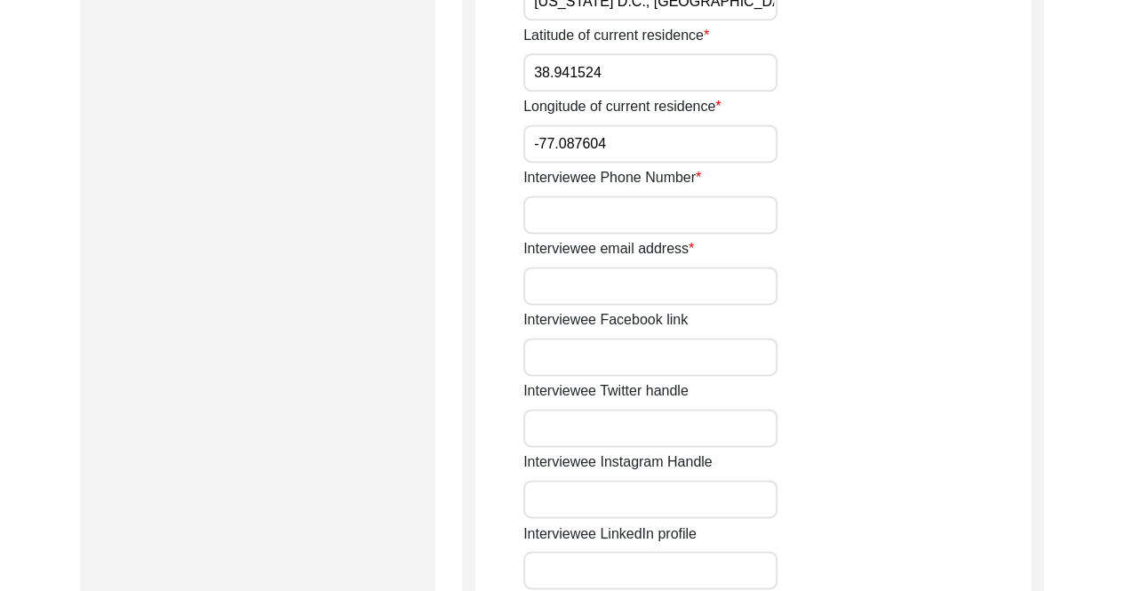
type input "-77.087604"
click at [727, 195] on input "Interviewee Phone Number" at bounding box center [650, 214] width 254 height 38
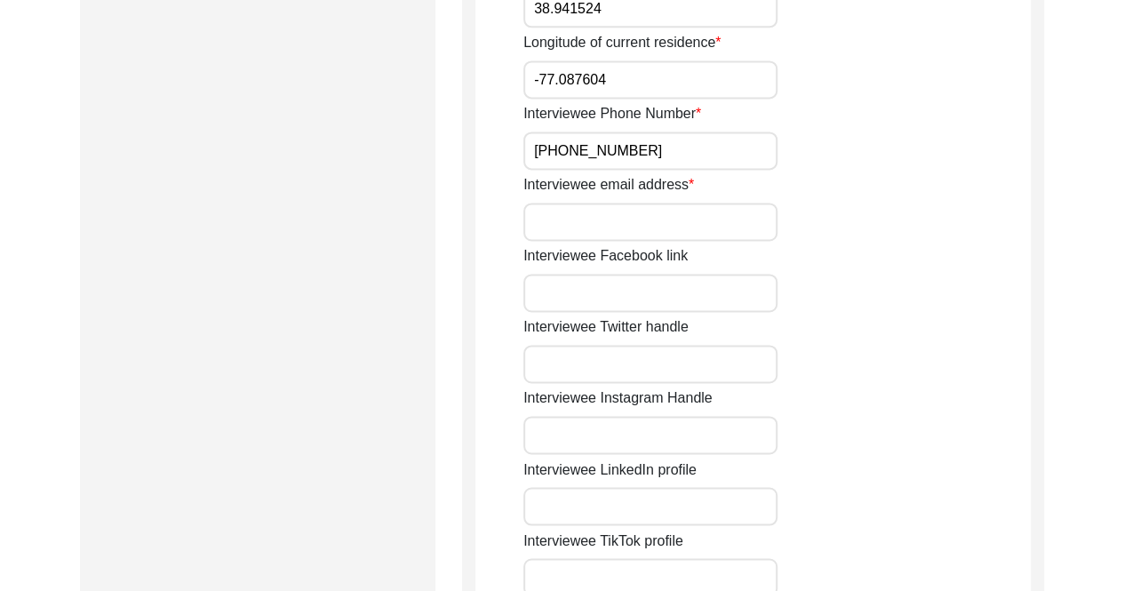
scroll to position [1243, 0]
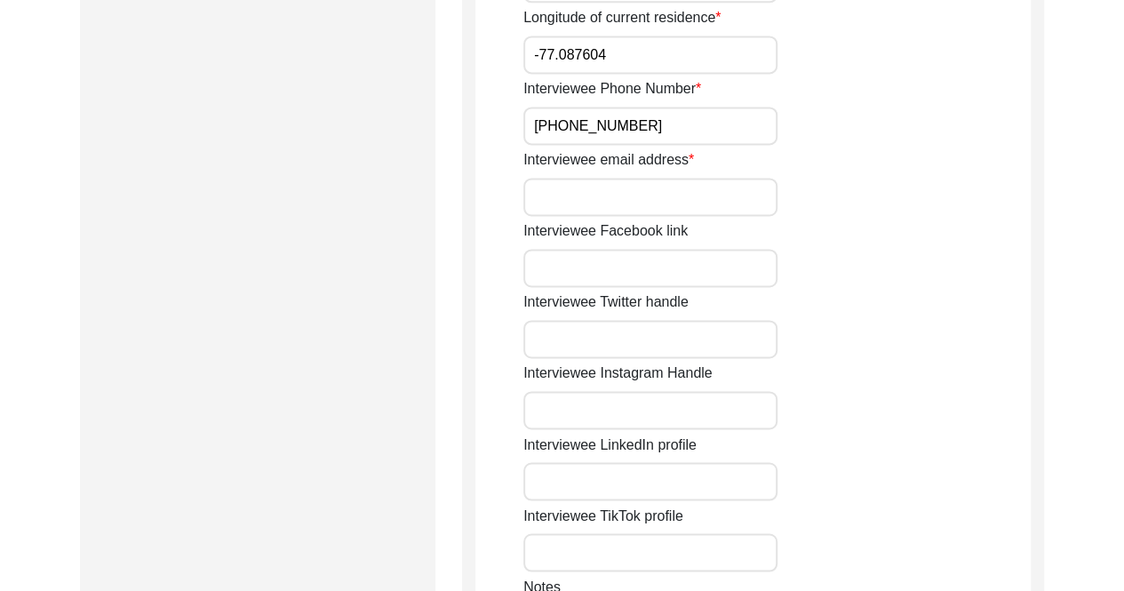
type input "[PHONE_NUMBER]"
click at [727, 178] on input "Interviewee email address" at bounding box center [650, 197] width 254 height 38
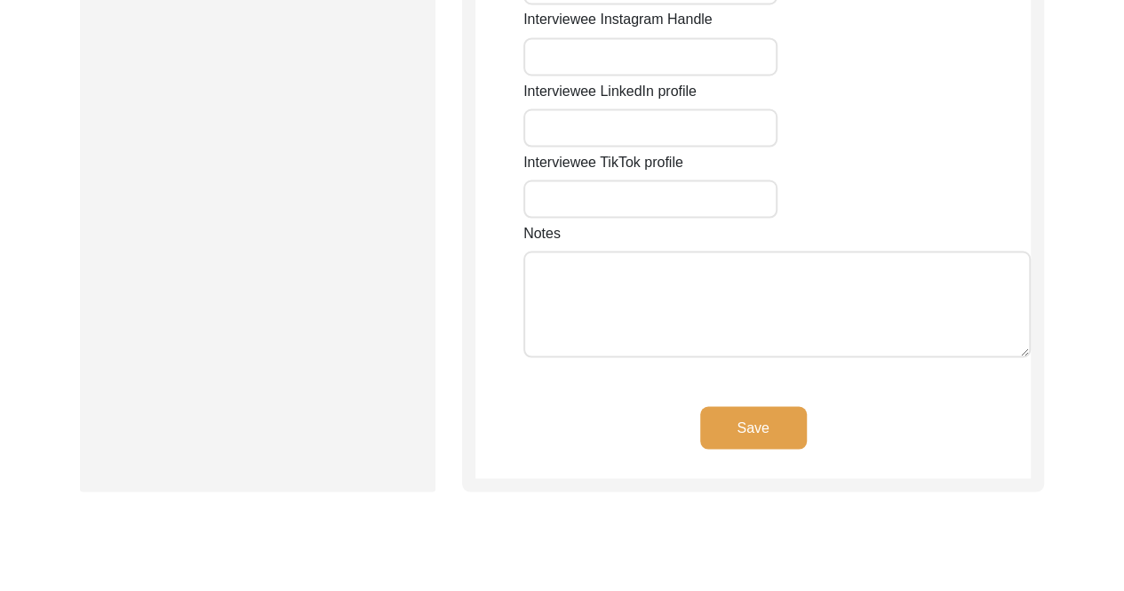
scroll to position [1599, 0]
type input "[EMAIL_ADDRESS][DOMAIN_NAME]"
click at [718, 404] on button "Save" at bounding box center [753, 425] width 107 height 43
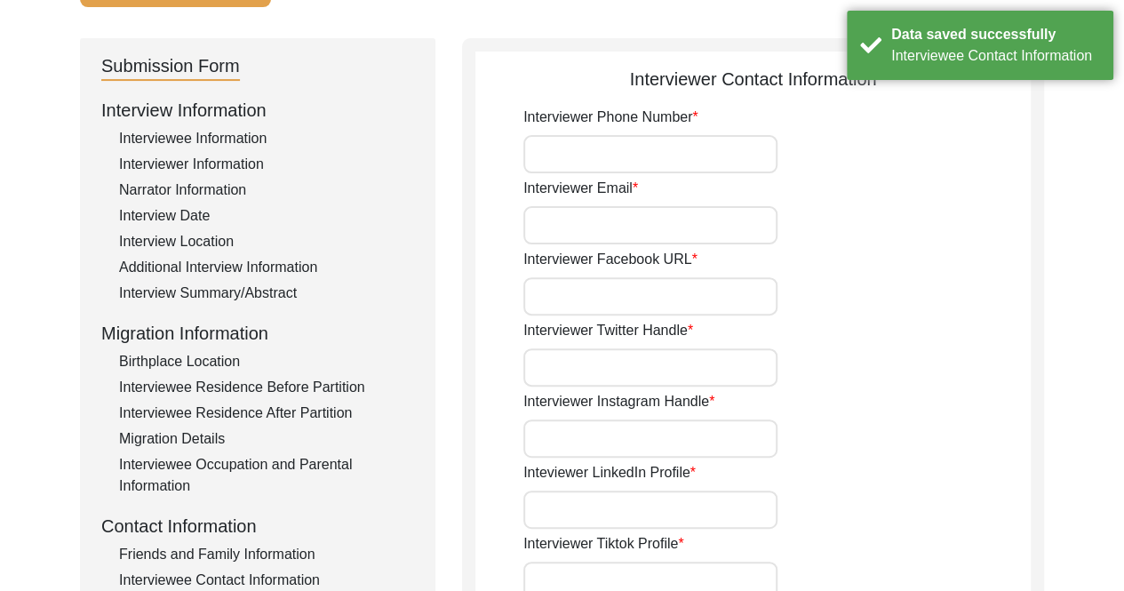
scroll to position [142, 0]
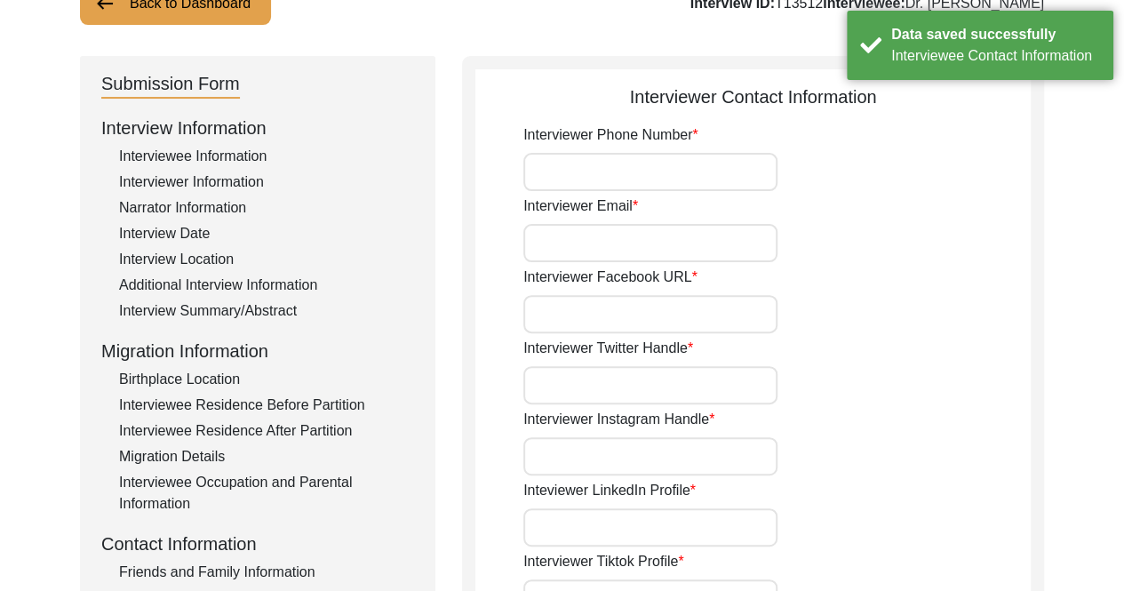
drag, startPoint x: 678, startPoint y: 163, endPoint x: 687, endPoint y: 163, distance: 9.8
click at [678, 163] on input "Interviewer Phone Number" at bounding box center [650, 172] width 254 height 38
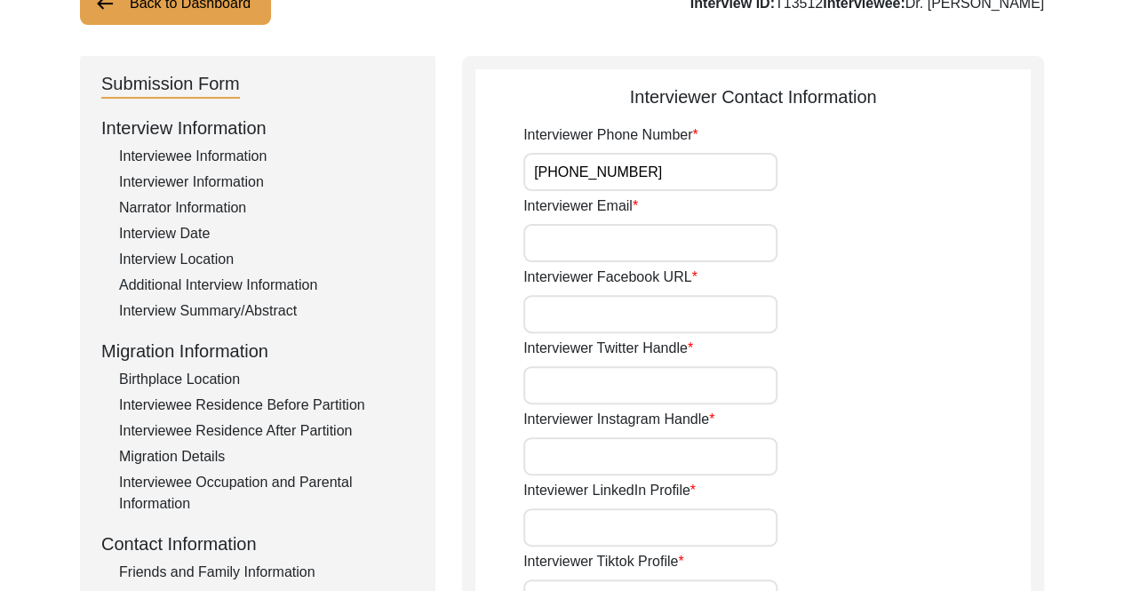
click at [540, 175] on input "[PHONE_NUMBER]" at bounding box center [650, 172] width 254 height 38
type input "[PHONE_NUMBER]"
click at [599, 227] on input "Interviewer Email" at bounding box center [650, 243] width 254 height 38
type input "[EMAIL_ADDRESS][DOMAIN_NAME]"
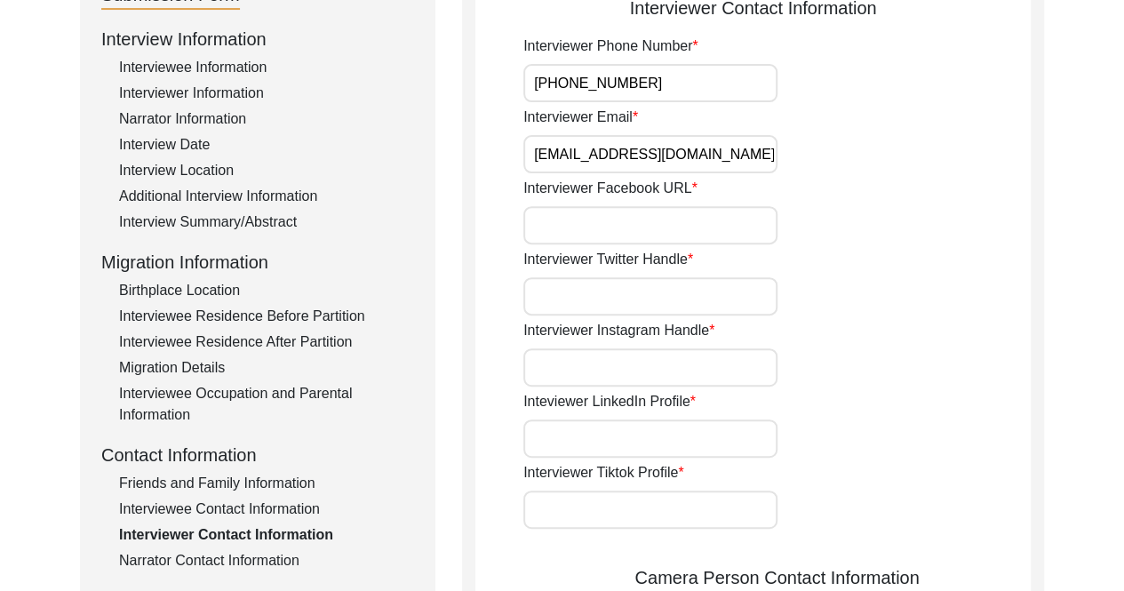
scroll to position [320, 0]
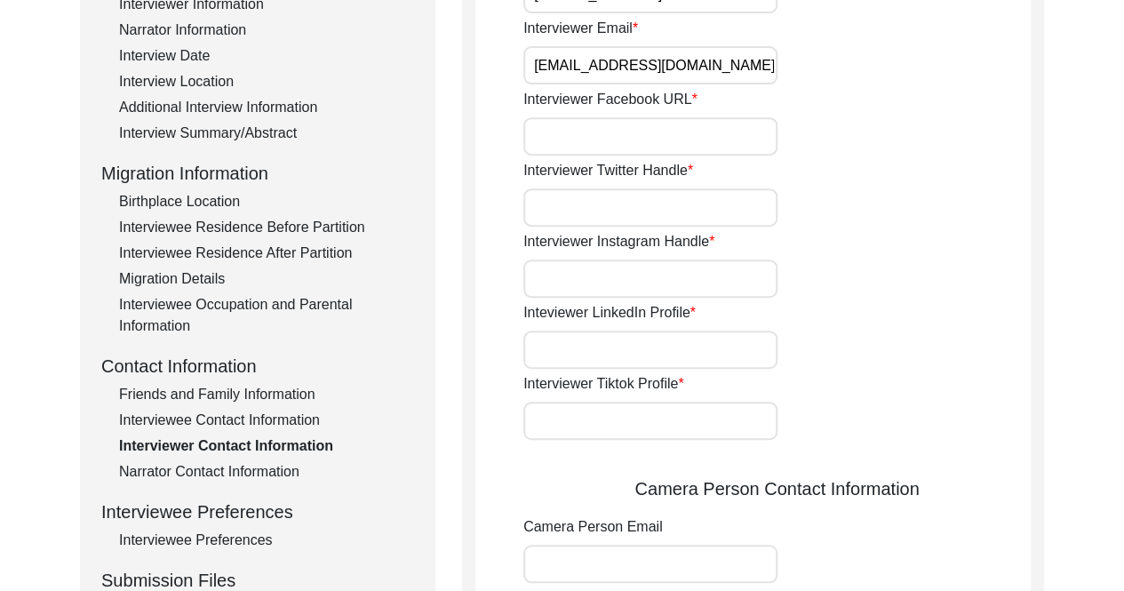
click at [694, 289] on input "Interviewer Instagram Handle" at bounding box center [650, 278] width 254 height 38
type input "@len72495"
click at [639, 355] on input "Inteviewer LinkedIn Profile" at bounding box center [650, 349] width 254 height 38
paste input "[URL][DOMAIN_NAME][PERSON_NAME]"
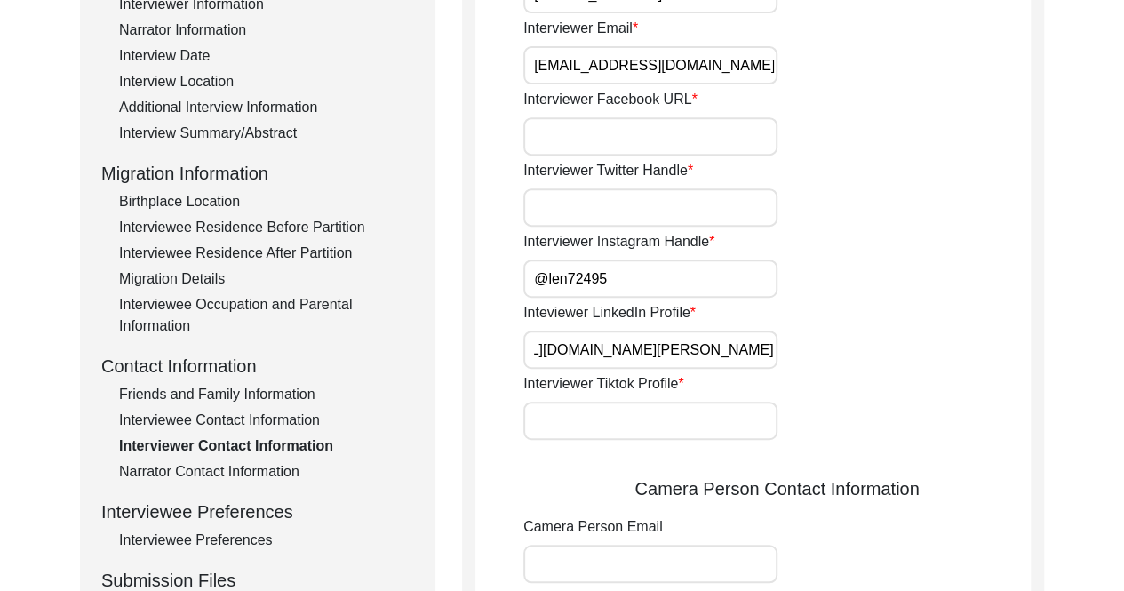
type input "[URL][DOMAIN_NAME][PERSON_NAME]"
click at [981, 299] on div "Interviewer Phone Number [PHONE_NUMBER] Interviewer Email [EMAIL_ADDRESS][DOMAI…" at bounding box center [776, 478] width 507 height 1062
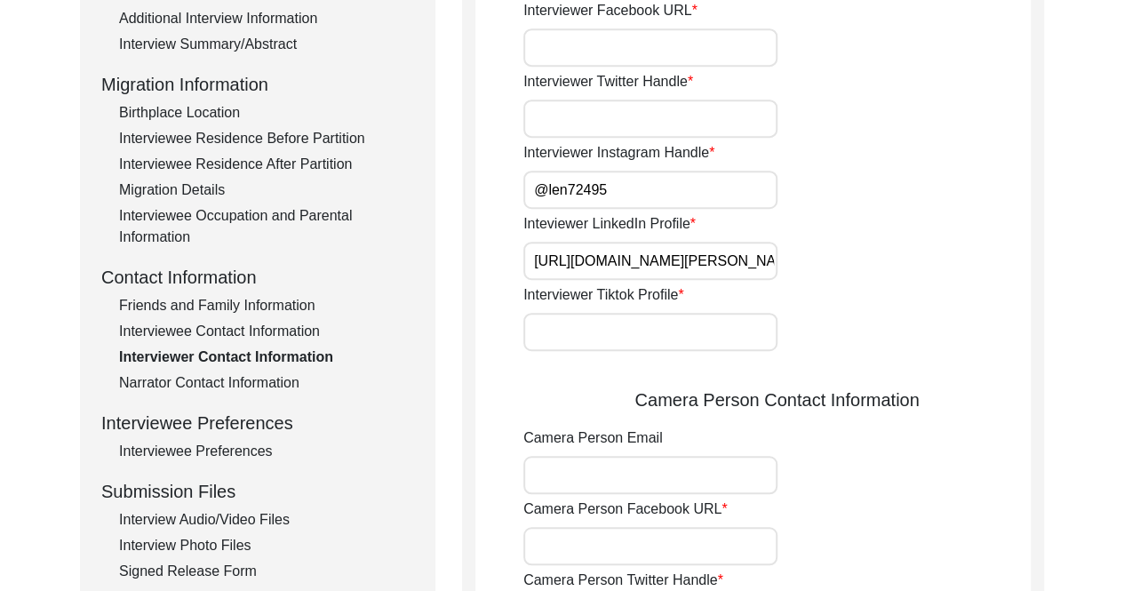
scroll to position [320, 0]
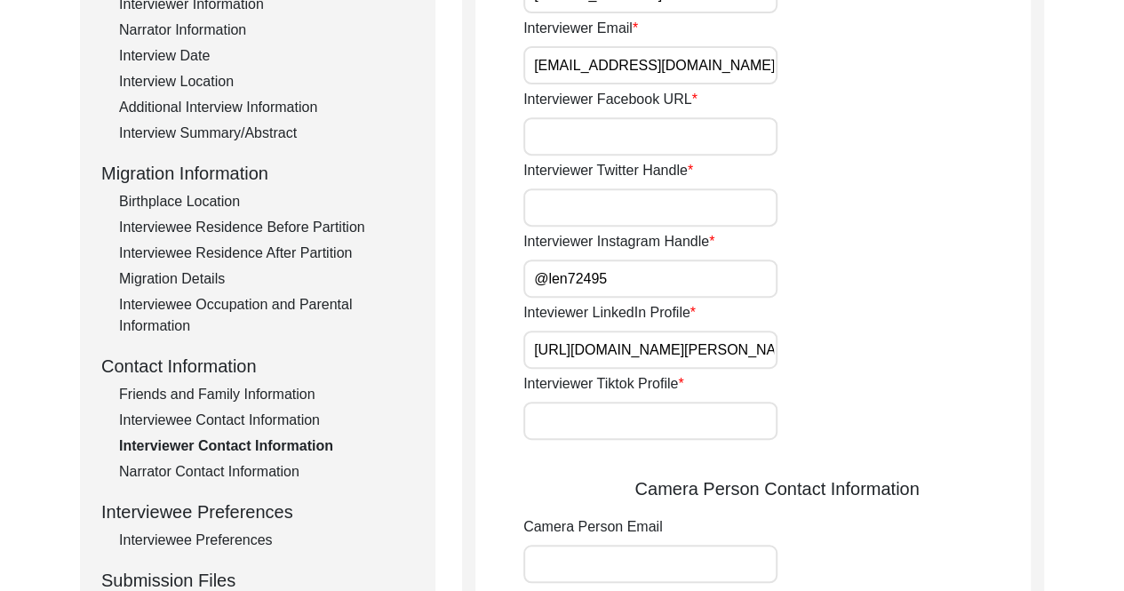
click at [660, 186] on div "Interviewer Twitter Handle" at bounding box center [776, 193] width 507 height 67
click at [662, 202] on input "Interviewer Twitter Handle" at bounding box center [650, 207] width 254 height 38
type input "N/A"
click at [648, 130] on input "Interviewer Facebook URL" at bounding box center [650, 136] width 254 height 38
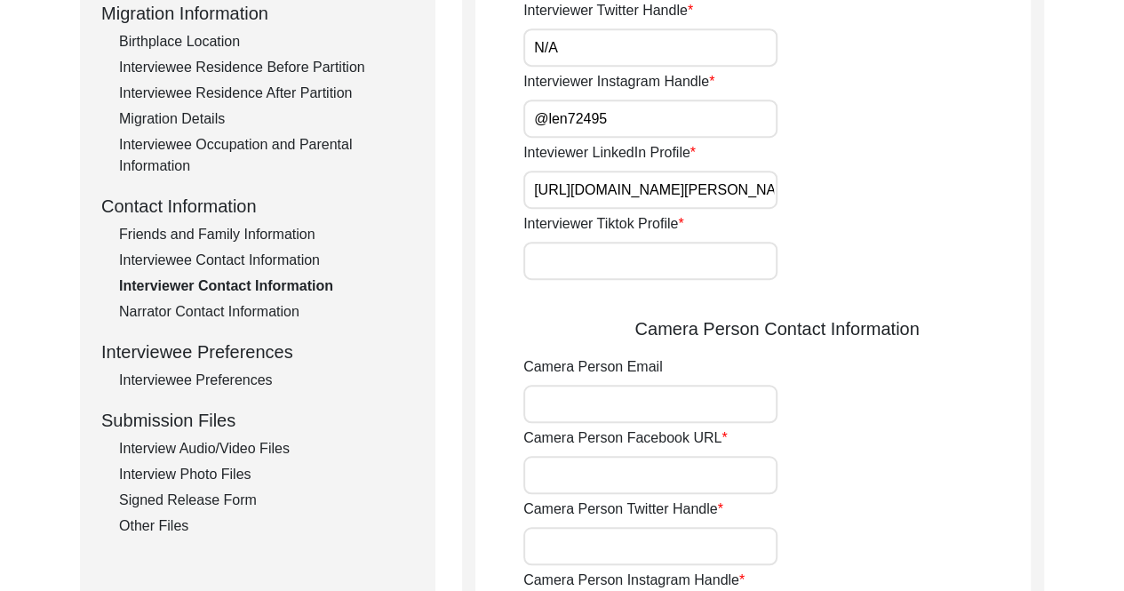
scroll to position [497, 0]
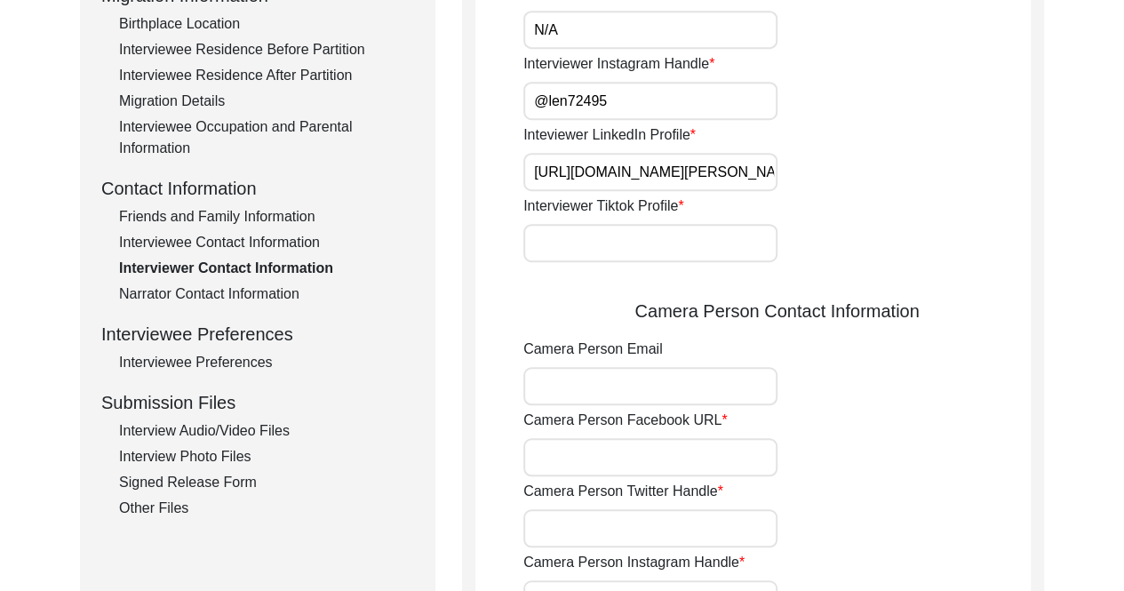
type input "N/A"
click at [741, 247] on input "Interviewer Tiktok Profile" at bounding box center [650, 243] width 254 height 38
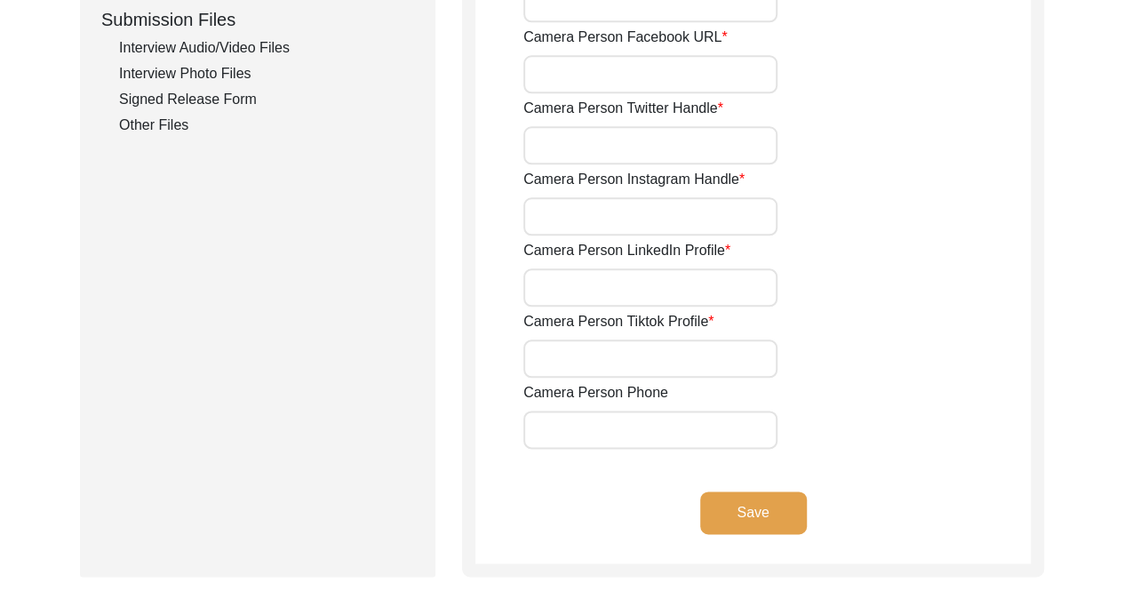
scroll to position [853, 0]
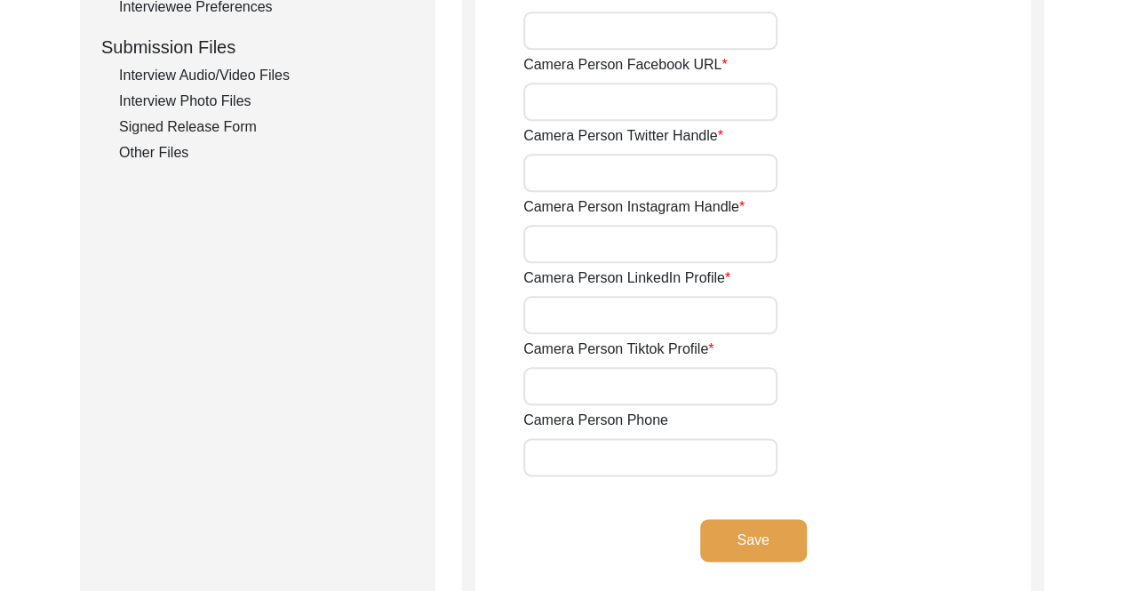
type input "N/A"
click at [702, 109] on input "Camera Person Facebook URL" at bounding box center [650, 102] width 254 height 38
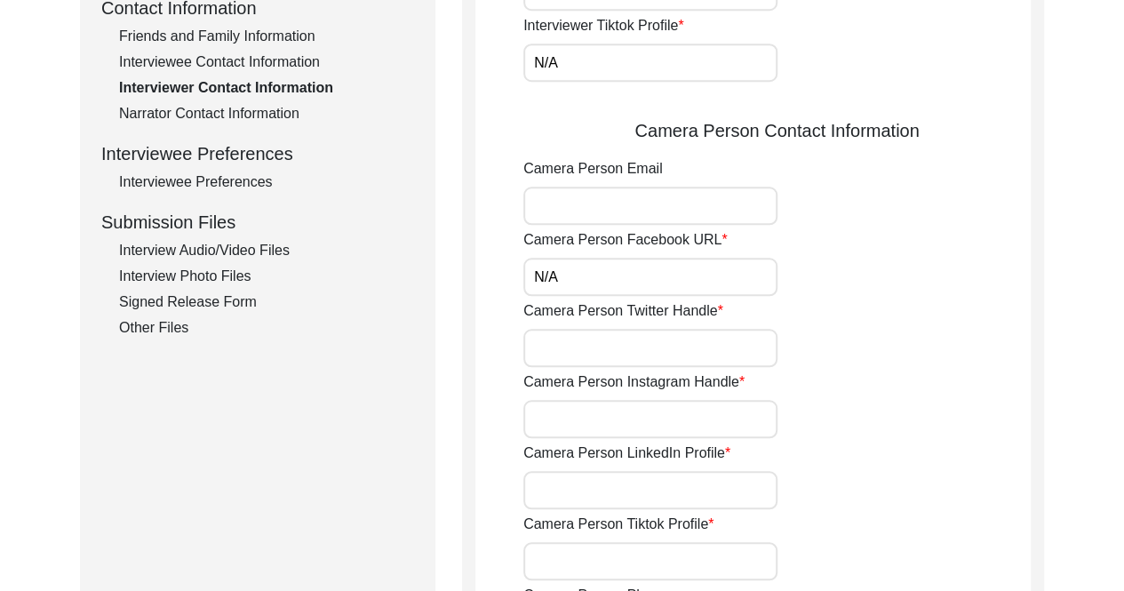
scroll to position [675, 0]
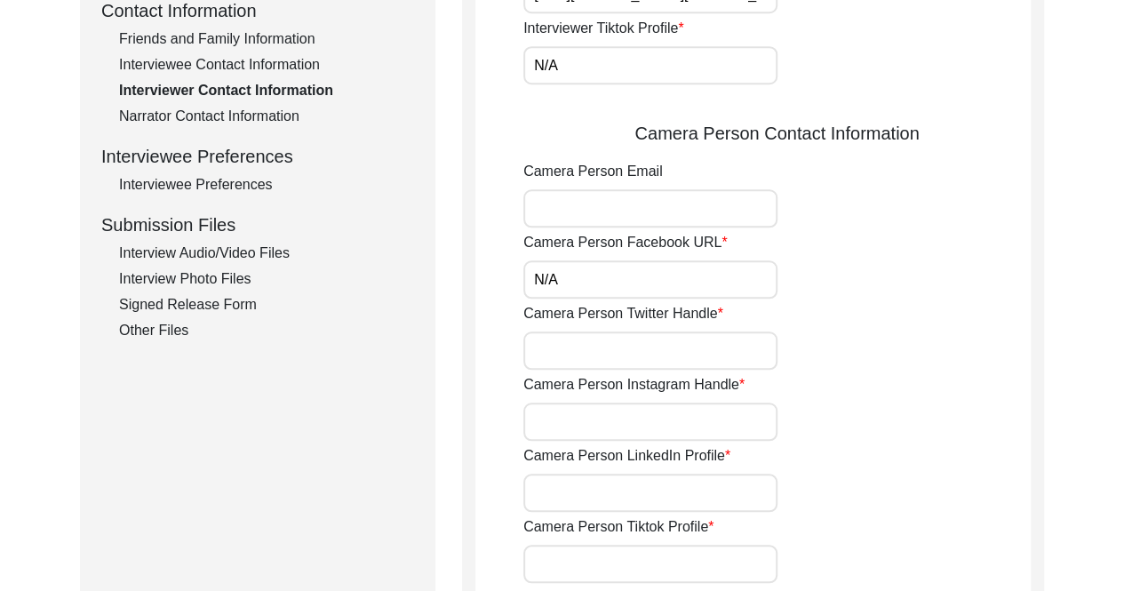
type input "N/A"
click at [637, 209] on input "Camera Person Email" at bounding box center [650, 208] width 254 height 38
type input "None"
drag, startPoint x: 636, startPoint y: 200, endPoint x: 490, endPoint y: 205, distance: 145.8
click at [494, 207] on app-interviewer-contact-information "Interviewer Contact Information Interviewer Phone Number [PHONE_NUMBER] Intervi…" at bounding box center [752, 160] width 555 height 1218
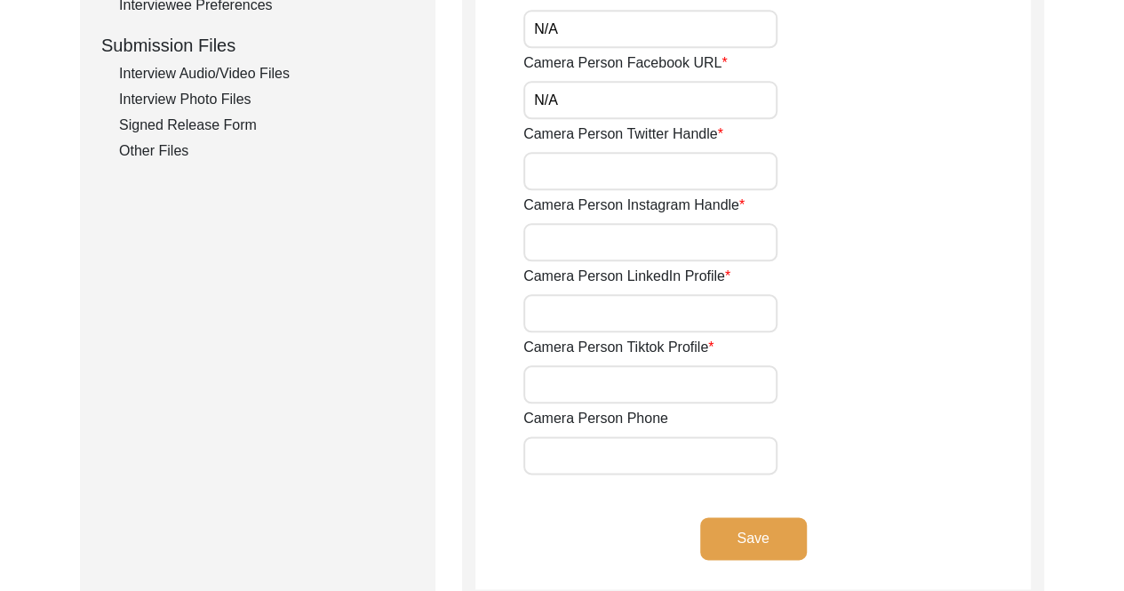
scroll to position [941, 0]
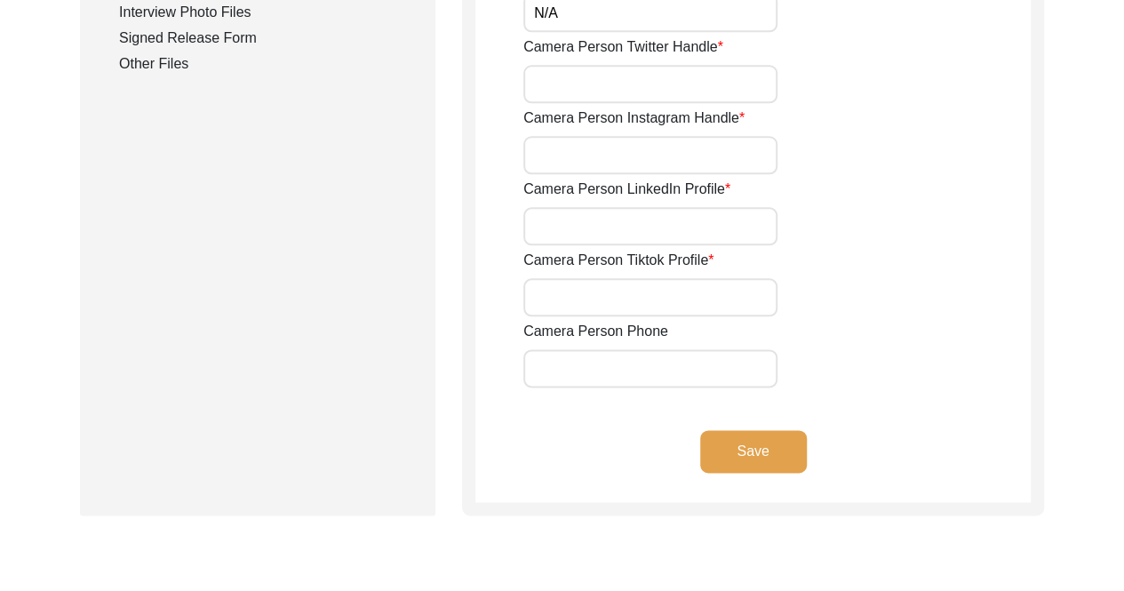
type input "N/A"
click at [618, 67] on input "Camera Person Twitter Handle" at bounding box center [650, 84] width 254 height 38
paste input "N/A"
type input "N/A"
click at [608, 150] on input "Camera Person Instagram Handle" at bounding box center [650, 155] width 254 height 38
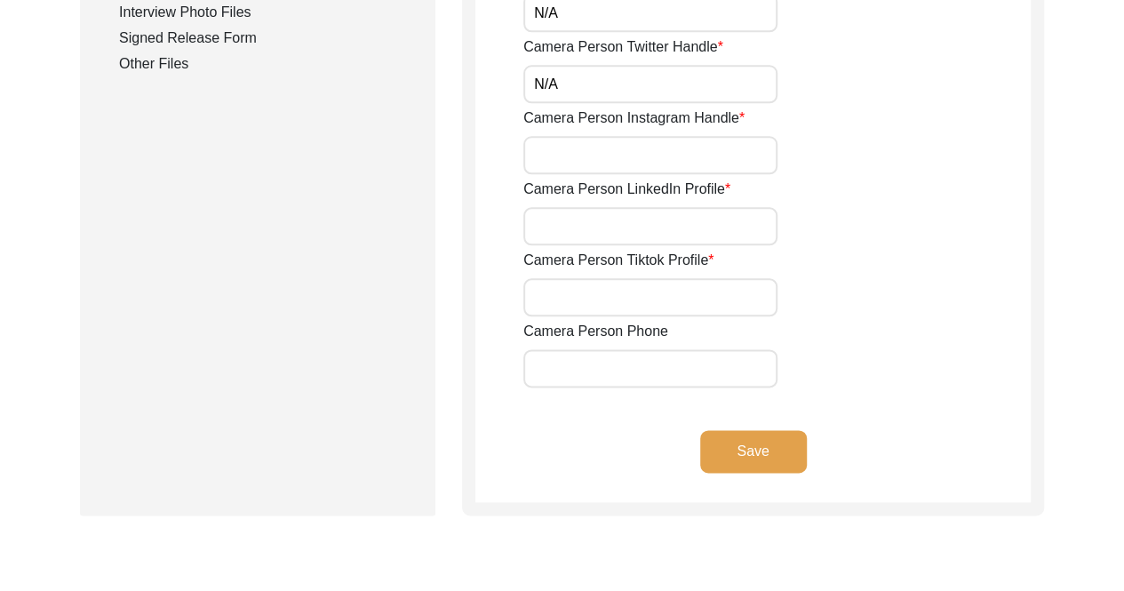
paste input "N/A"
type input "N/A"
click at [584, 227] on input "Camera Person LinkedIn Profile" at bounding box center [650, 226] width 254 height 38
paste input "N/A"
type input "N/A"
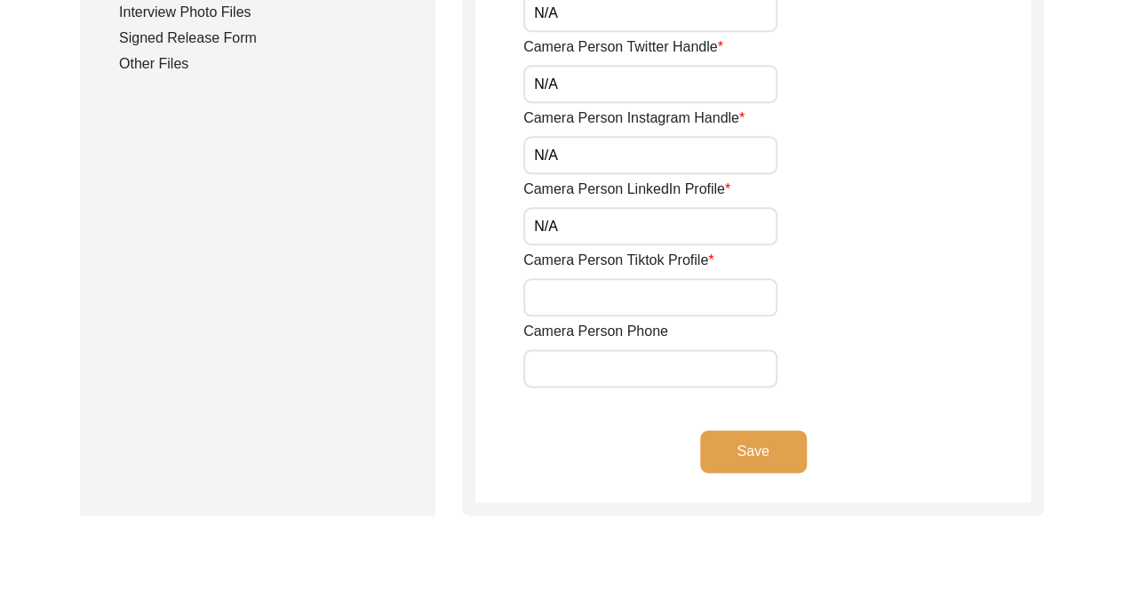
click at [599, 294] on input "Camera Person Tiktok Profile" at bounding box center [650, 297] width 254 height 38
paste input "N/A"
type input "N/A"
click at [629, 377] on input "Camera Person Phone" at bounding box center [650, 368] width 254 height 38
paste input "N/A"
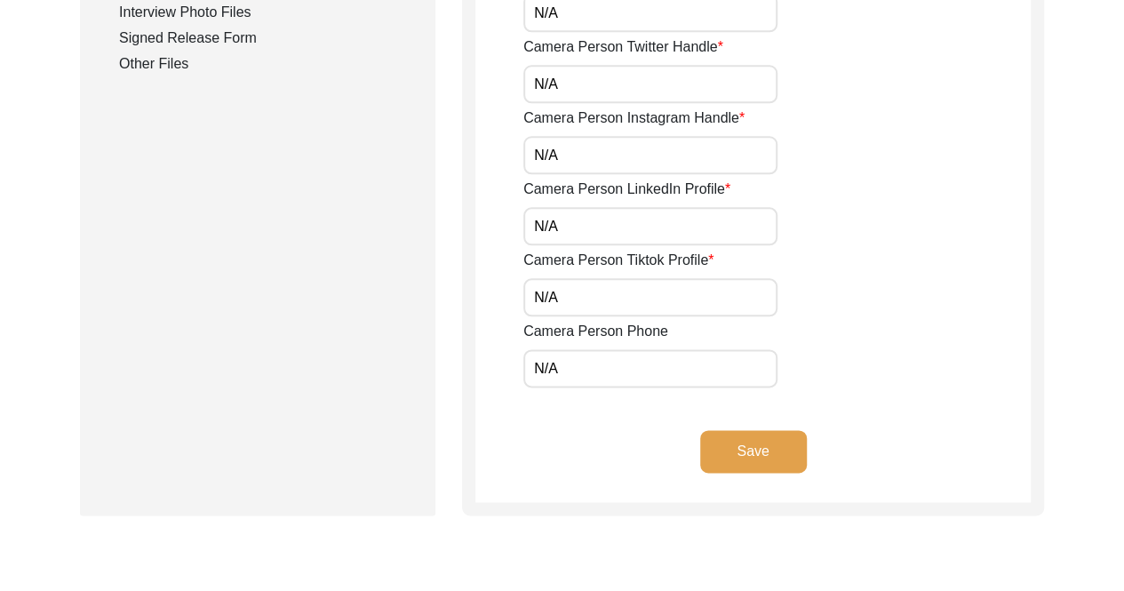
type input "N/A"
click at [760, 458] on button "Save" at bounding box center [753, 451] width 107 height 43
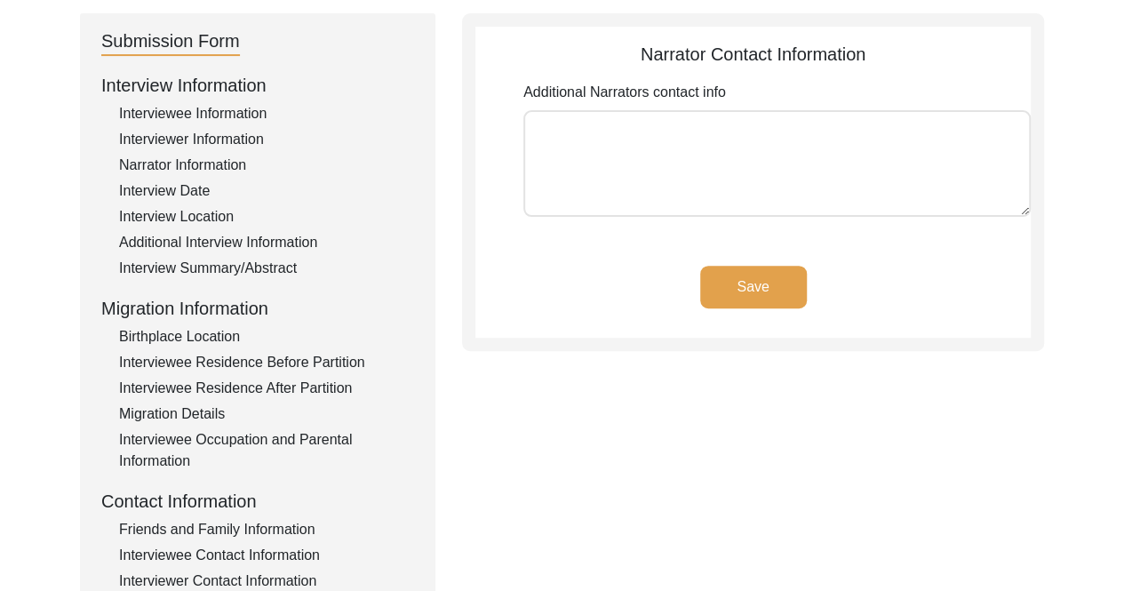
scroll to position [160, 0]
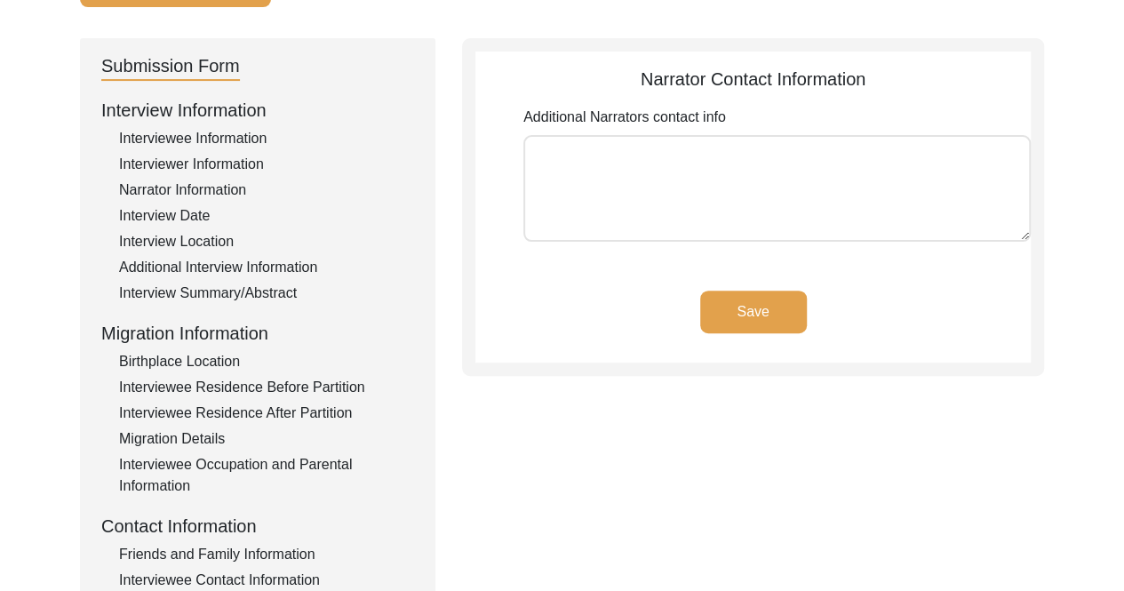
click at [609, 170] on textarea "Additional Narrators contact info" at bounding box center [776, 188] width 507 height 107
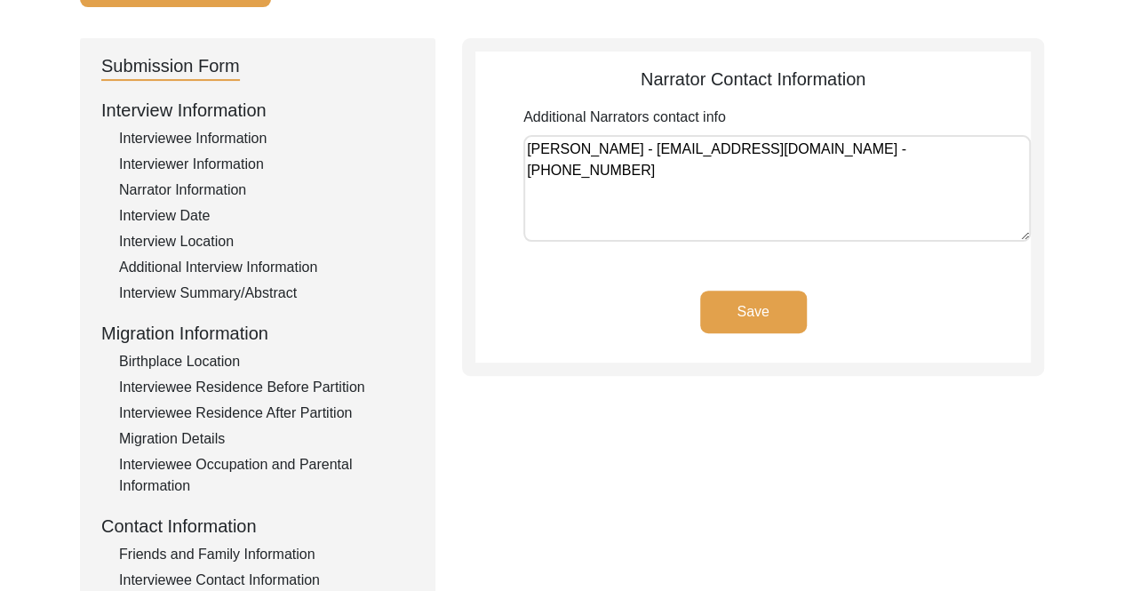
type textarea "[PERSON_NAME] - [EMAIL_ADDRESS][DOMAIN_NAME] - [PHONE_NUMBER]"
click at [767, 295] on button "Save" at bounding box center [753, 311] width 107 height 43
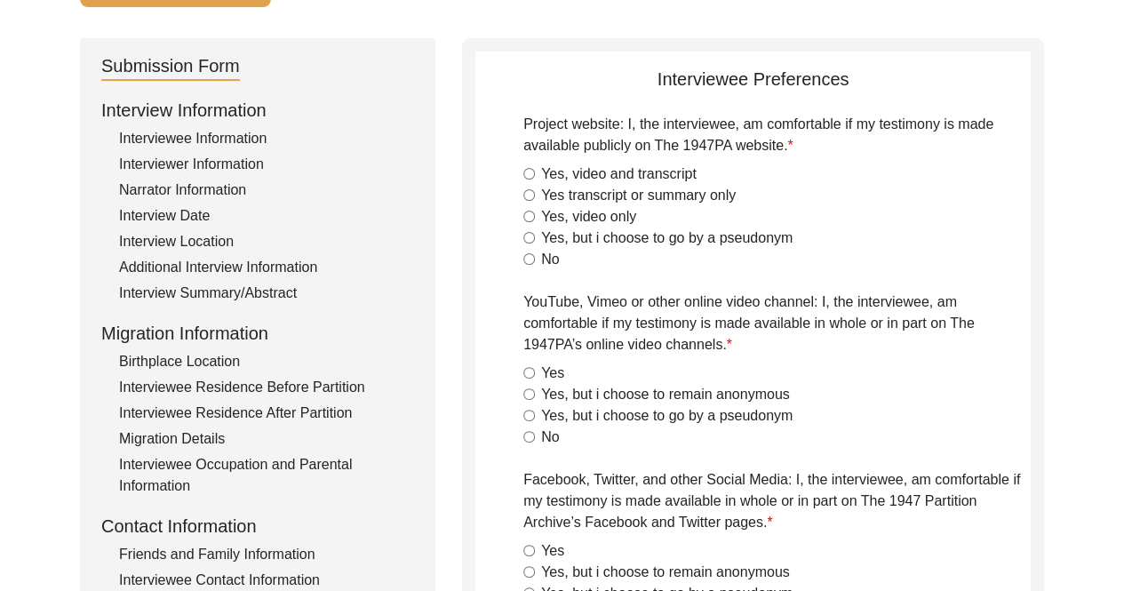
click at [528, 170] on input "Yes, video and transcript" at bounding box center [529, 174] width 12 height 12
radio input "true"
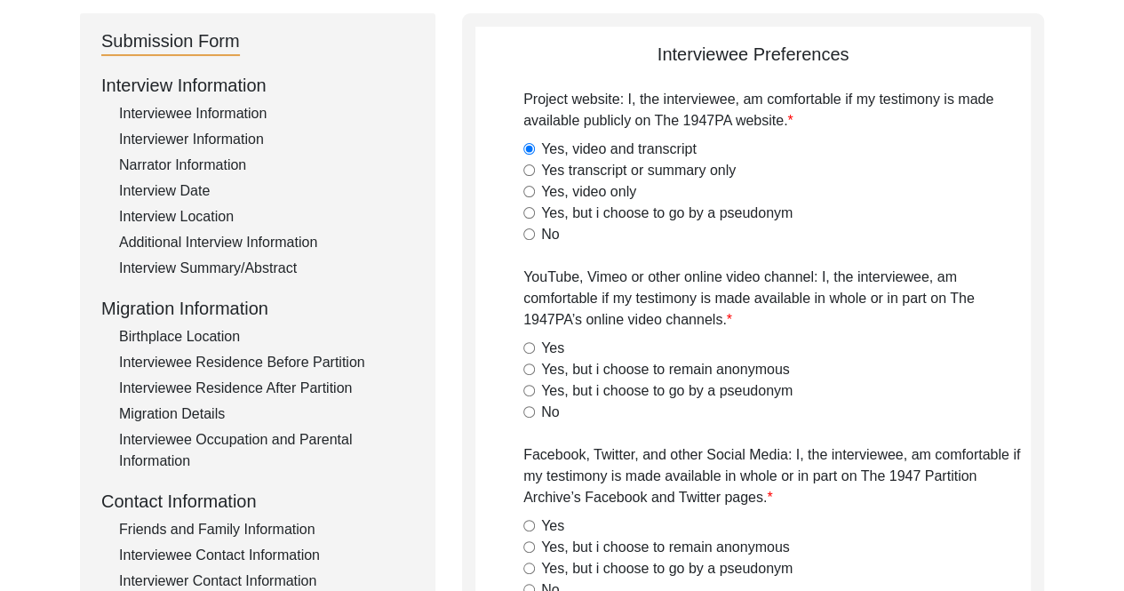
scroll to position [249, 0]
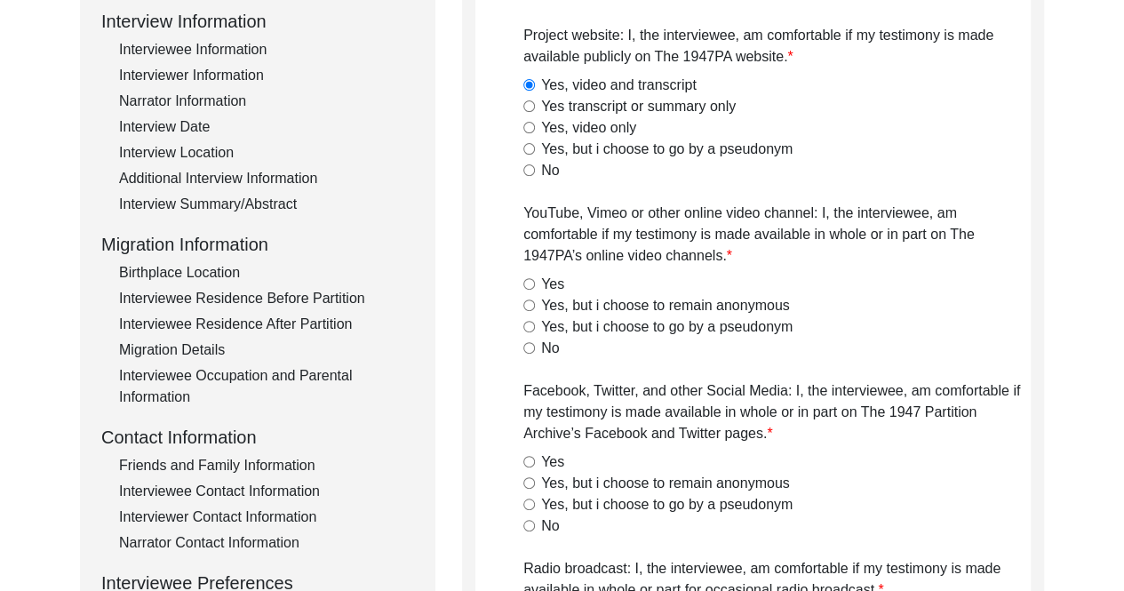
click at [531, 282] on input "Yes" at bounding box center [529, 284] width 12 height 12
radio input "true"
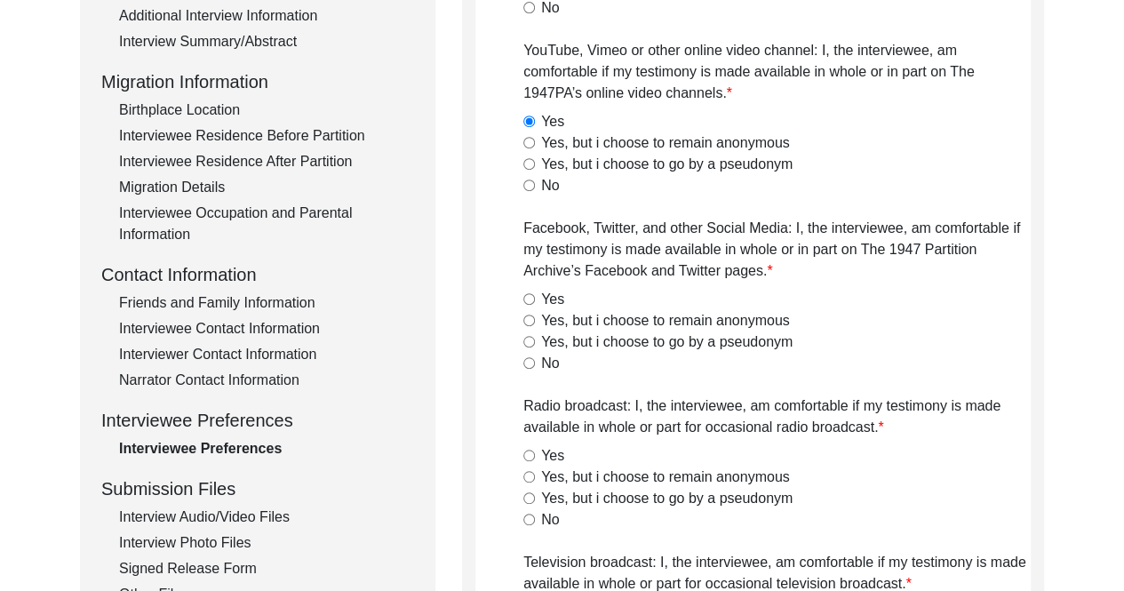
scroll to position [426, 0]
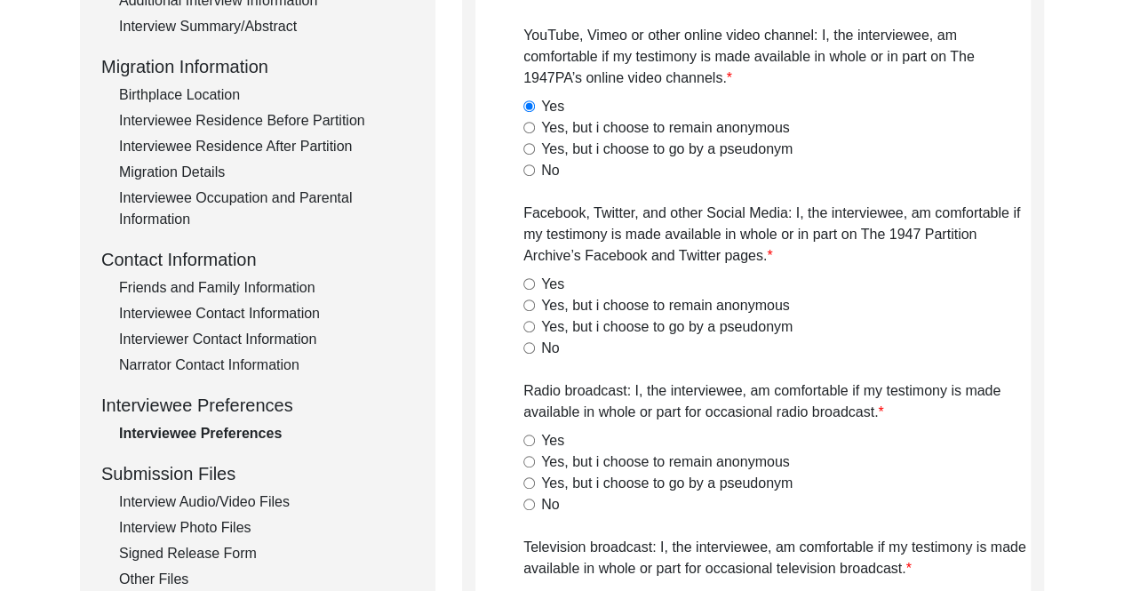
click at [528, 282] on input "Yes" at bounding box center [529, 284] width 12 height 12
radio input "true"
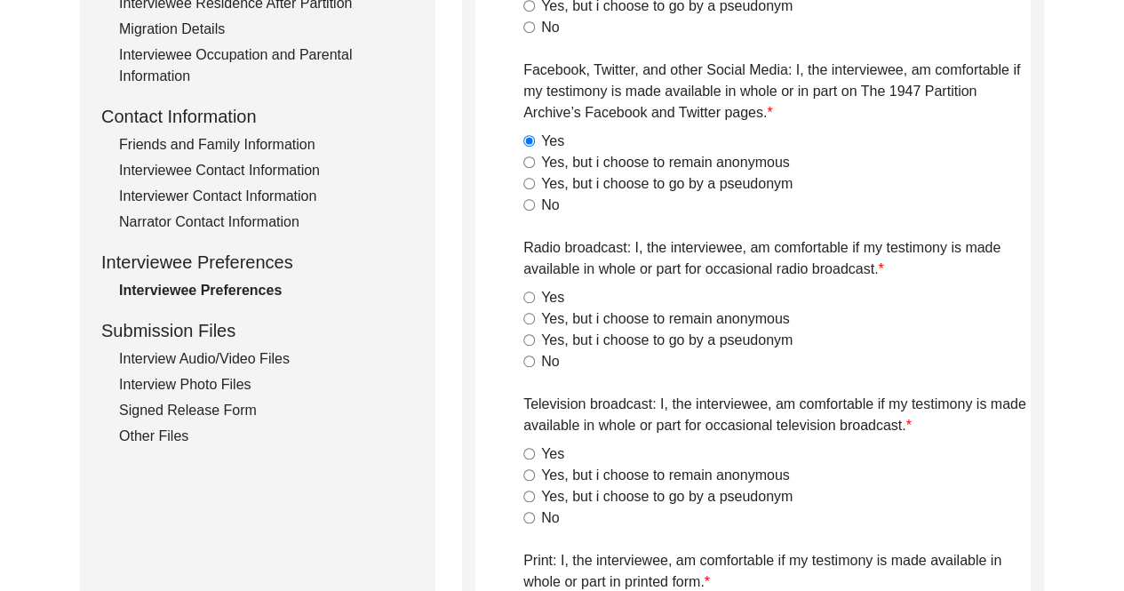
scroll to position [604, 0]
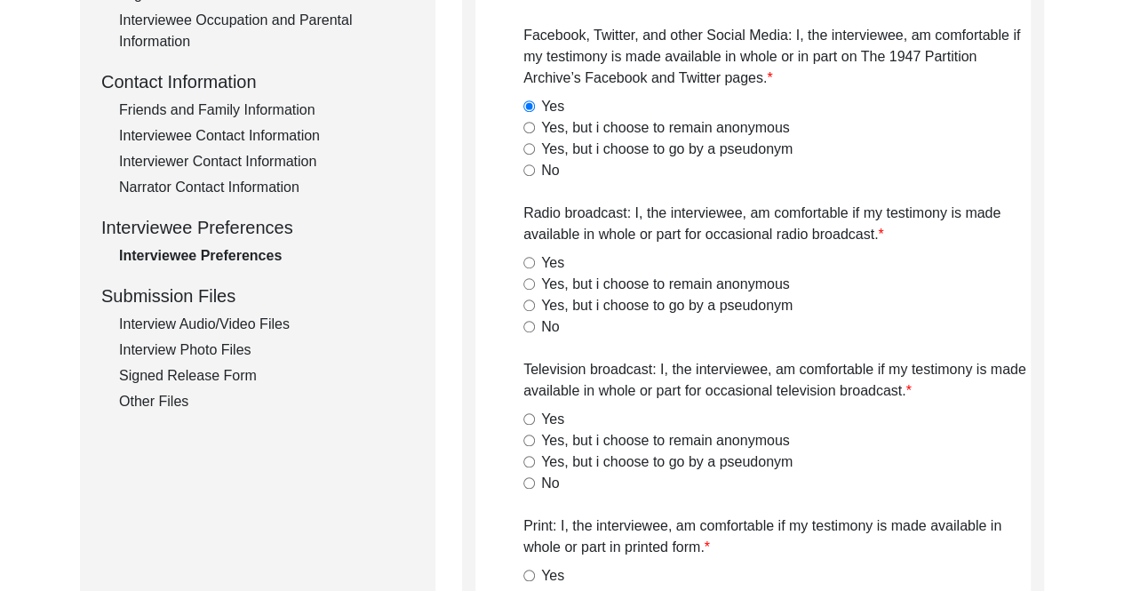
click at [536, 258] on div "Yes" at bounding box center [776, 262] width 507 height 21
click at [529, 255] on div "Yes" at bounding box center [776, 262] width 507 height 21
click at [528, 258] on input "Yes" at bounding box center [529, 263] width 12 height 12
radio input "true"
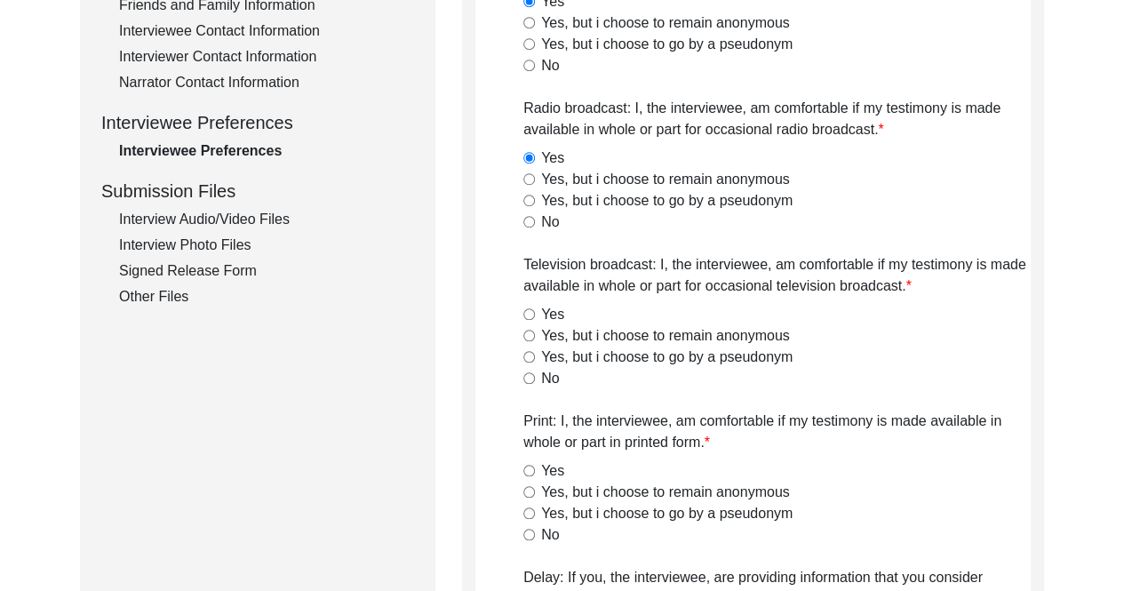
scroll to position [870, 0]
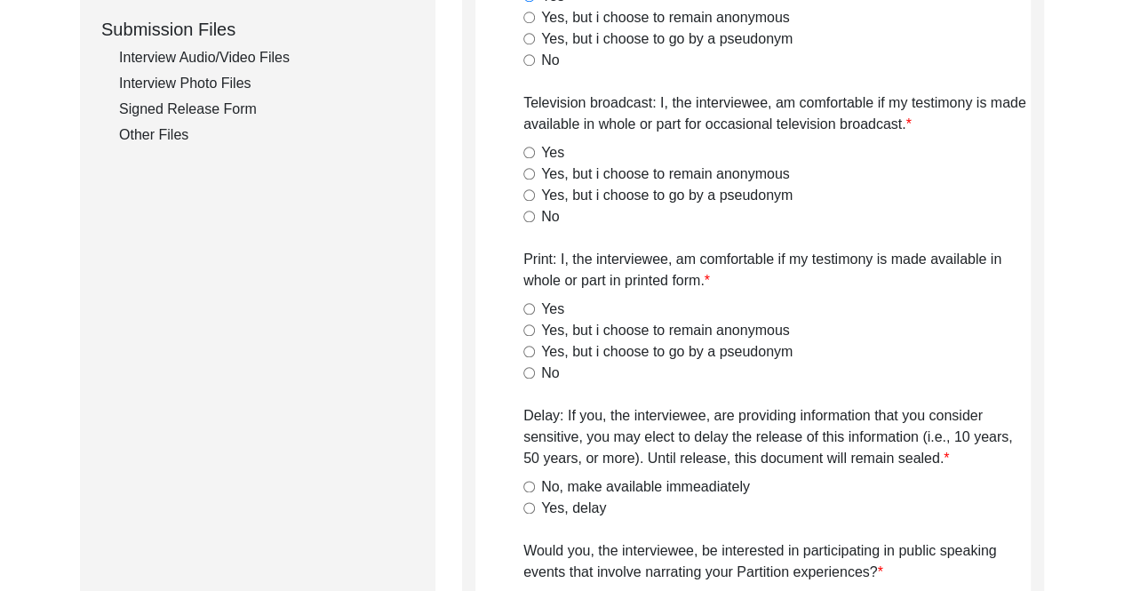
click at [526, 154] on input "Yes" at bounding box center [529, 153] width 12 height 12
radio input "true"
click at [525, 305] on input "Yes" at bounding box center [529, 309] width 12 height 12
radio input "true"
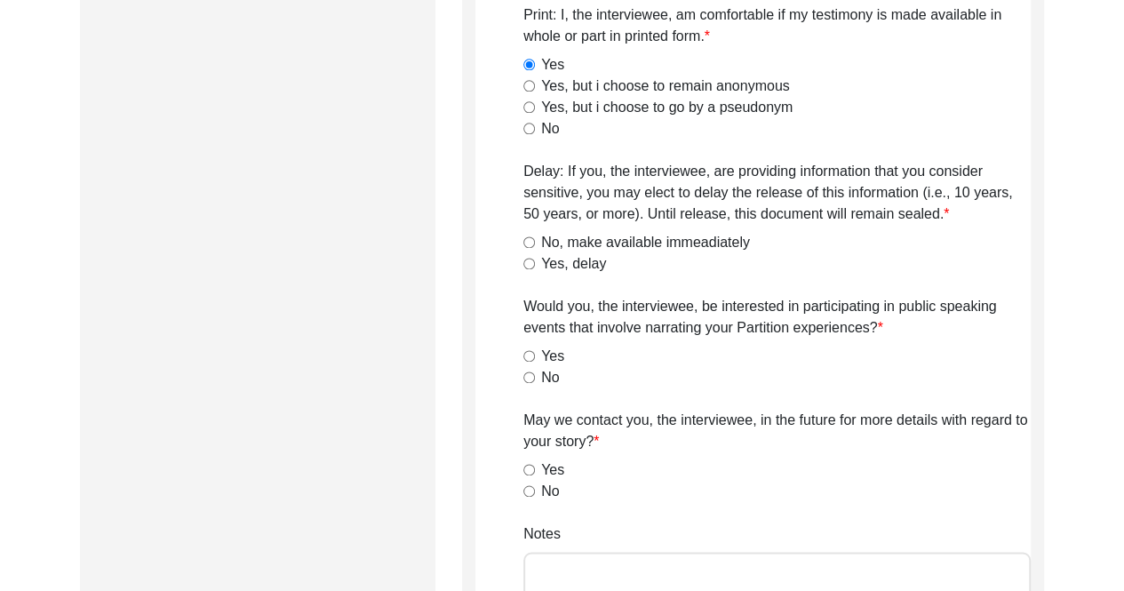
scroll to position [1137, 0]
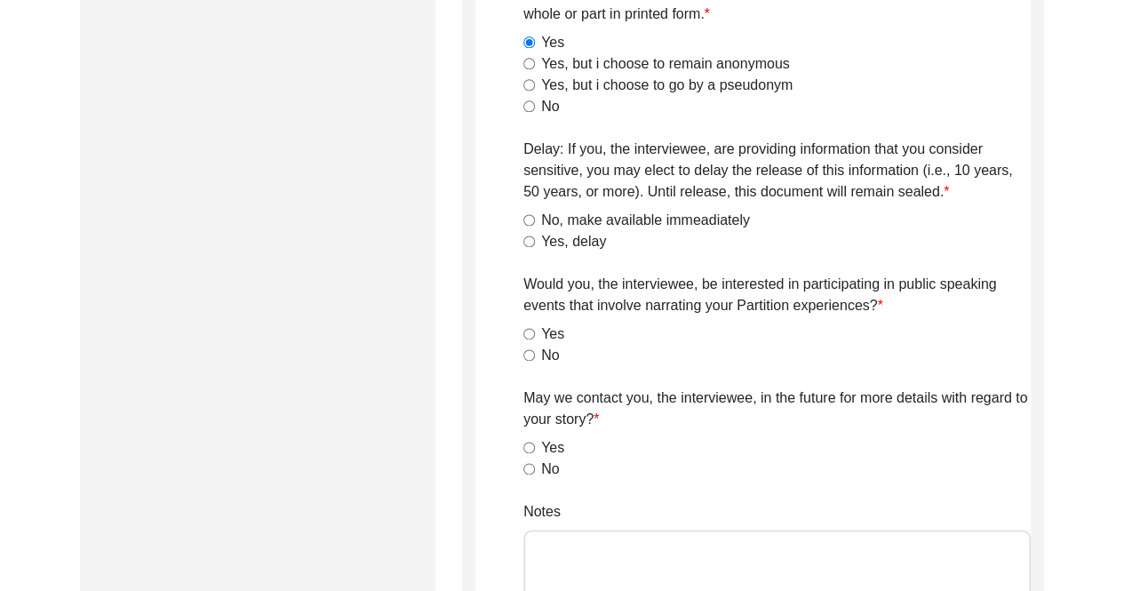
click at [528, 222] on input "No, make available immeadiately" at bounding box center [529, 220] width 12 height 12
radio input "true"
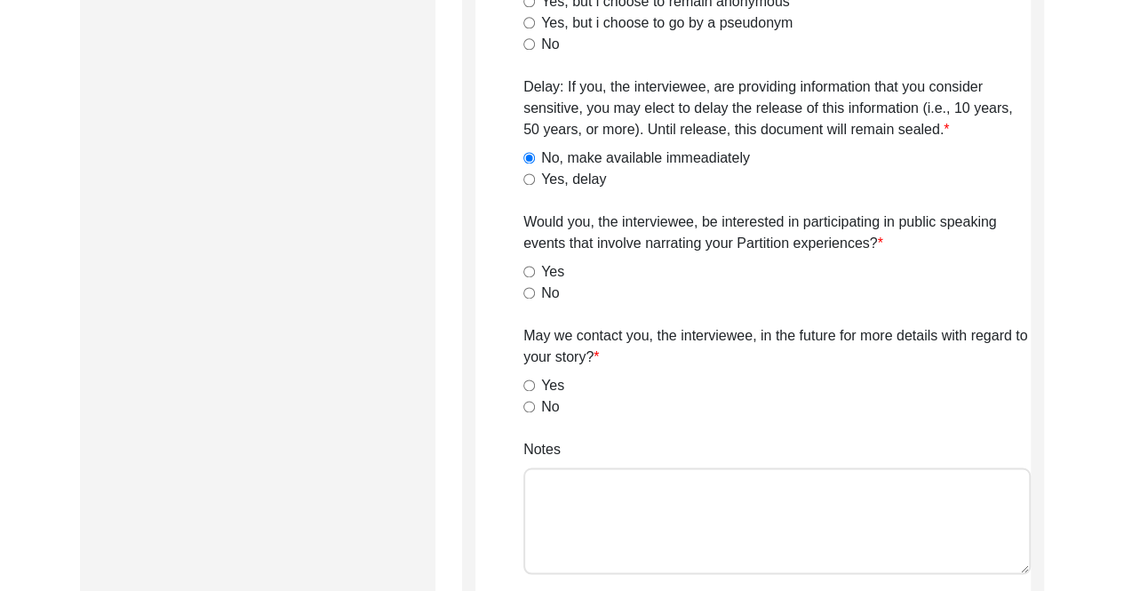
scroll to position [1314, 0]
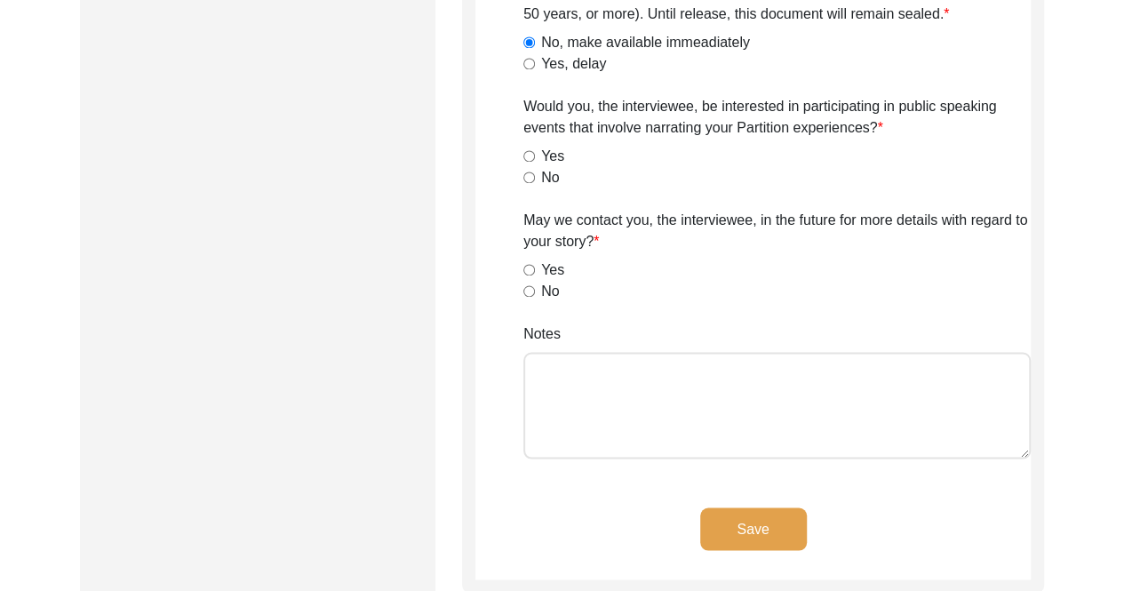
click at [528, 151] on input "Yes" at bounding box center [529, 156] width 12 height 12
radio input "true"
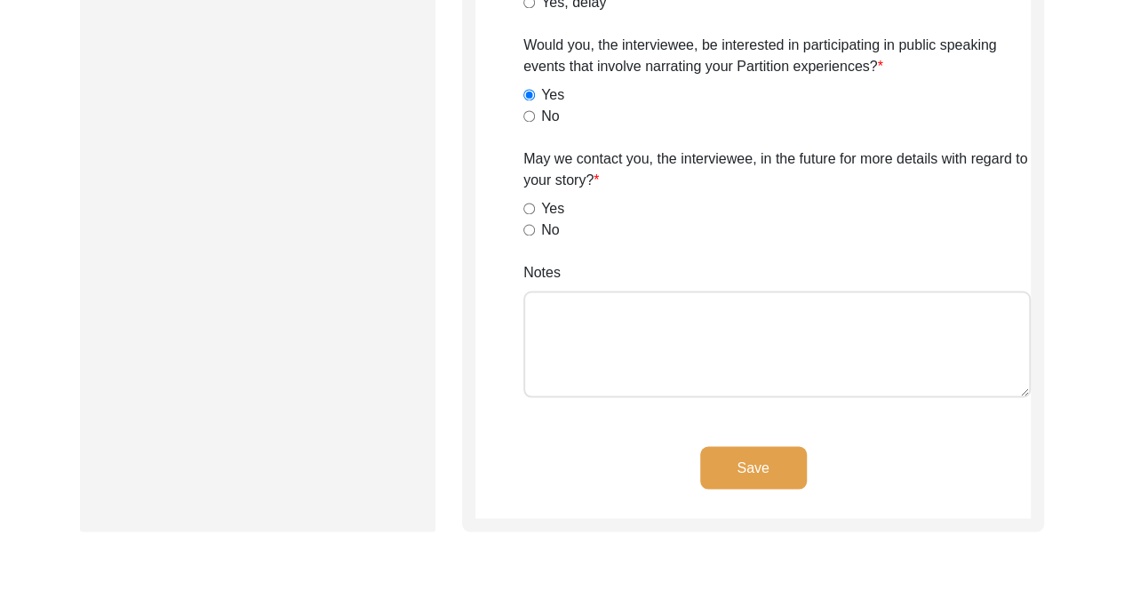
scroll to position [1403, 0]
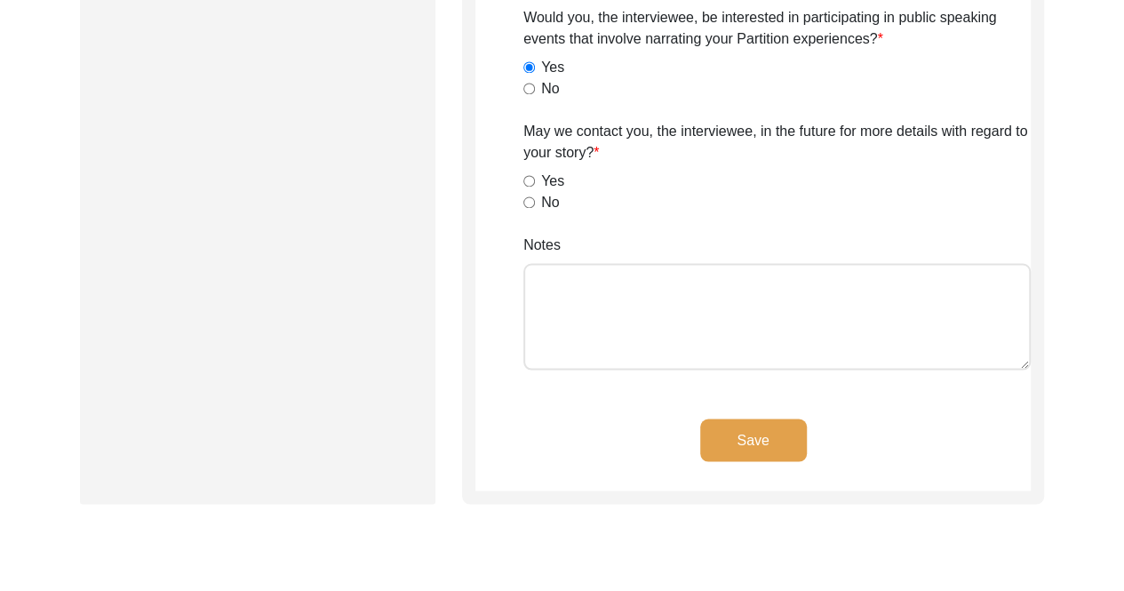
click at [528, 176] on input "Yes" at bounding box center [529, 181] width 12 height 12
radio input "true"
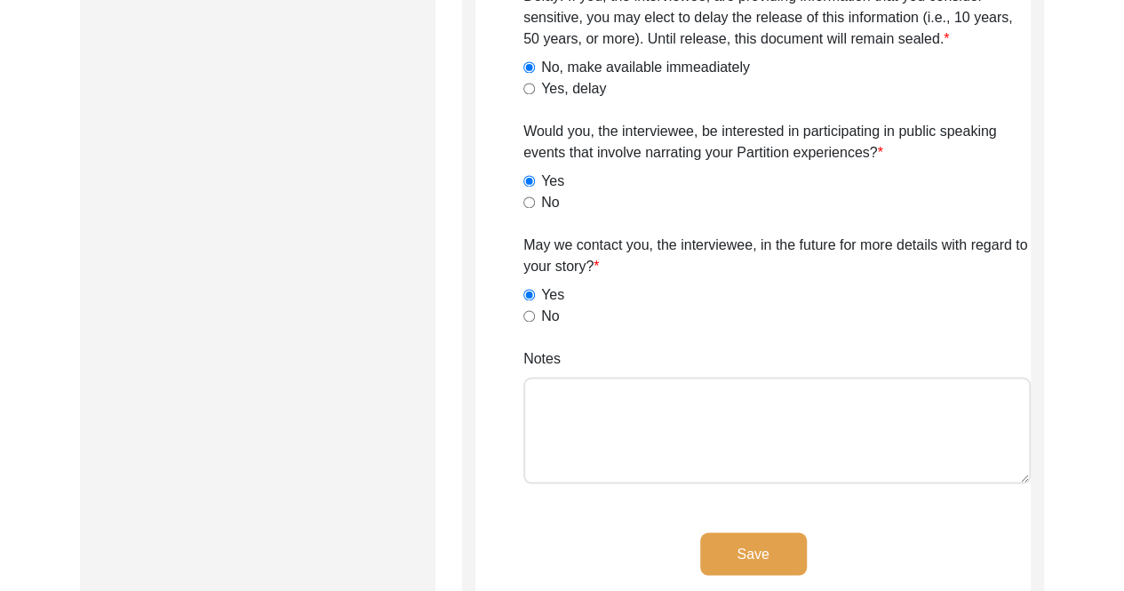
scroll to position [1314, 0]
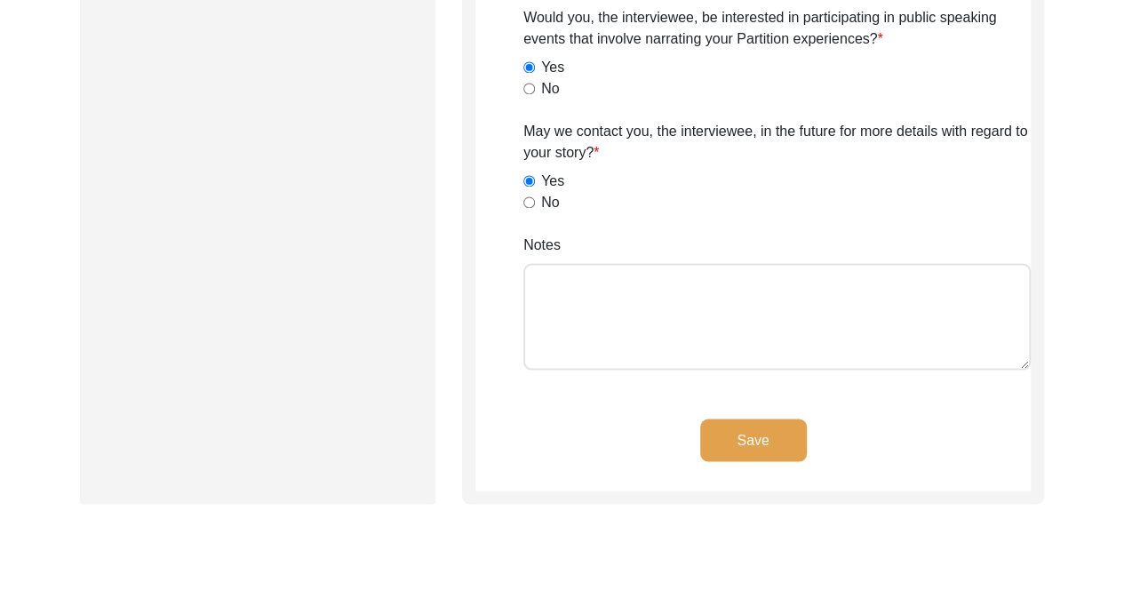
click at [771, 441] on button "Save" at bounding box center [753, 439] width 107 height 43
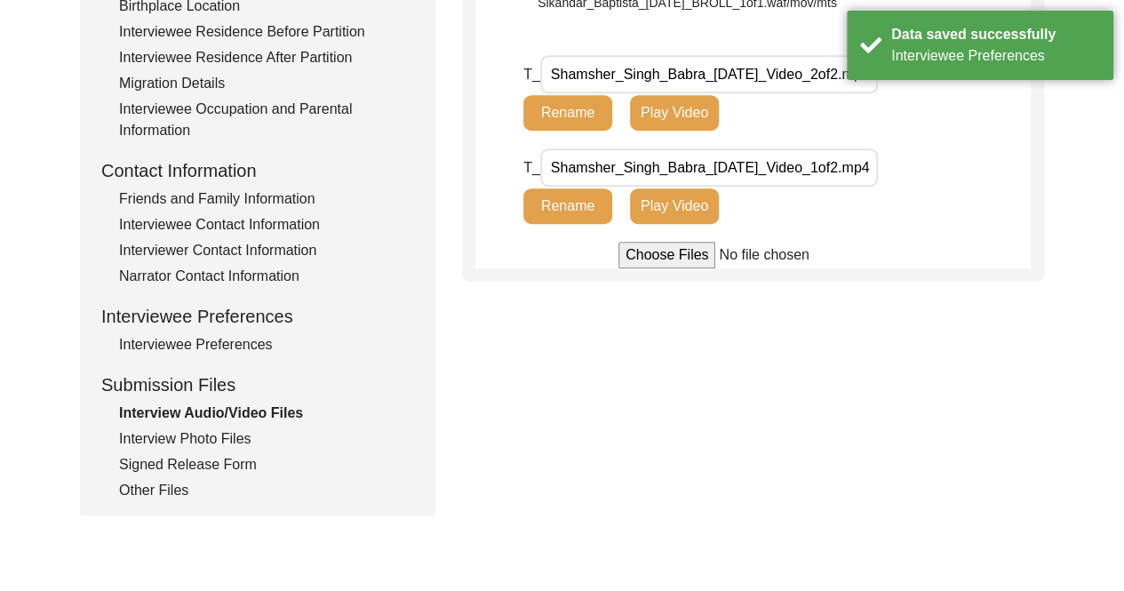
scroll to position [622, 0]
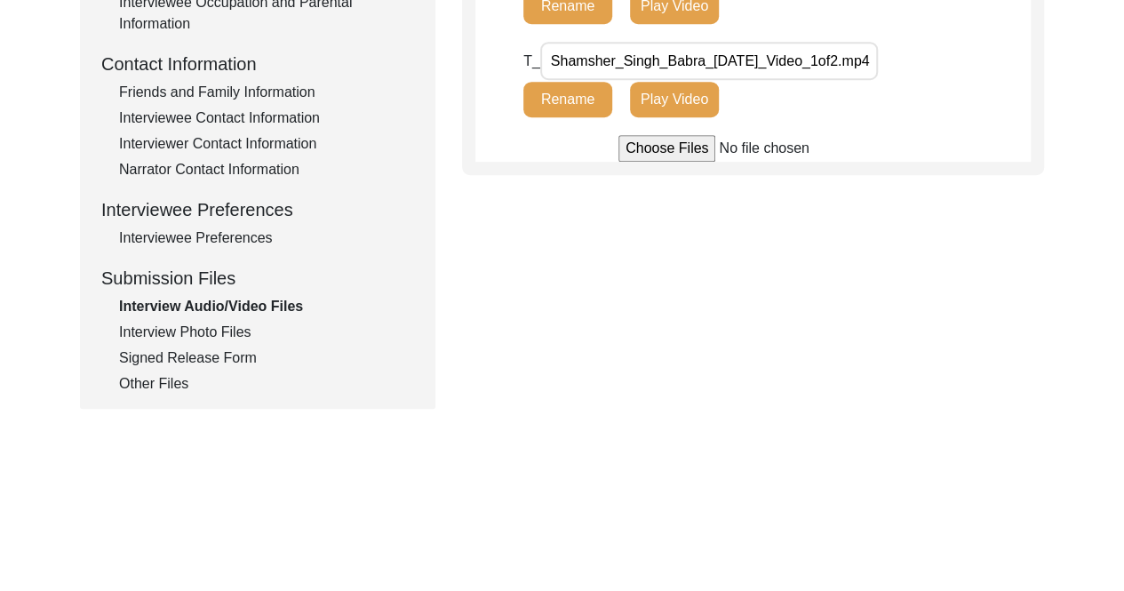
click at [232, 358] on div "Signed Release Form" at bounding box center [266, 357] width 295 height 21
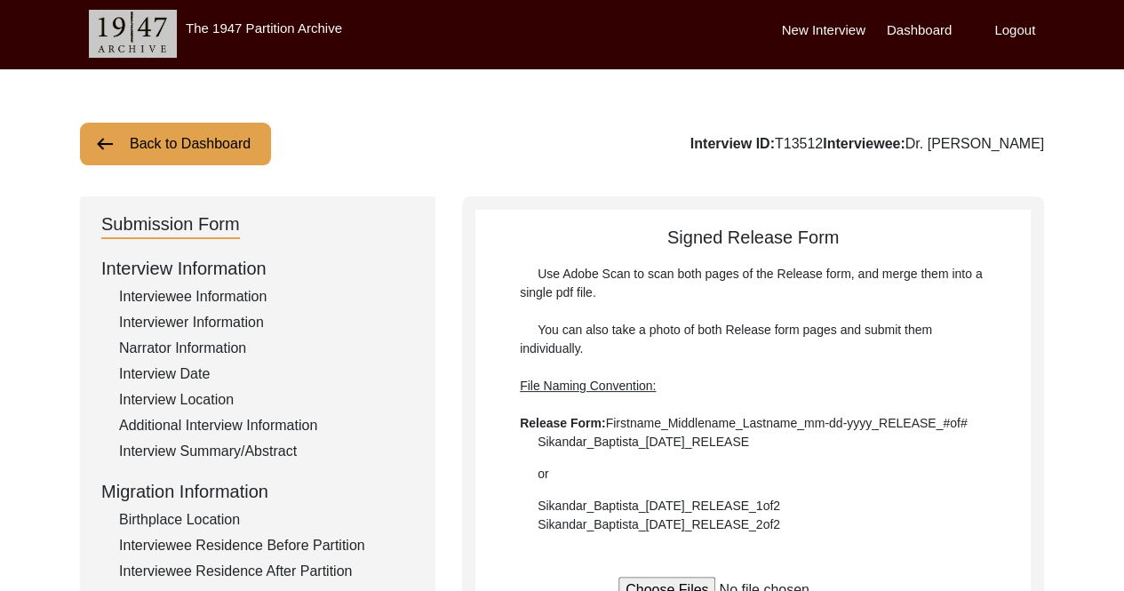
scroll to position [0, 0]
